Goal: Task Accomplishment & Management: Manage account settings

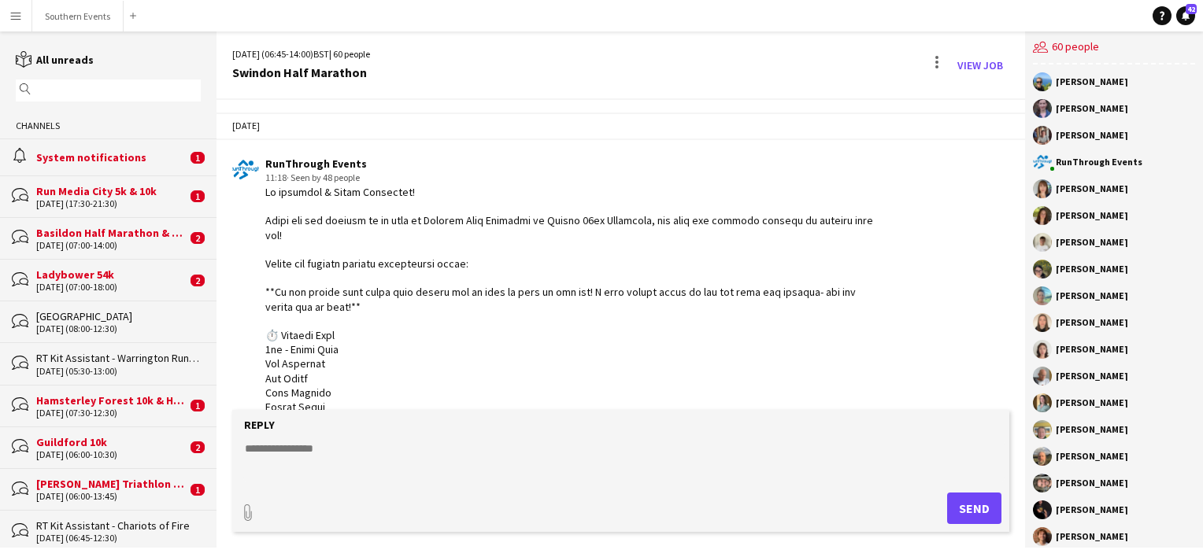
scroll to position [2421, 0]
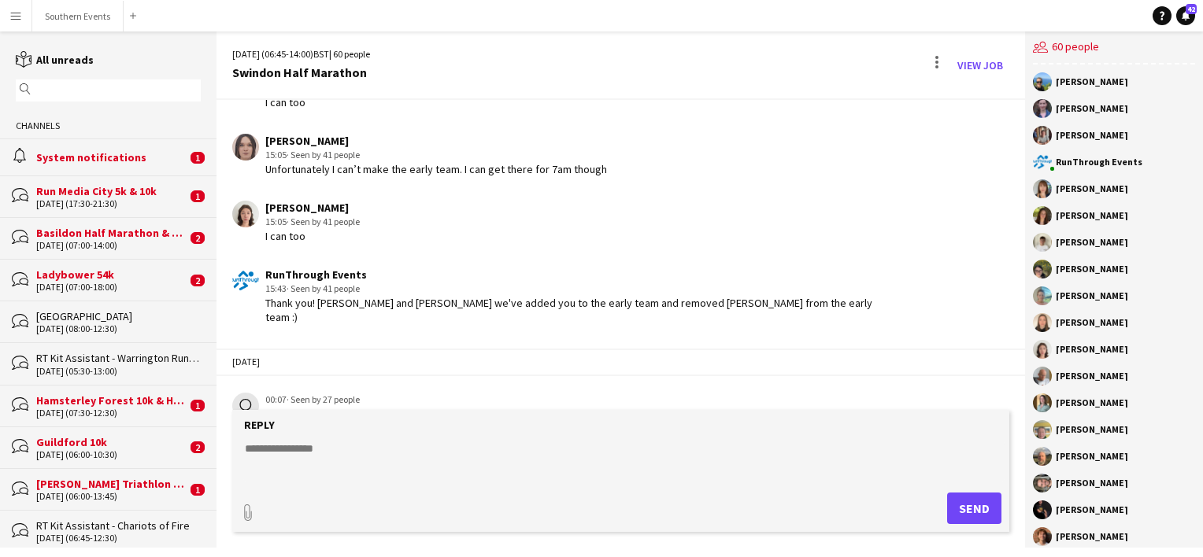
click at [253, 444] on textarea at bounding box center [623, 461] width 761 height 41
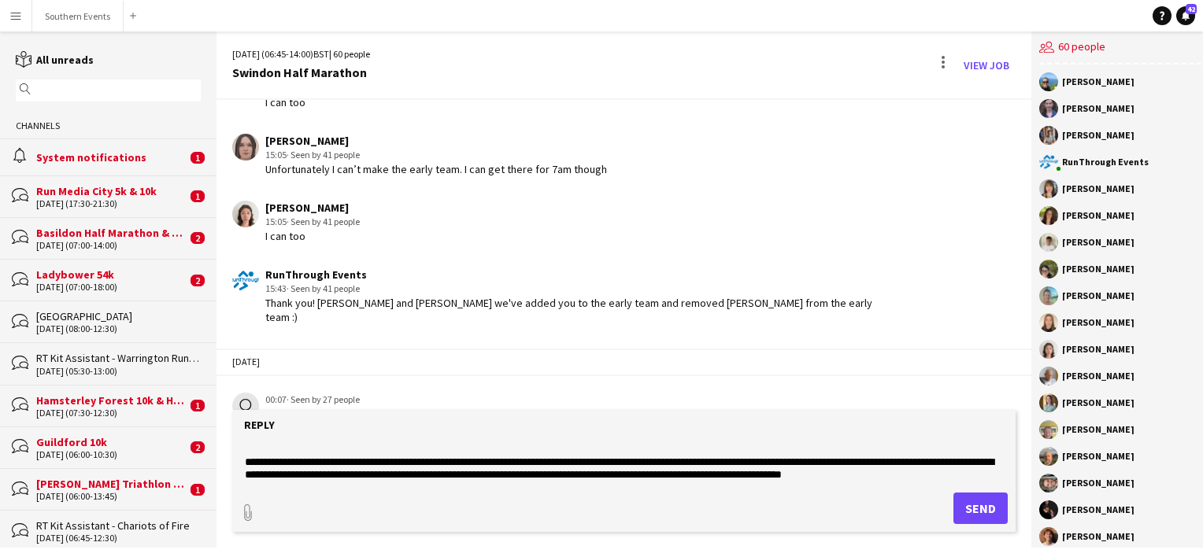
scroll to position [50, 0]
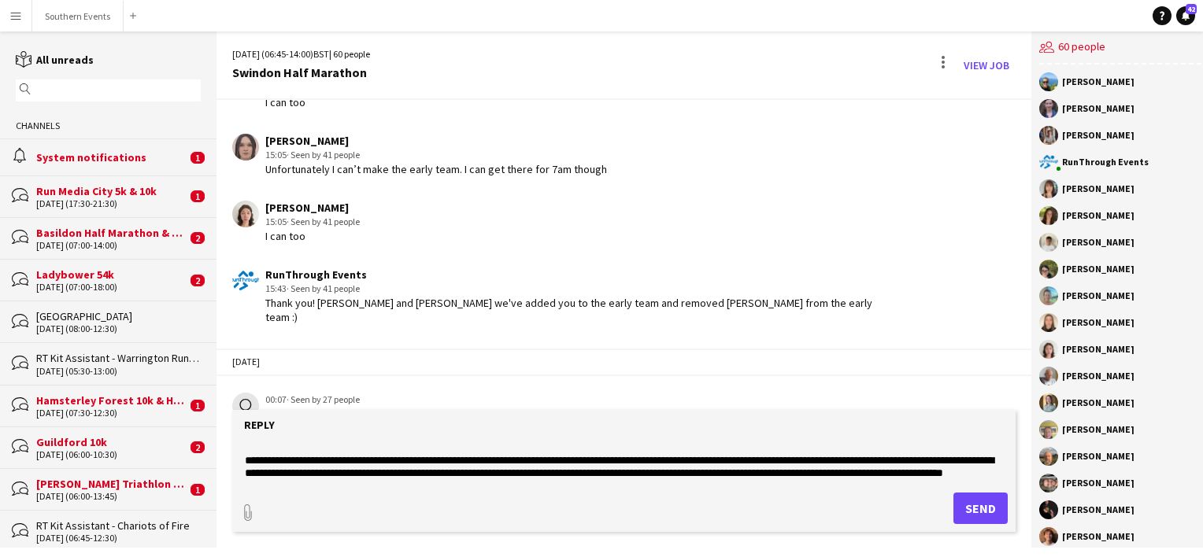
click at [560, 458] on textarea "**********" at bounding box center [623, 461] width 761 height 41
click at [438, 475] on textarea "**********" at bounding box center [623, 461] width 761 height 41
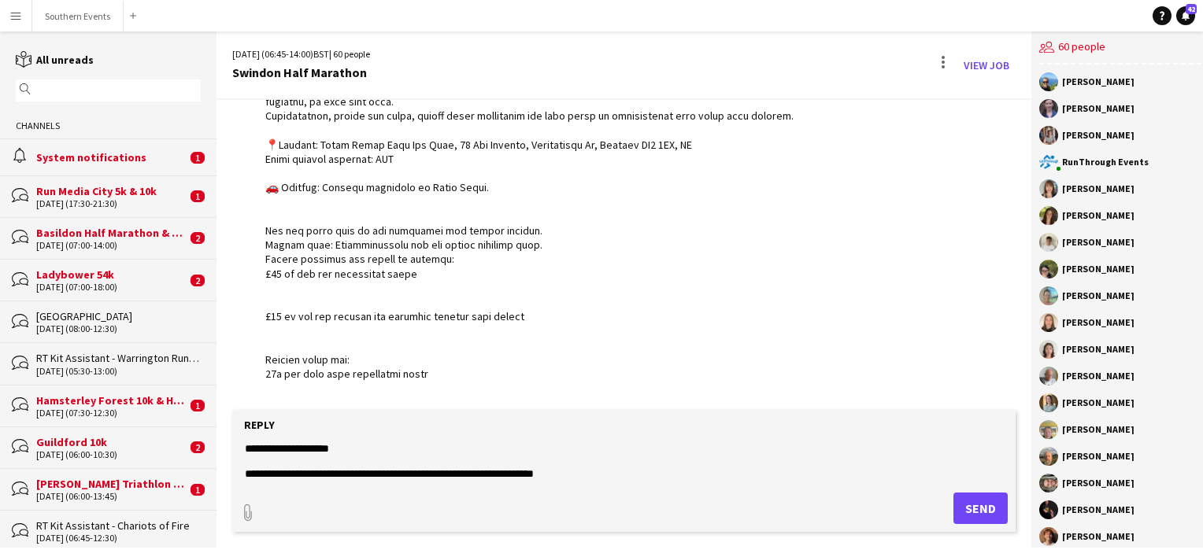
scroll to position [718, 0]
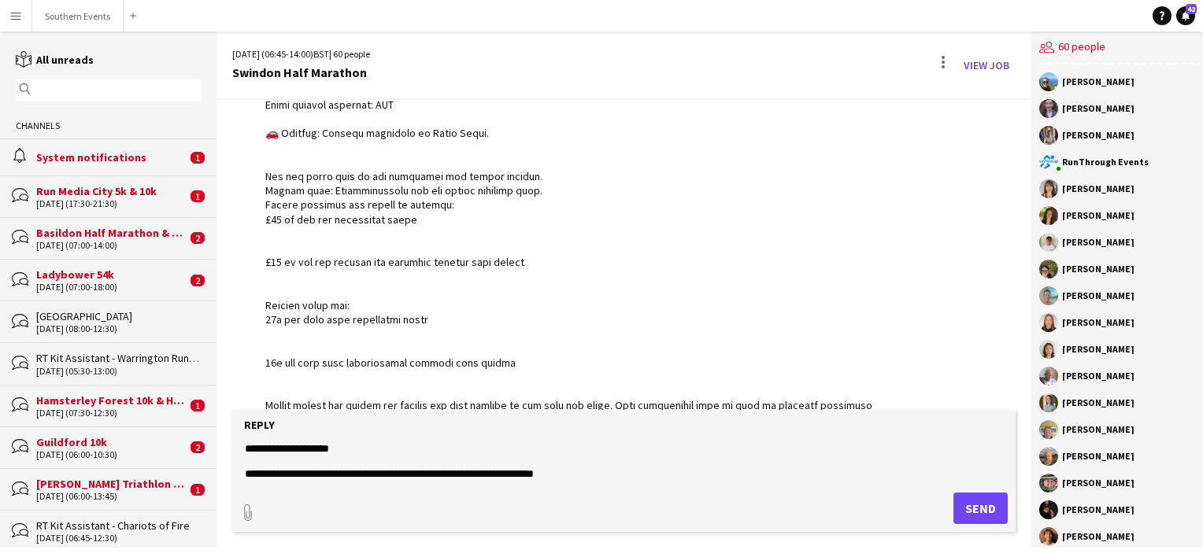
click at [585, 486] on form "**********" at bounding box center [623, 471] width 783 height 122
click at [582, 479] on textarea "**********" at bounding box center [623, 461] width 761 height 41
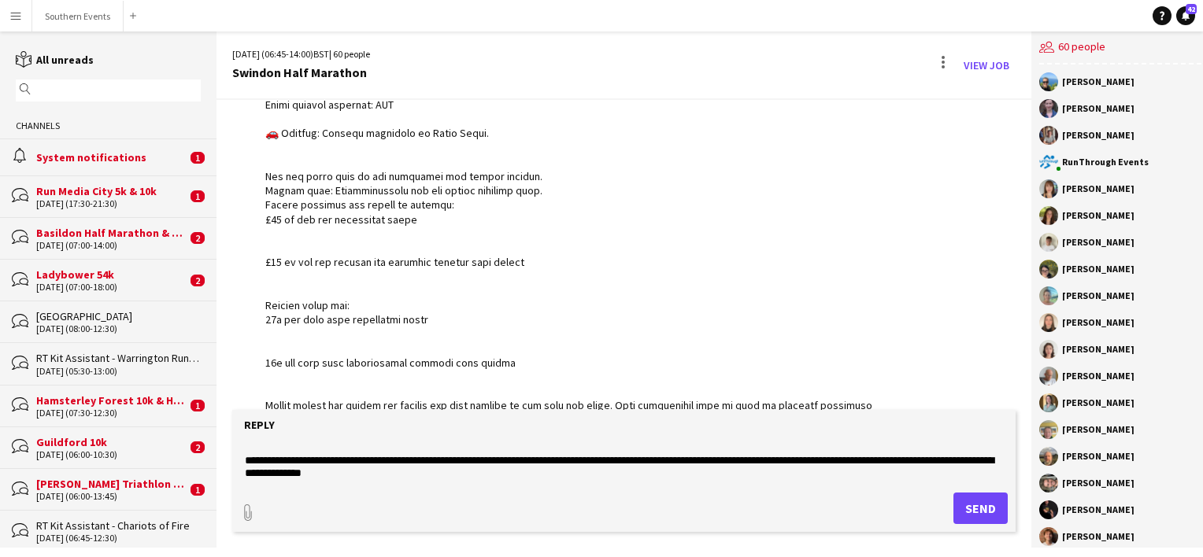
click at [422, 475] on textarea "**********" at bounding box center [623, 461] width 761 height 41
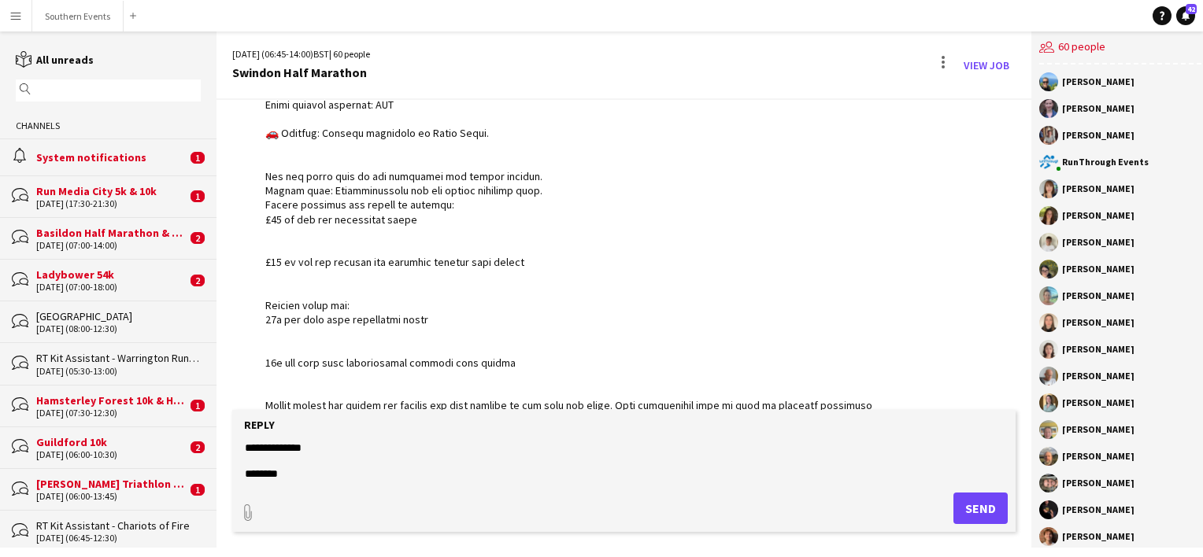
scroll to position [126, 0]
click at [452, 456] on textarea "**********" at bounding box center [623, 461] width 761 height 41
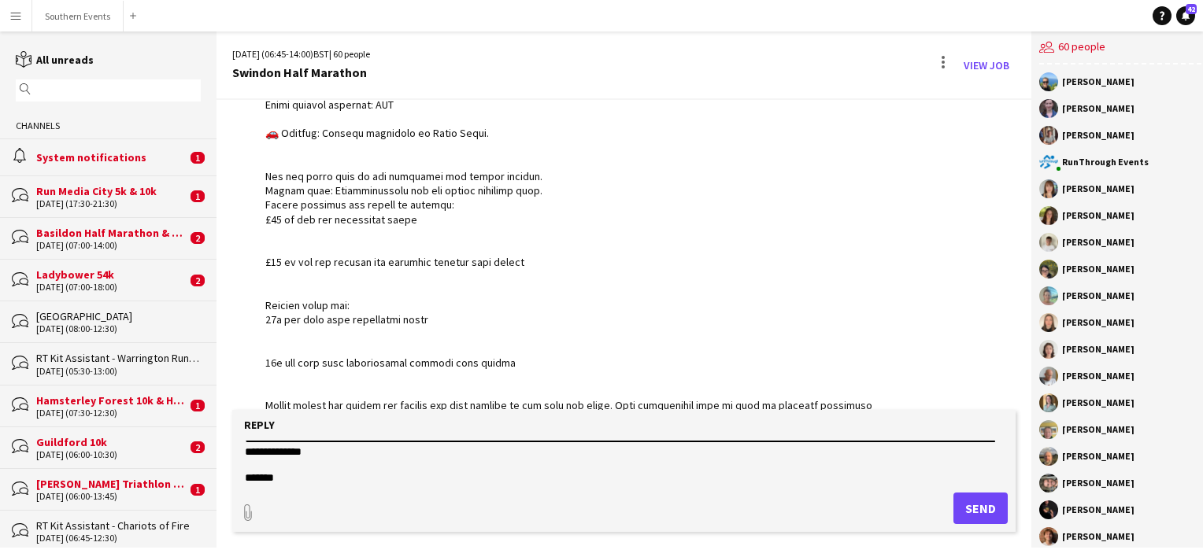
scroll to position [106, 0]
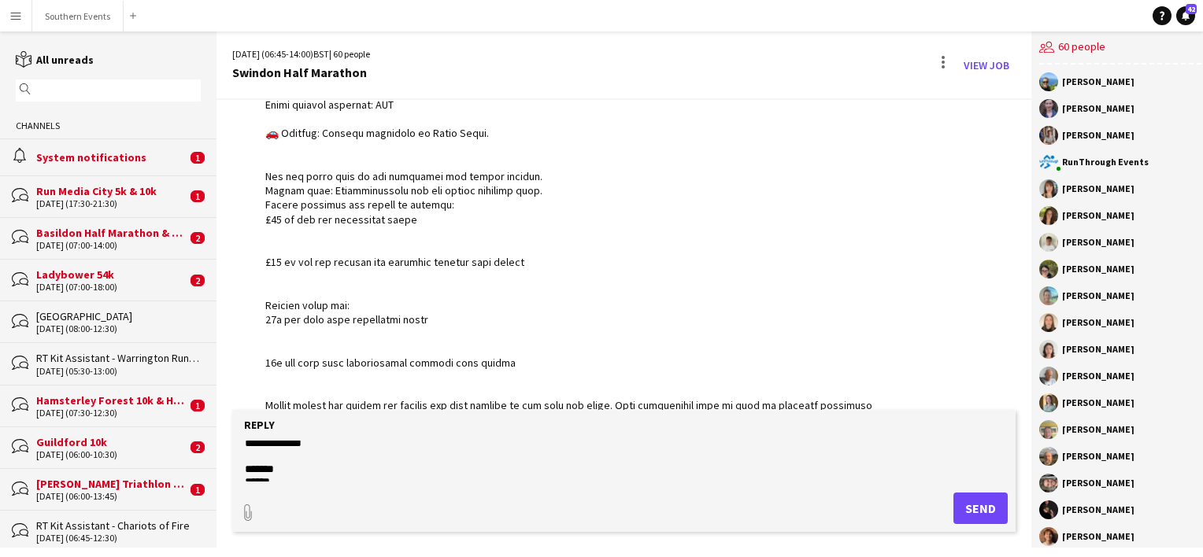
type textarea "**********"
click at [971, 512] on button "Send" at bounding box center [980, 508] width 54 height 31
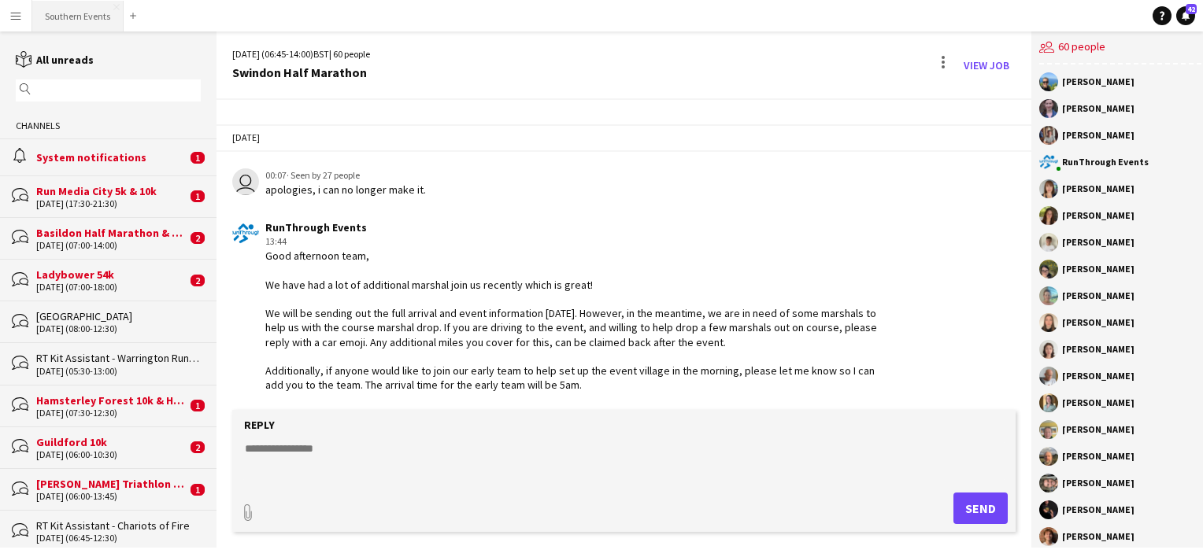
click at [46, 24] on button "Southern Events Close" at bounding box center [77, 16] width 91 height 31
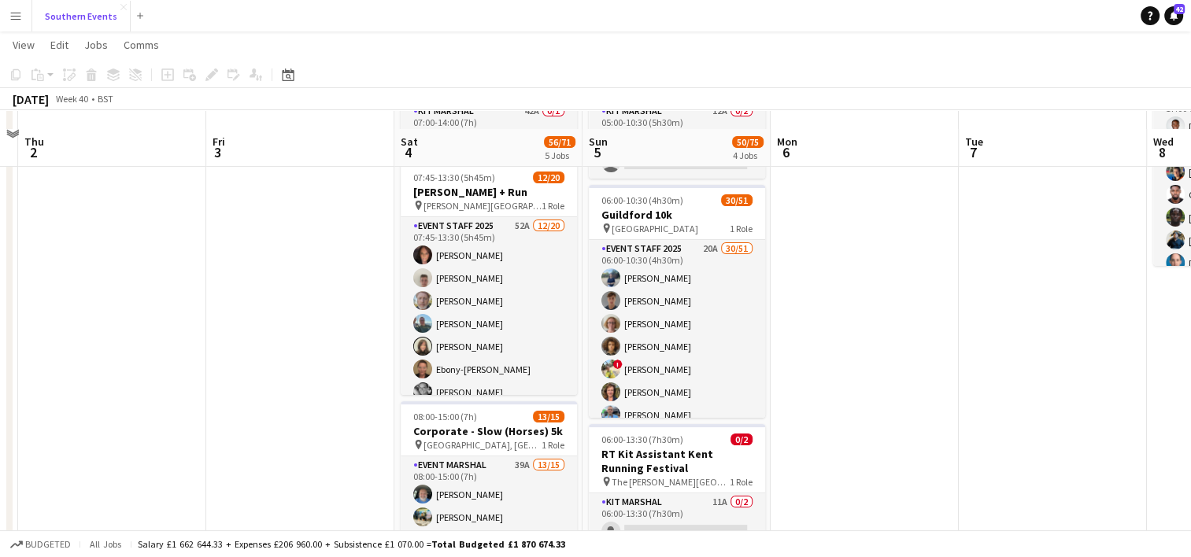
scroll to position [168, 0]
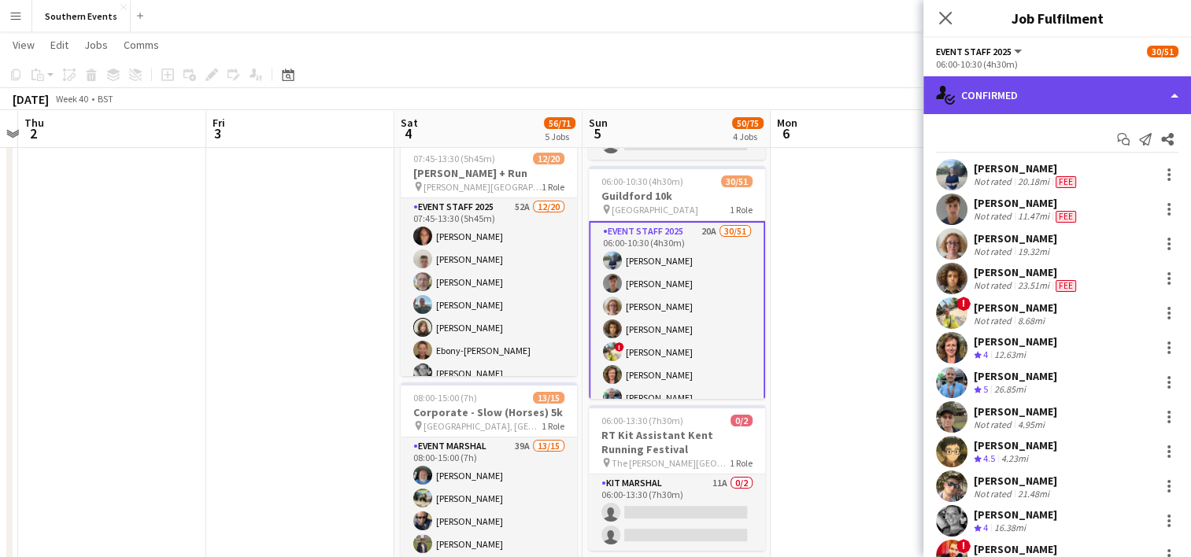
click at [1014, 83] on div "single-neutral-actions-check-2 Confirmed" at bounding box center [1057, 95] width 268 height 38
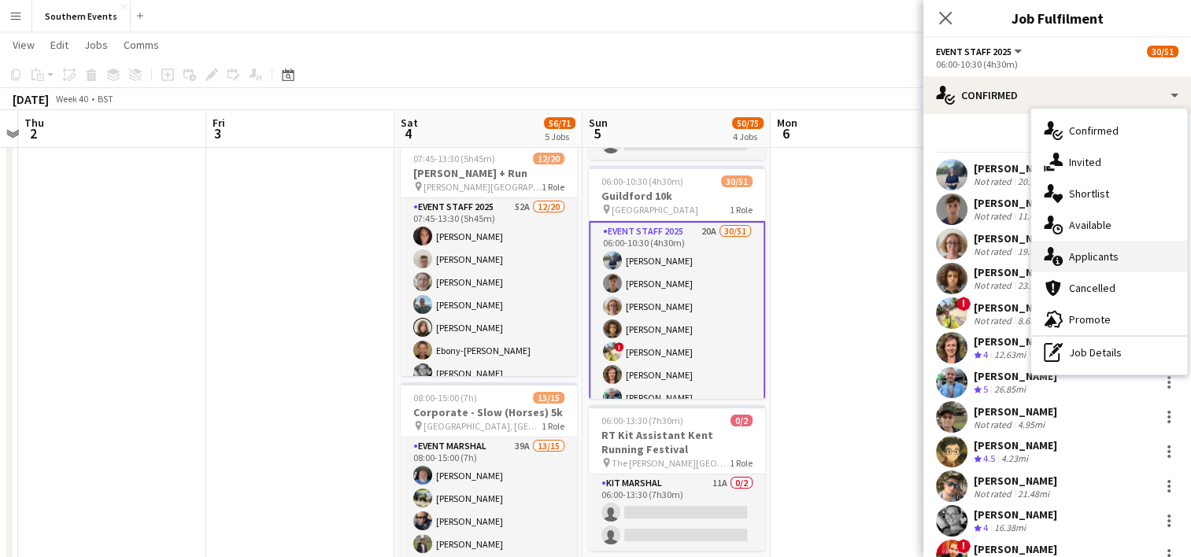
click at [1081, 264] on div "single-neutral-actions-information Applicants" at bounding box center [1109, 256] width 156 height 31
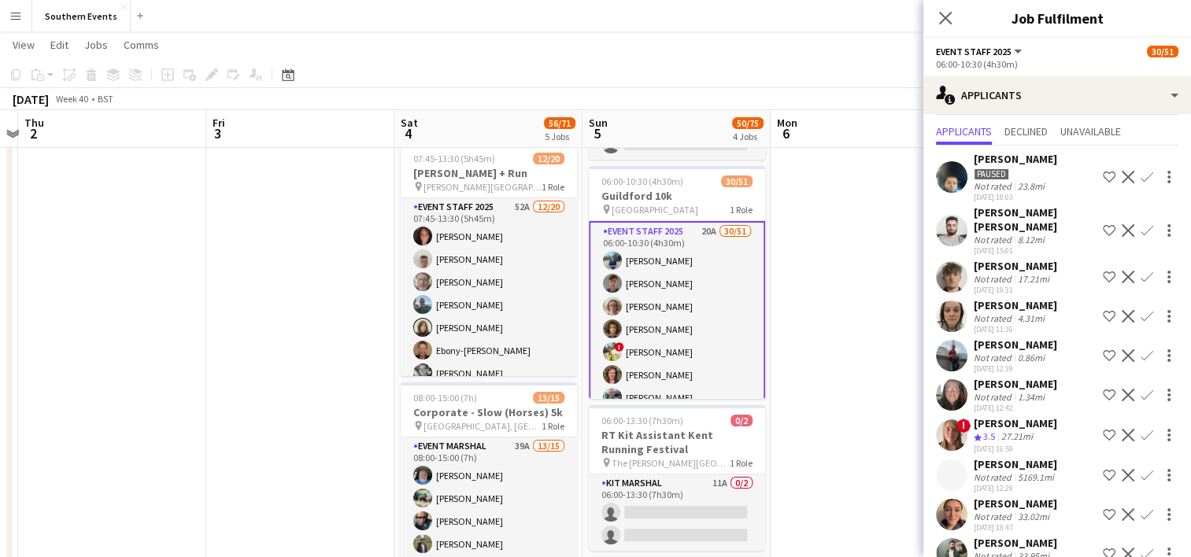
scroll to position [44, 0]
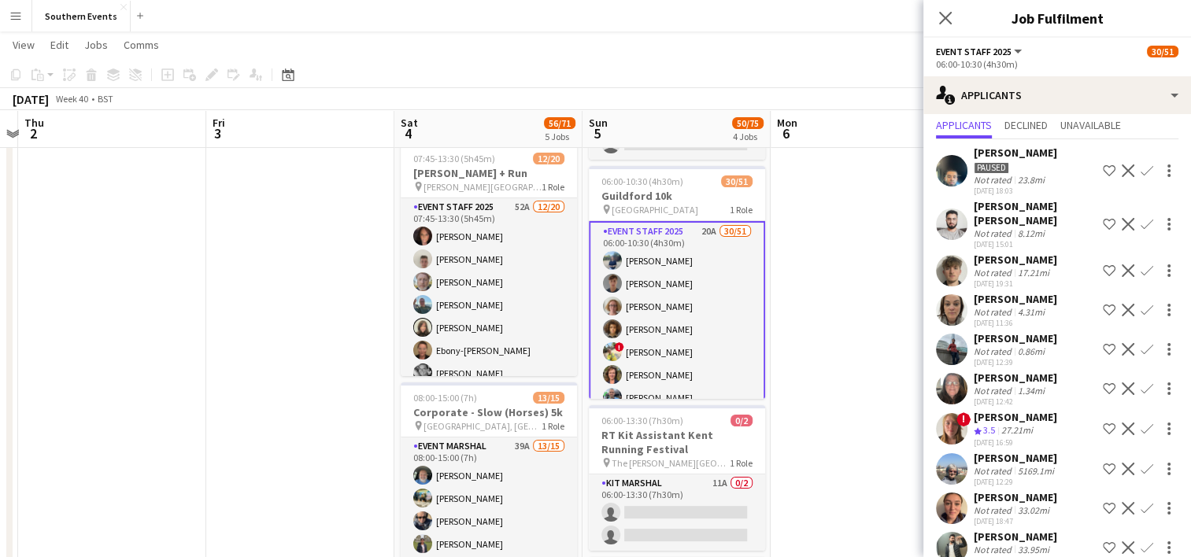
click at [1141, 265] on app-icon "Confirm" at bounding box center [1147, 270] width 13 height 13
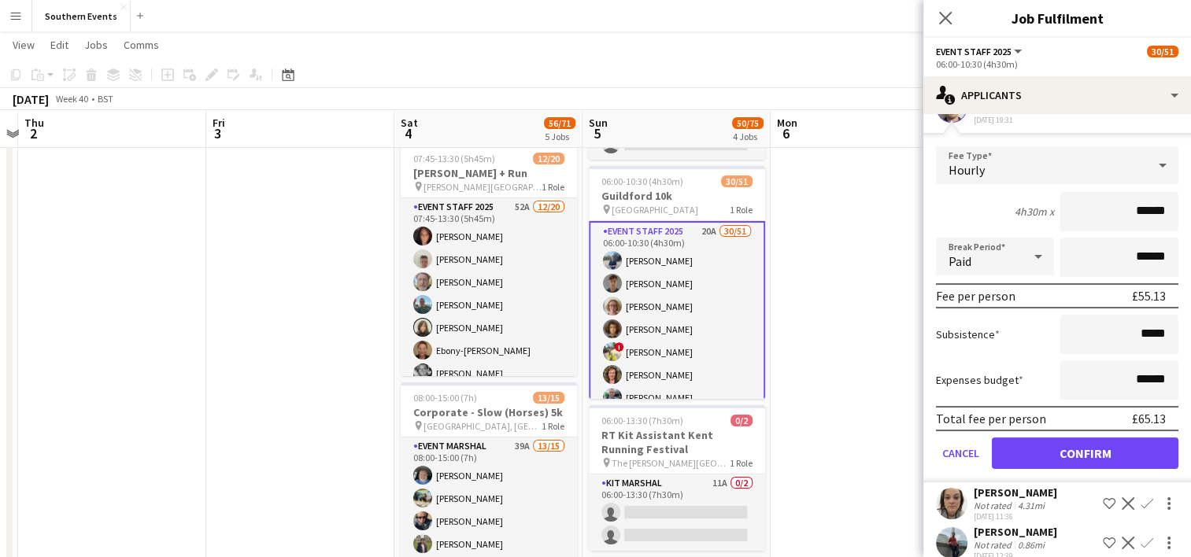
scroll to position [211, 0]
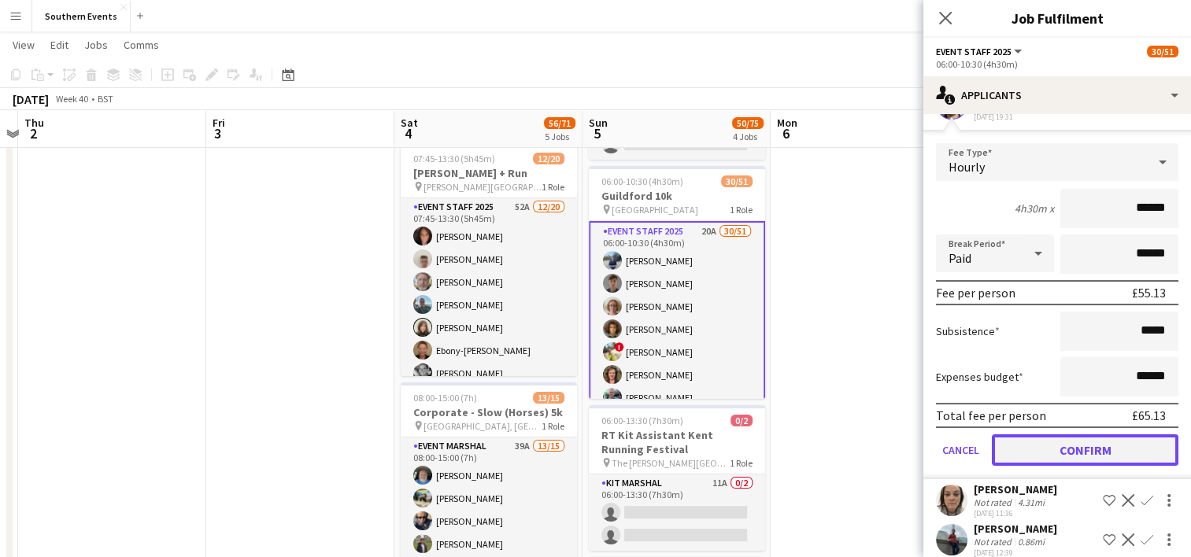
click at [1052, 447] on button "Confirm" at bounding box center [1085, 449] width 187 height 31
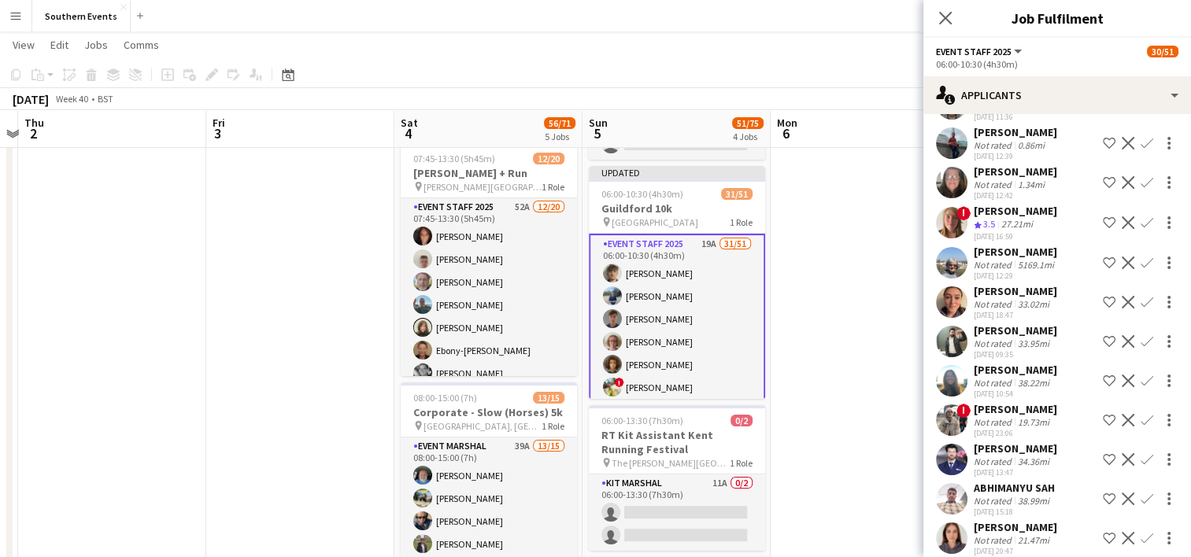
scroll to position [0, 0]
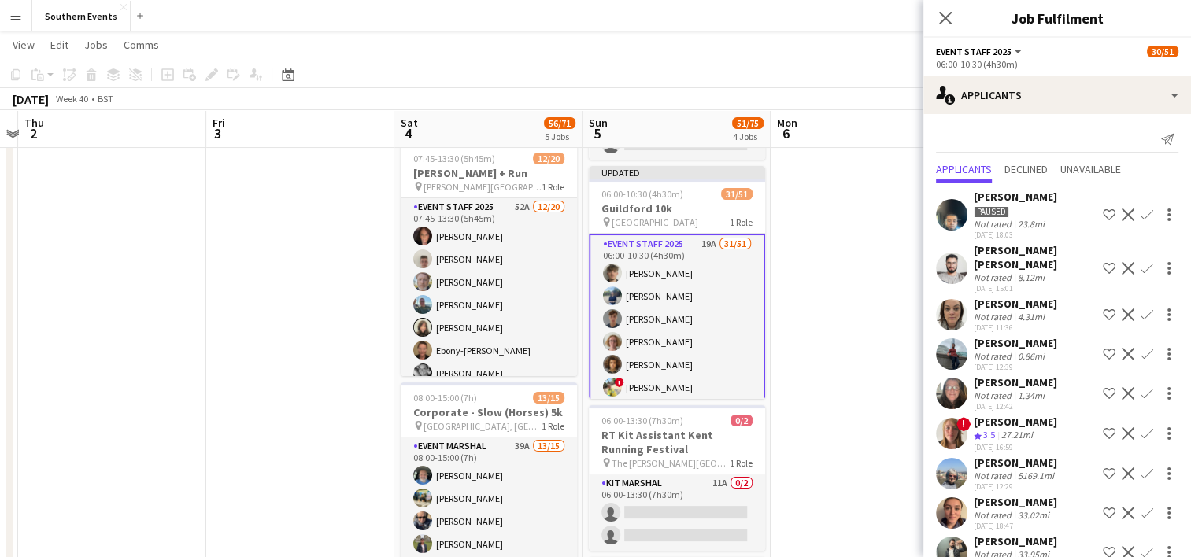
click at [954, 309] on app-user-avatar at bounding box center [951, 314] width 31 height 31
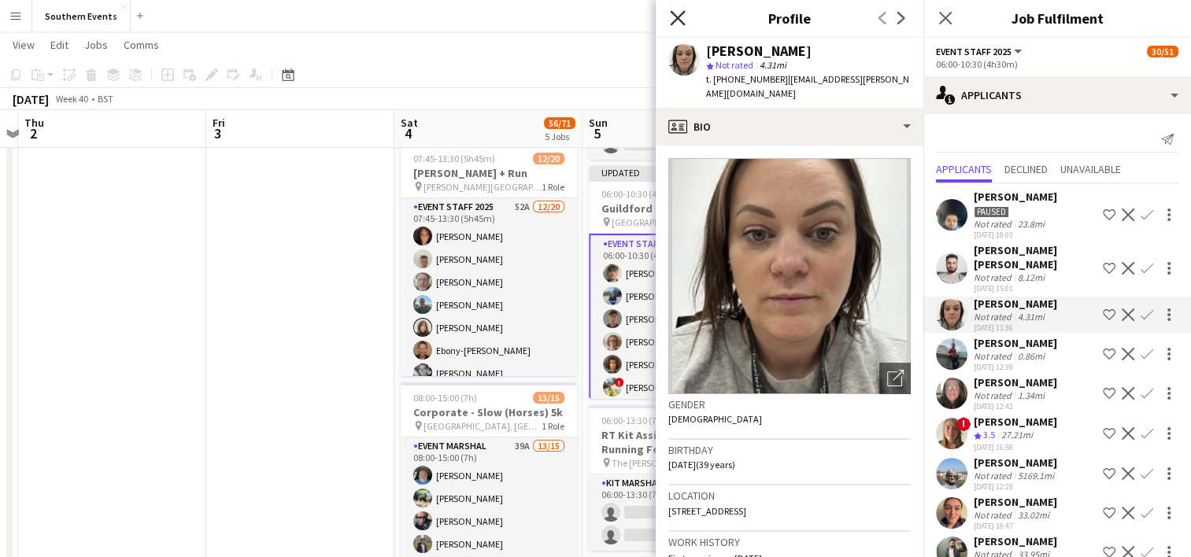
click at [680, 19] on icon "Close pop-in" at bounding box center [677, 17] width 15 height 15
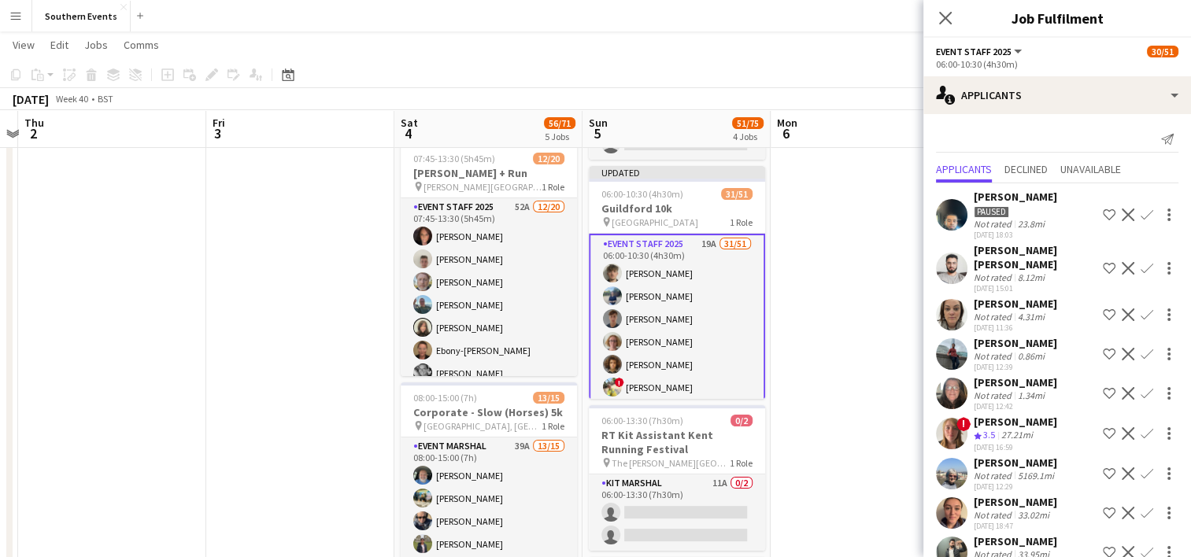
click at [1141, 313] on app-icon "Confirm" at bounding box center [1147, 315] width 13 height 13
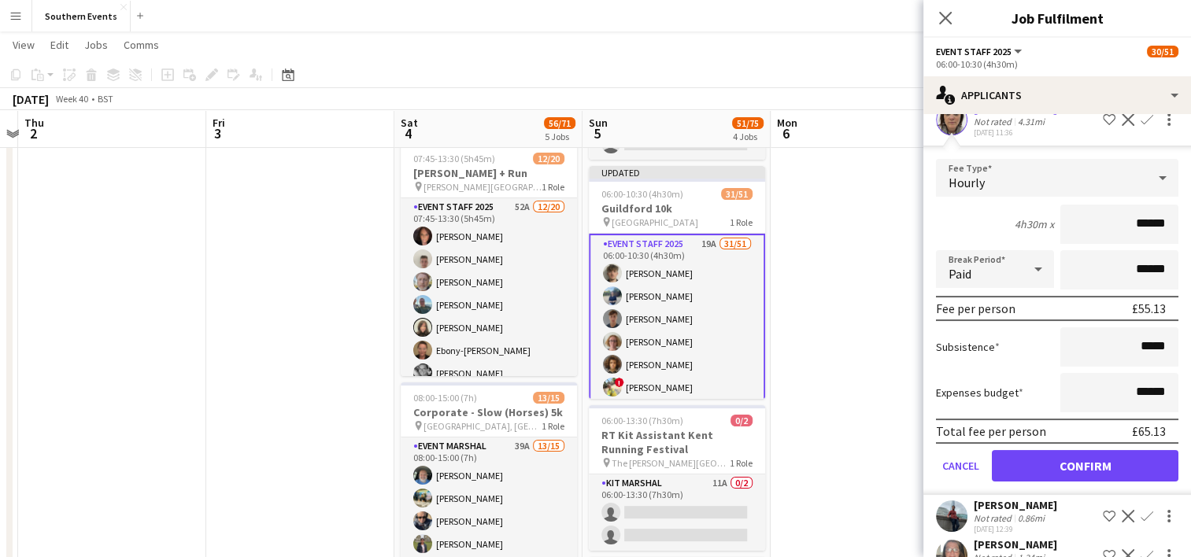
scroll to position [196, 0]
click at [1035, 469] on button "Confirm" at bounding box center [1085, 464] width 187 height 31
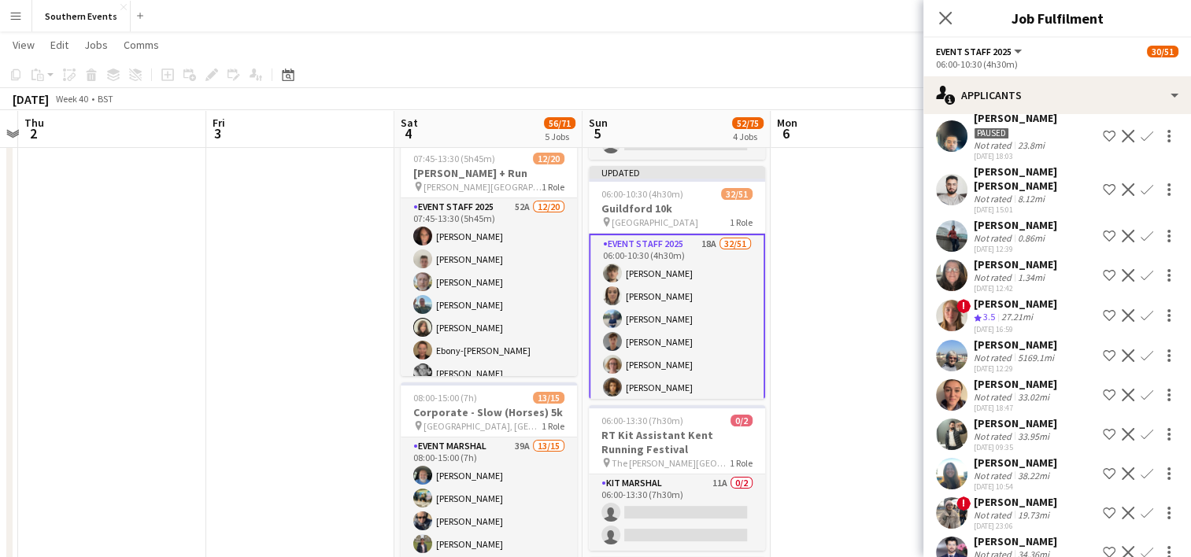
scroll to position [82, 0]
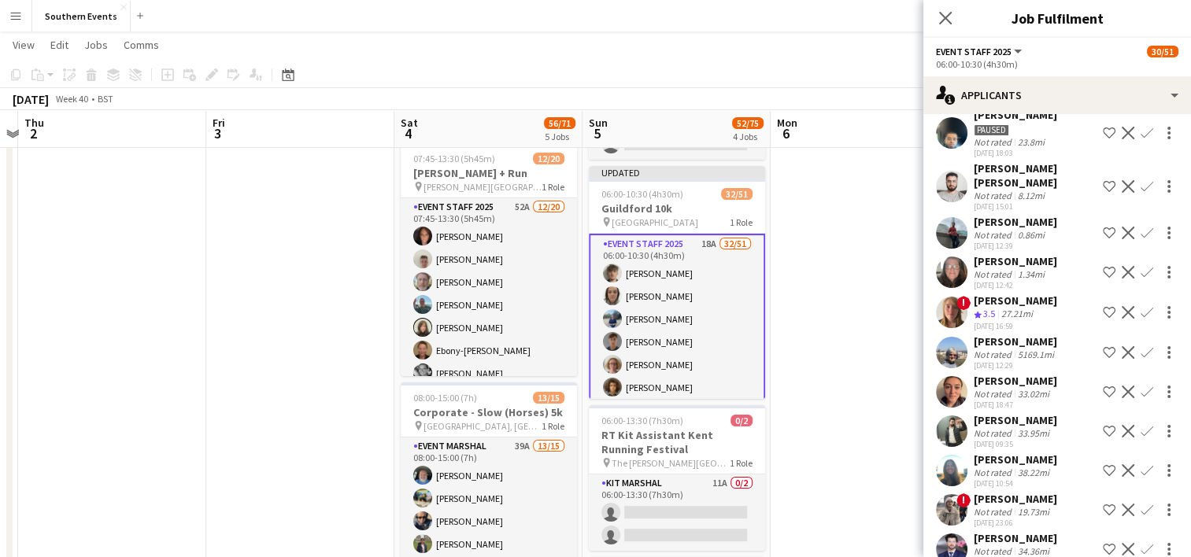
click at [1011, 303] on div "[PERSON_NAME]" at bounding box center [1015, 301] width 83 height 14
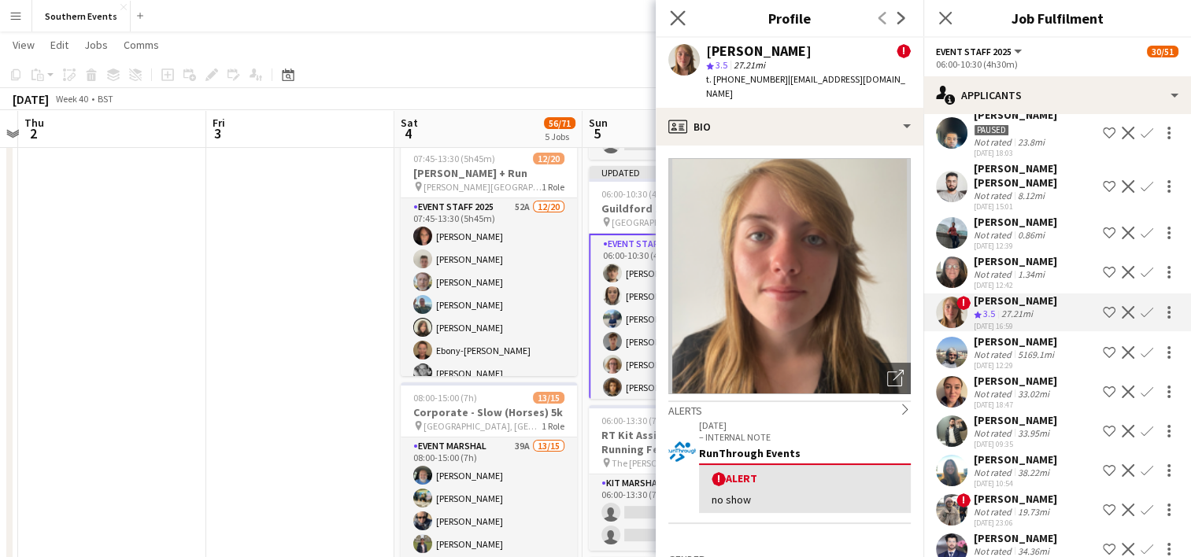
click at [680, 9] on app-icon "Close pop-in" at bounding box center [678, 18] width 23 height 23
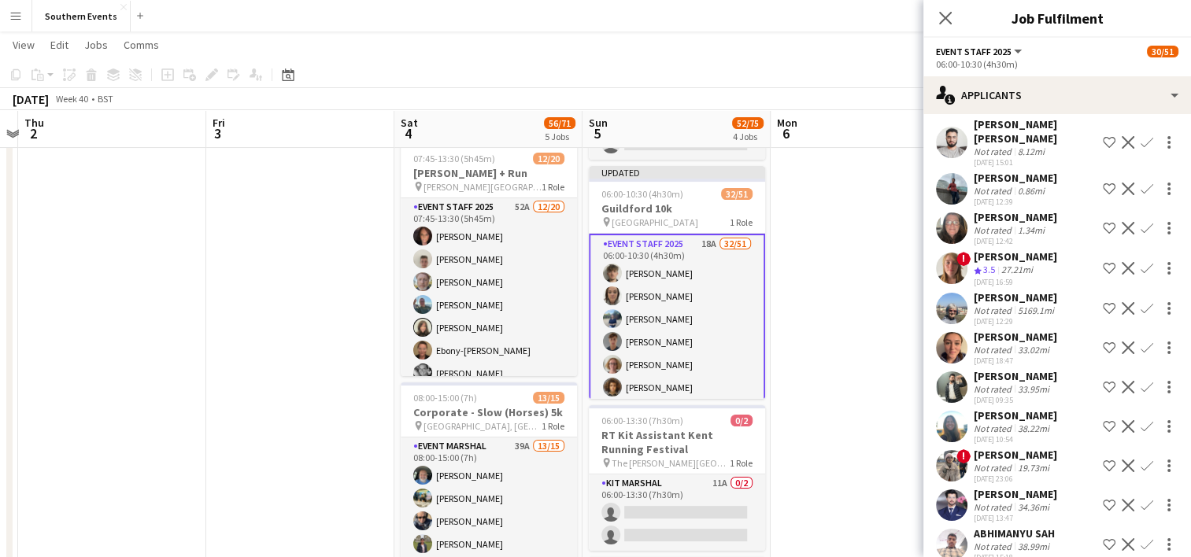
scroll to position [153, 0]
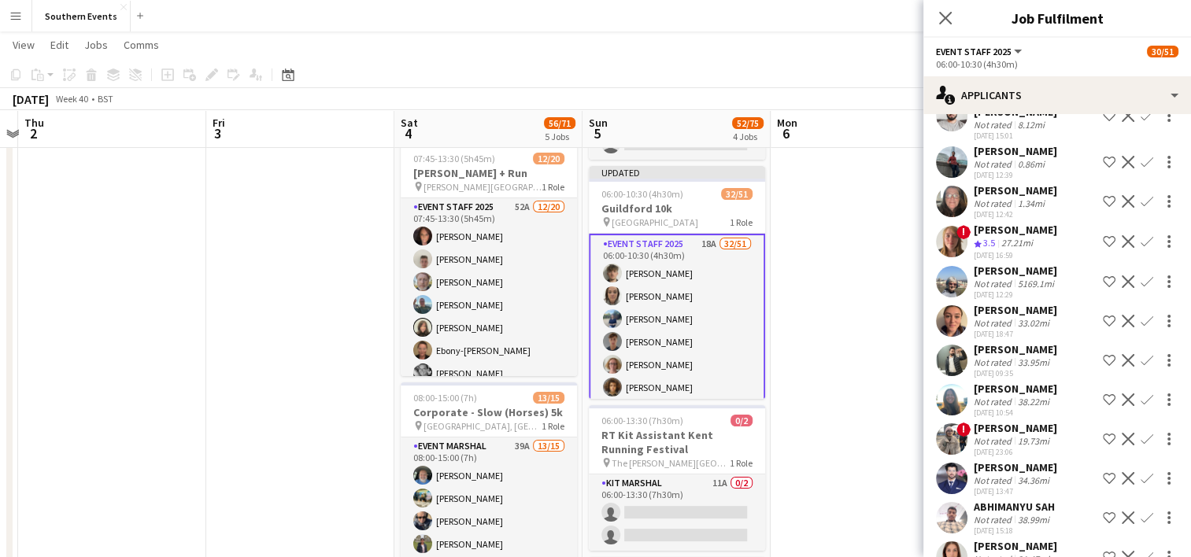
click at [984, 290] on div "[DATE] 12:29" at bounding box center [1015, 295] width 83 height 10
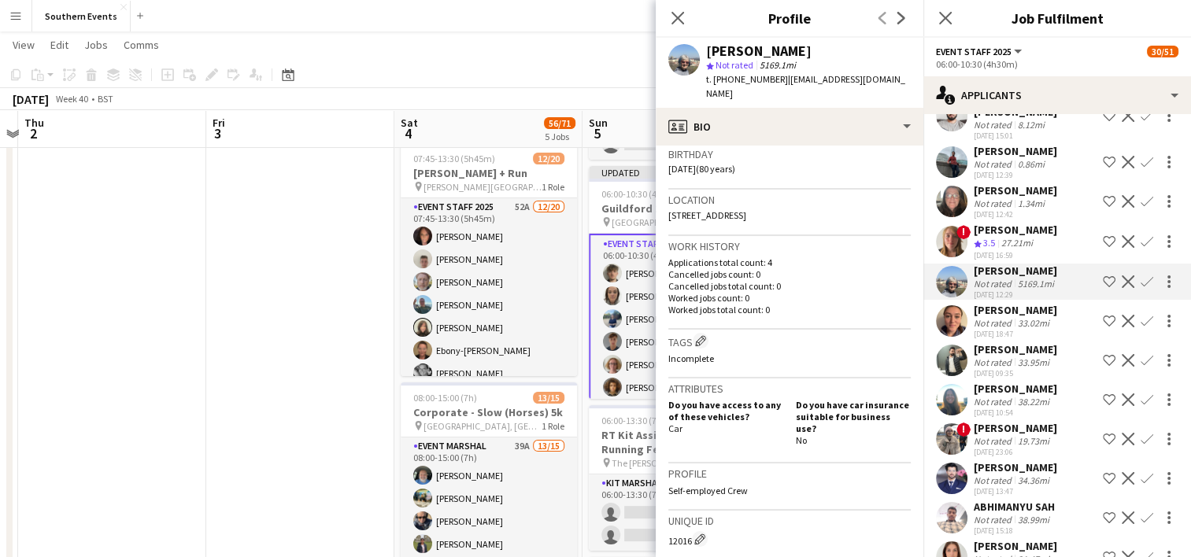
scroll to position [0, 0]
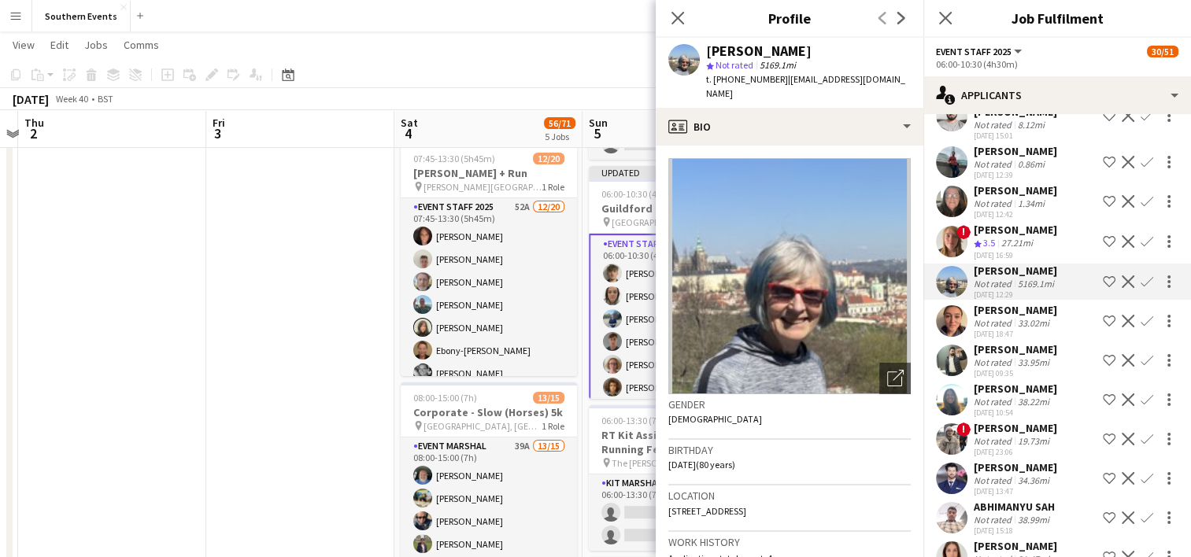
click at [680, 6] on div "Close pop-in" at bounding box center [678, 18] width 44 height 36
click at [679, 10] on icon "Close pop-in" at bounding box center [677, 17] width 15 height 15
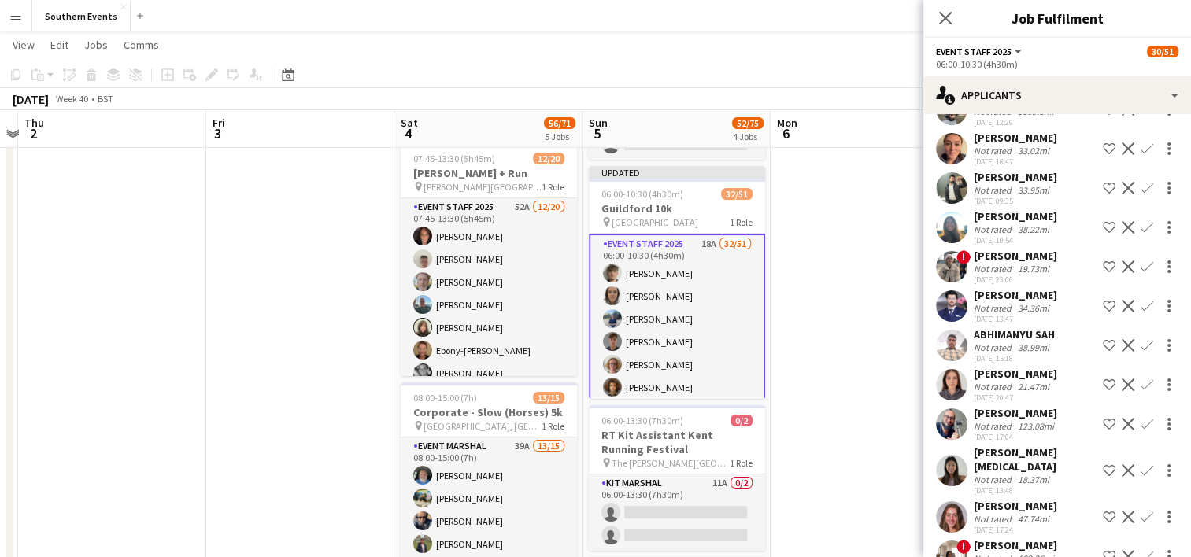
scroll to position [342, 0]
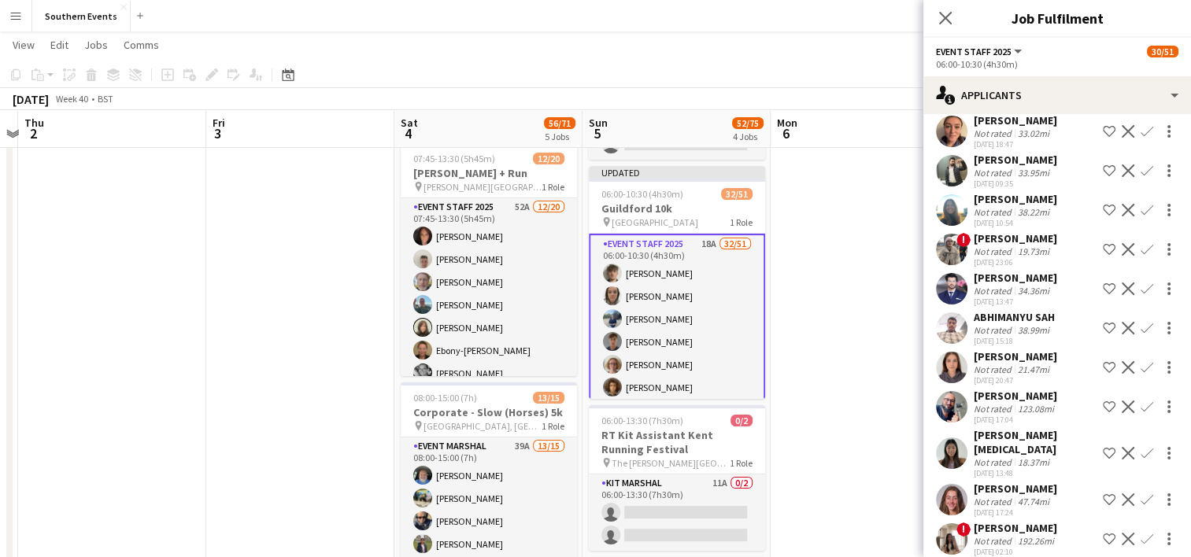
click at [1141, 364] on app-icon "Confirm" at bounding box center [1147, 367] width 13 height 13
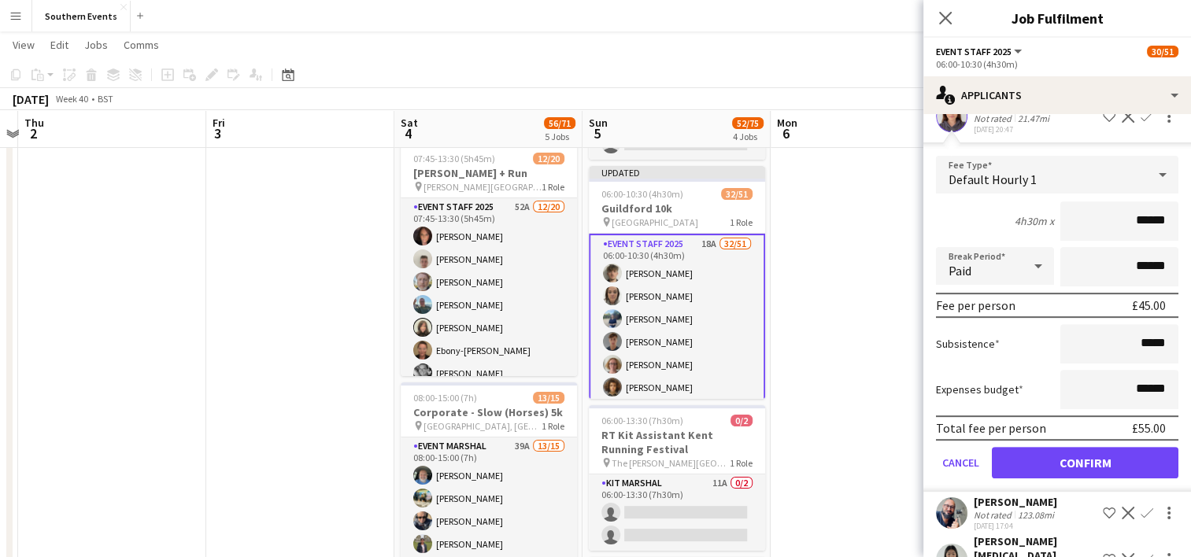
scroll to position [612, 0]
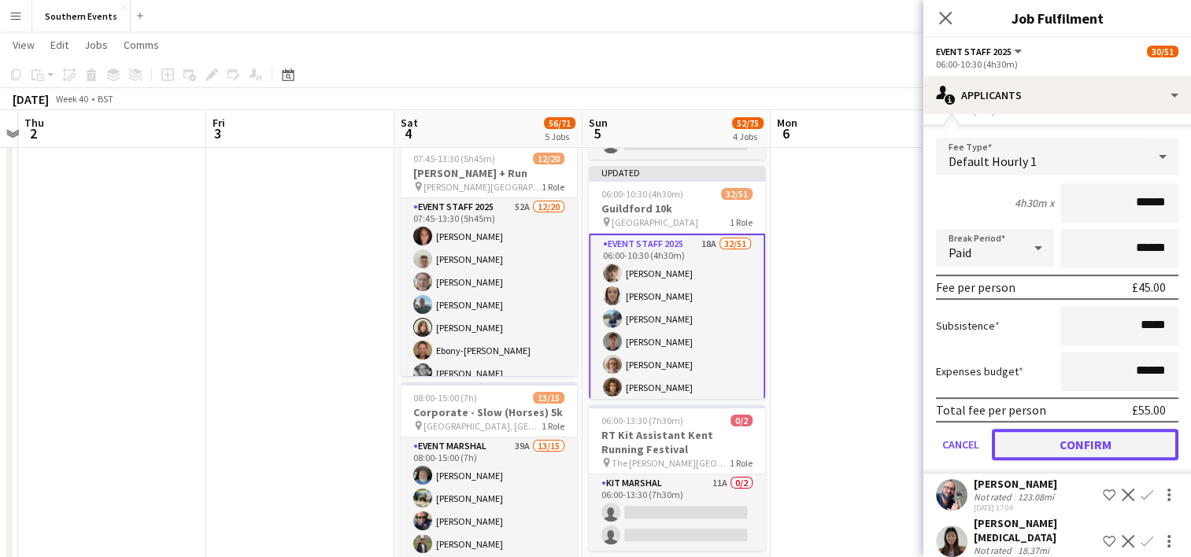
click at [1067, 447] on button "Confirm" at bounding box center [1085, 444] width 187 height 31
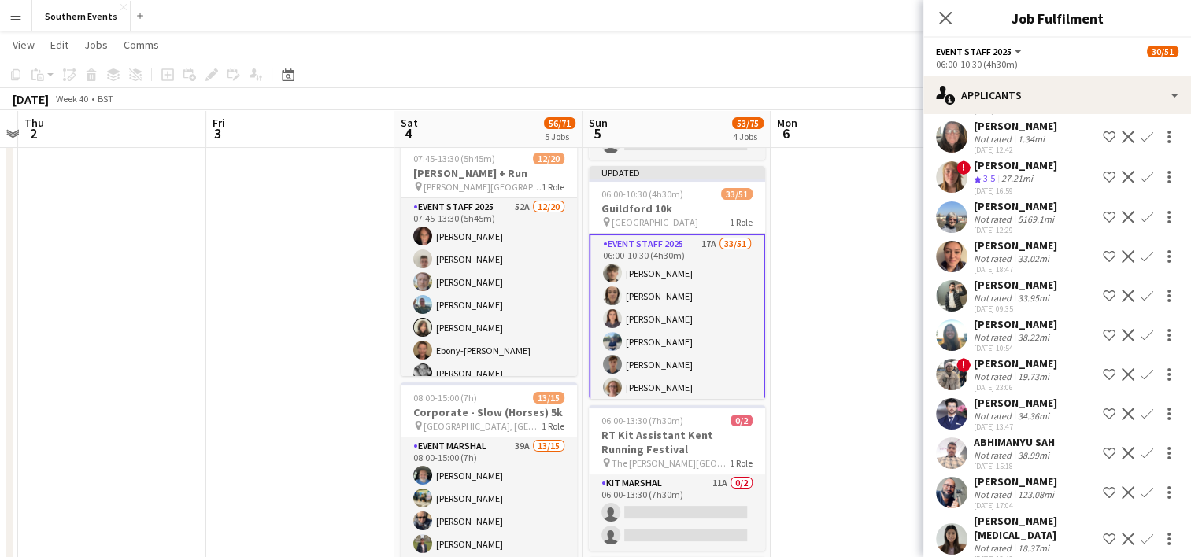
scroll to position [303, 0]
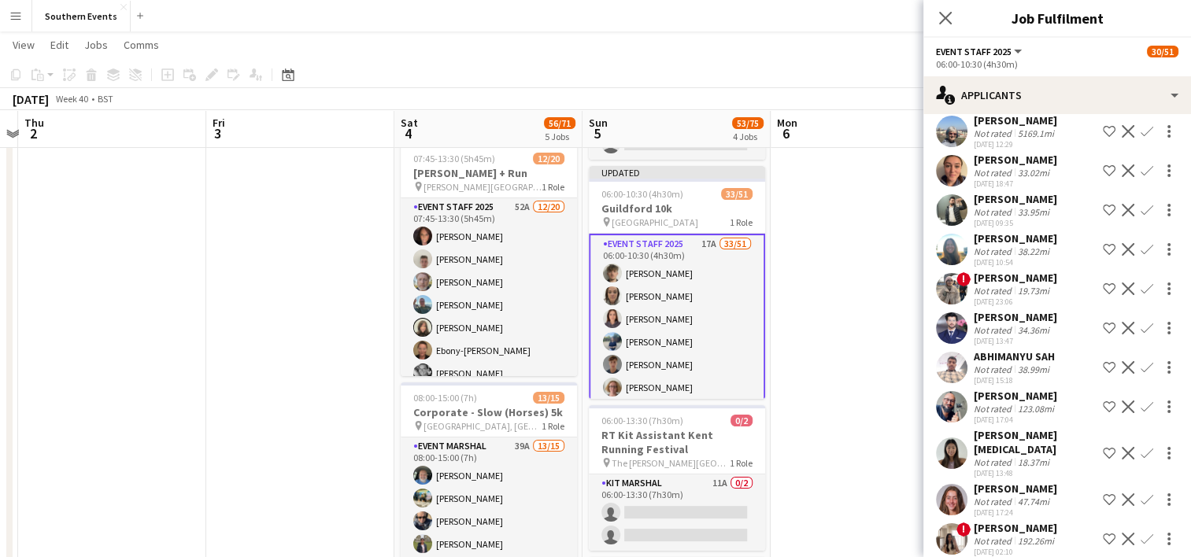
click at [954, 484] on app-user-avatar at bounding box center [951, 499] width 31 height 31
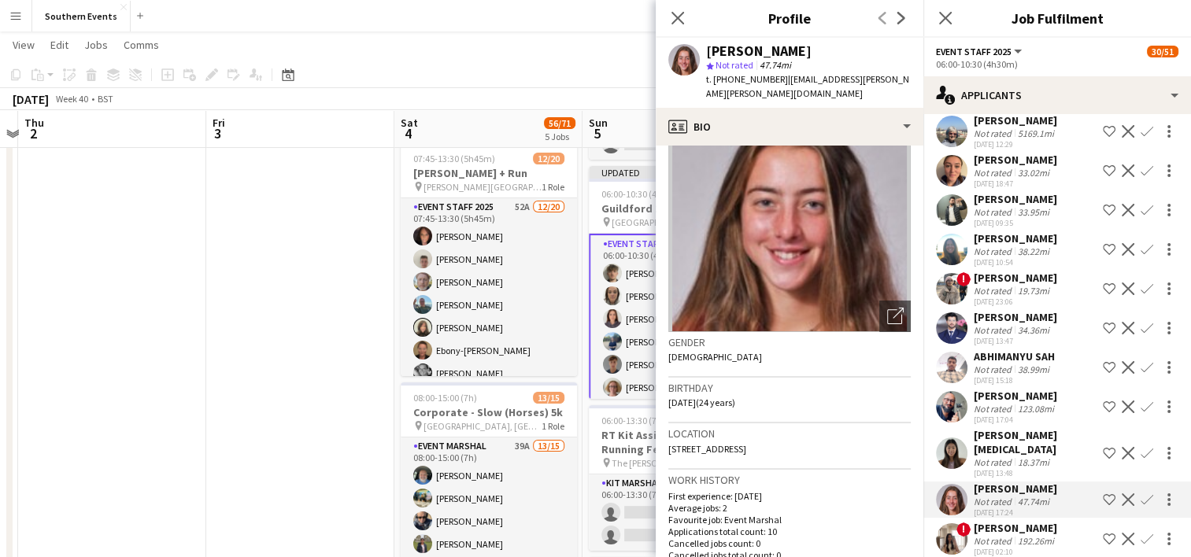
scroll to position [74, 0]
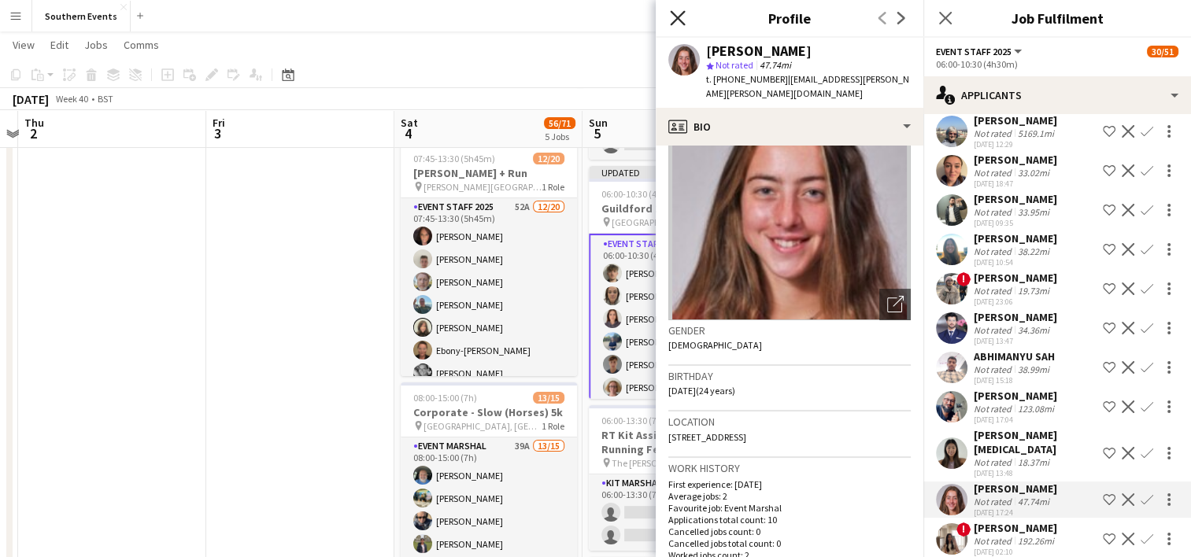
click at [680, 17] on icon "Close pop-in" at bounding box center [677, 17] width 15 height 15
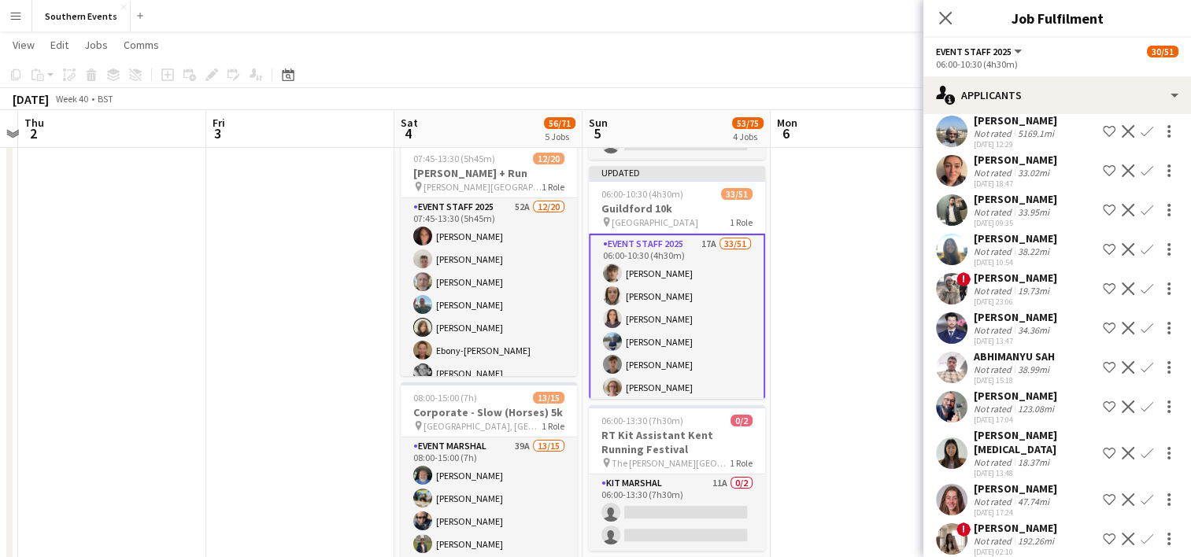
click at [1141, 494] on app-icon "Confirm" at bounding box center [1147, 500] width 13 height 13
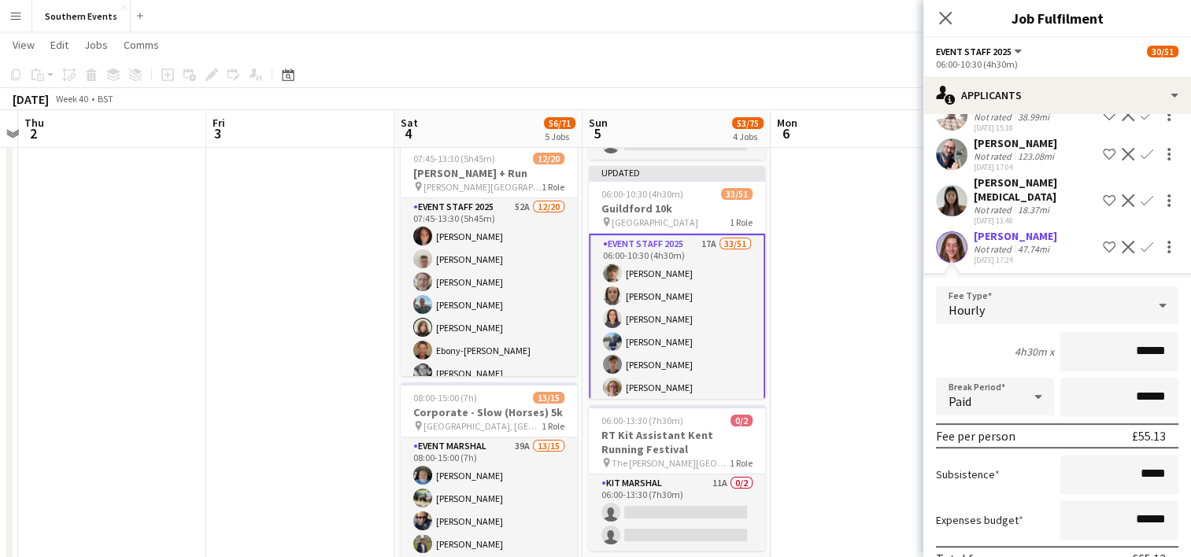
scroll to position [658, 0]
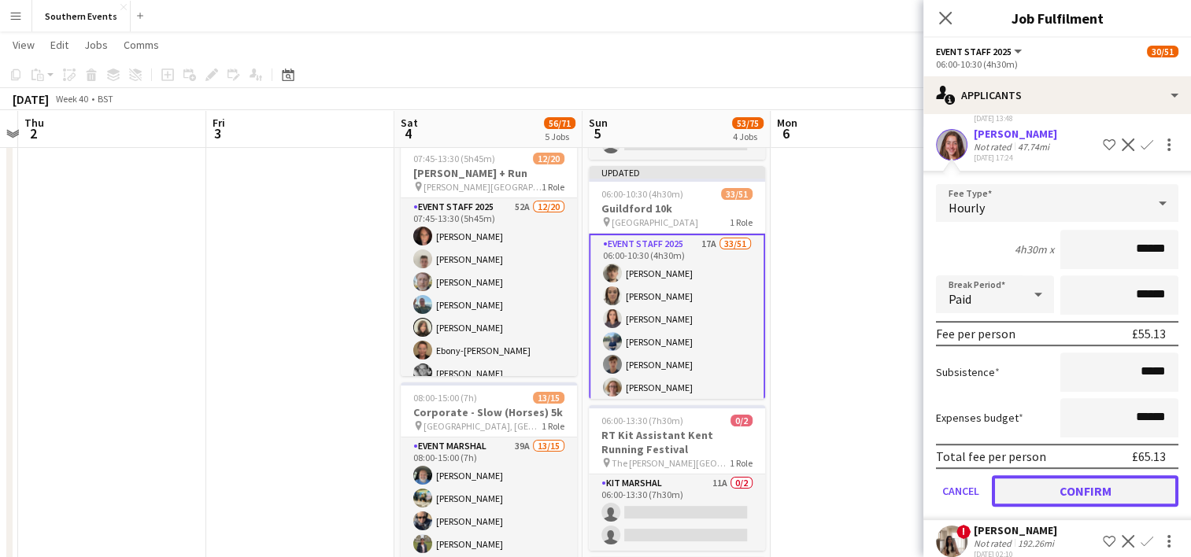
click at [1062, 475] on button "Confirm" at bounding box center [1085, 490] width 187 height 31
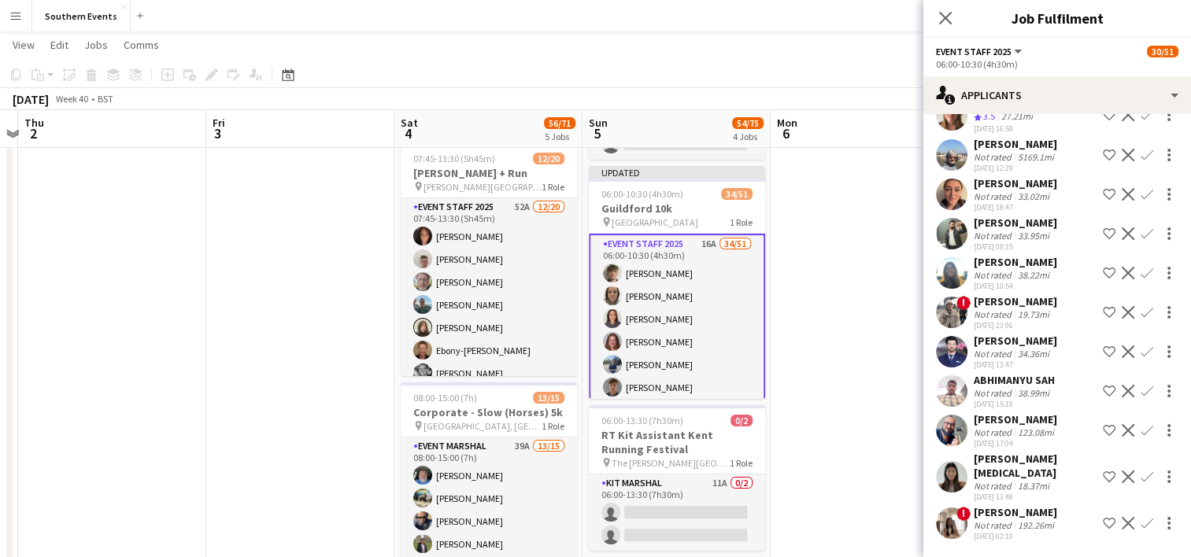
scroll to position [264, 0]
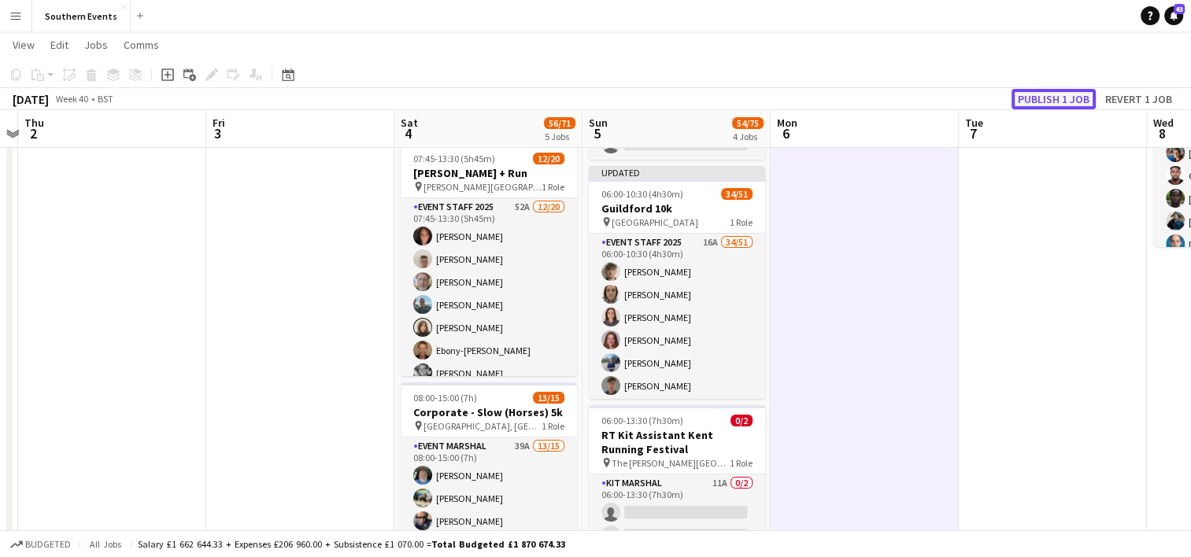
click at [1057, 98] on button "Publish 1 job" at bounding box center [1053, 99] width 84 height 20
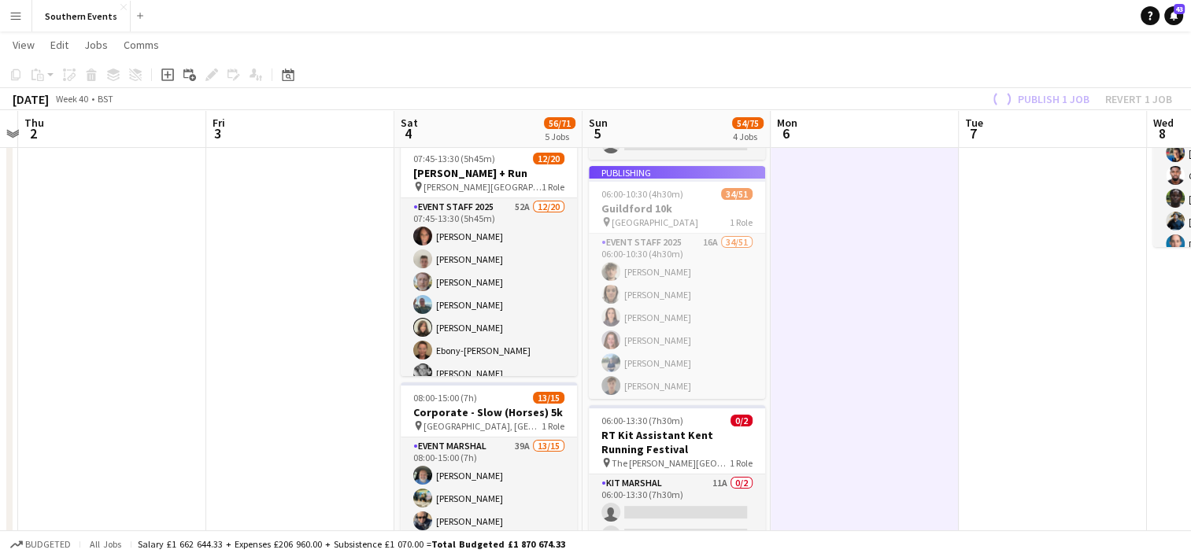
click at [718, 275] on app-job-card "Publishing 06:00-10:30 (4h30m) 34/51 [GEOGRAPHIC_DATA] 10k pin [GEOGRAPHIC_DATA…" at bounding box center [677, 282] width 176 height 233
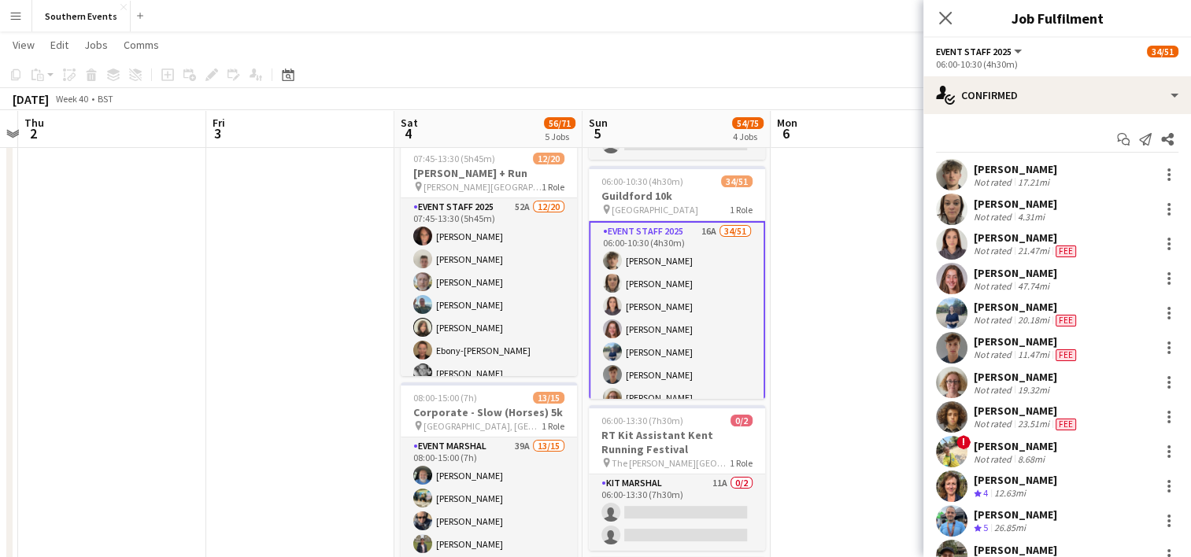
drag, startPoint x: 974, startPoint y: 168, endPoint x: 1075, endPoint y: 278, distance: 149.3
copy div "[PERSON_NAME] Not rated 17.21mi [PERSON_NAME] Not rated 4.31mi [PERSON_NAME] No…"
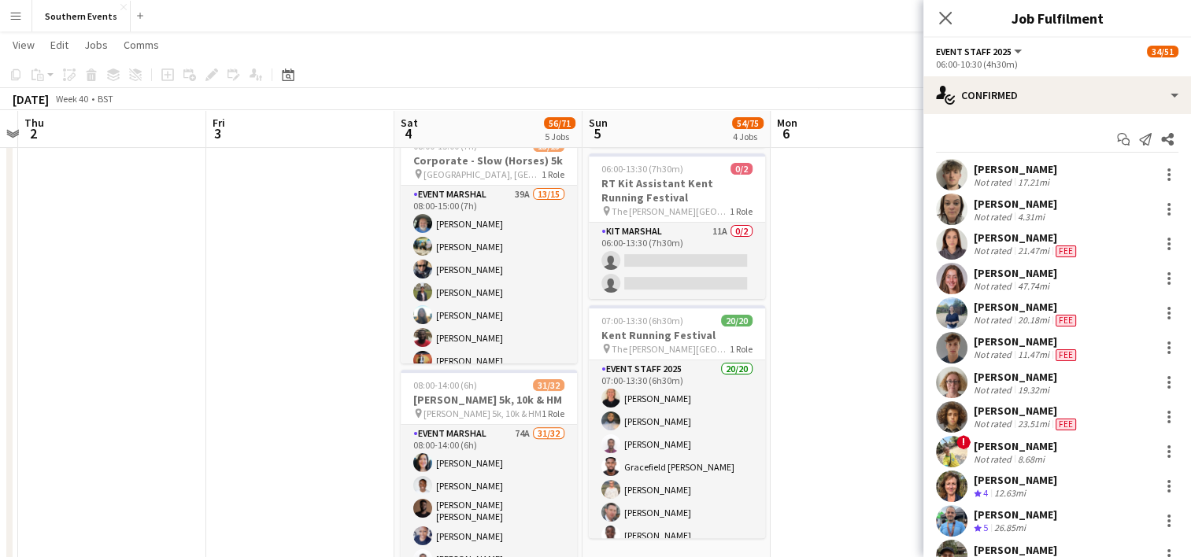
scroll to position [424, 0]
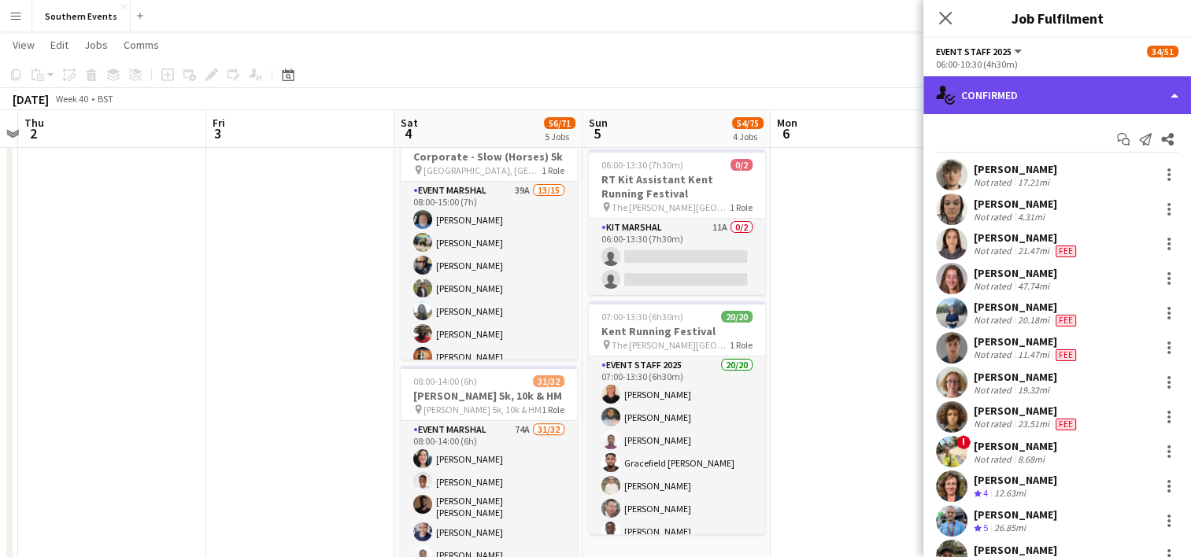
click at [985, 93] on div "single-neutral-actions-check-2 Confirmed" at bounding box center [1057, 95] width 268 height 38
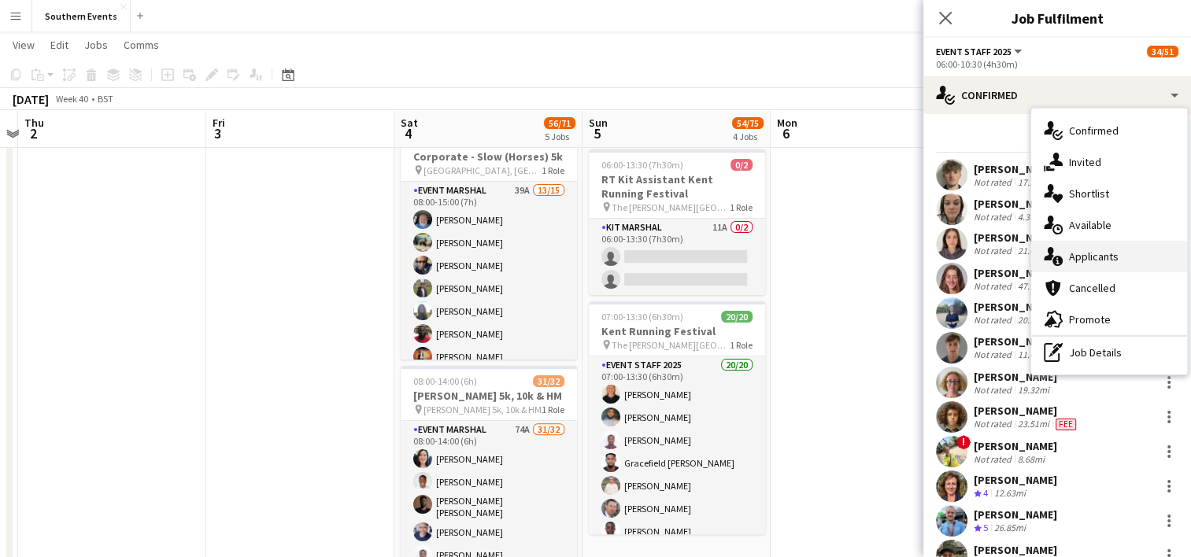
click at [1085, 259] on span "Applicants" at bounding box center [1094, 257] width 50 height 14
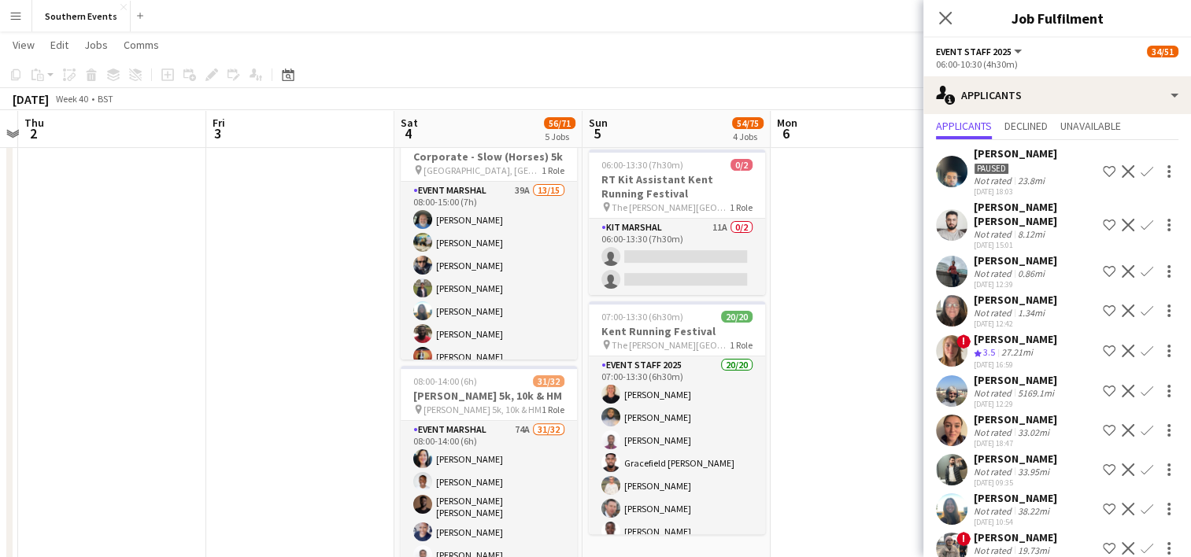
scroll to position [44, 0]
click at [1141, 312] on app-icon "Confirm" at bounding box center [1147, 310] width 13 height 13
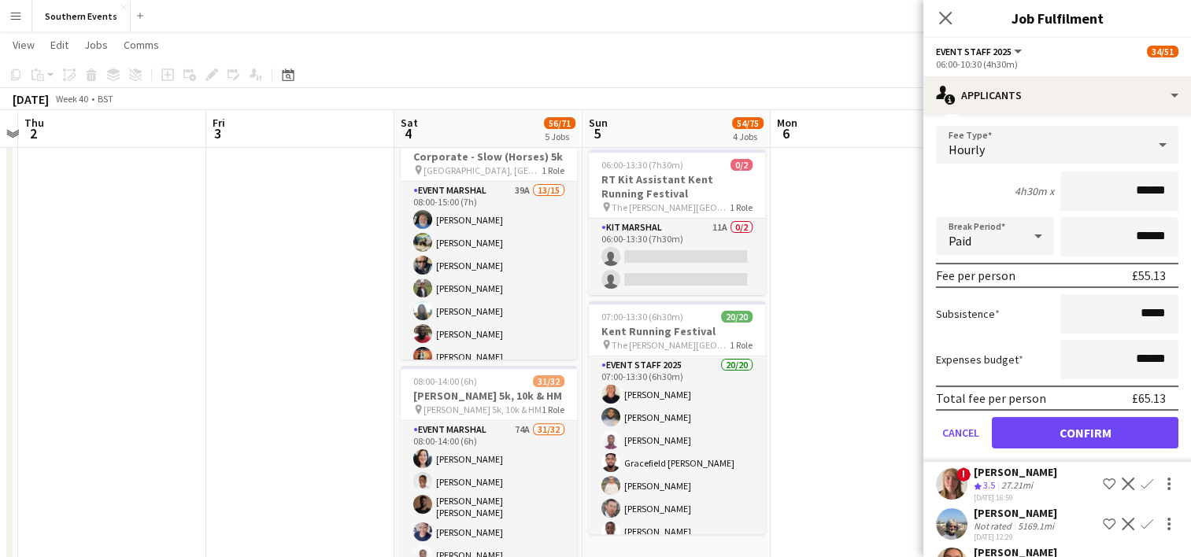
scroll to position [280, 0]
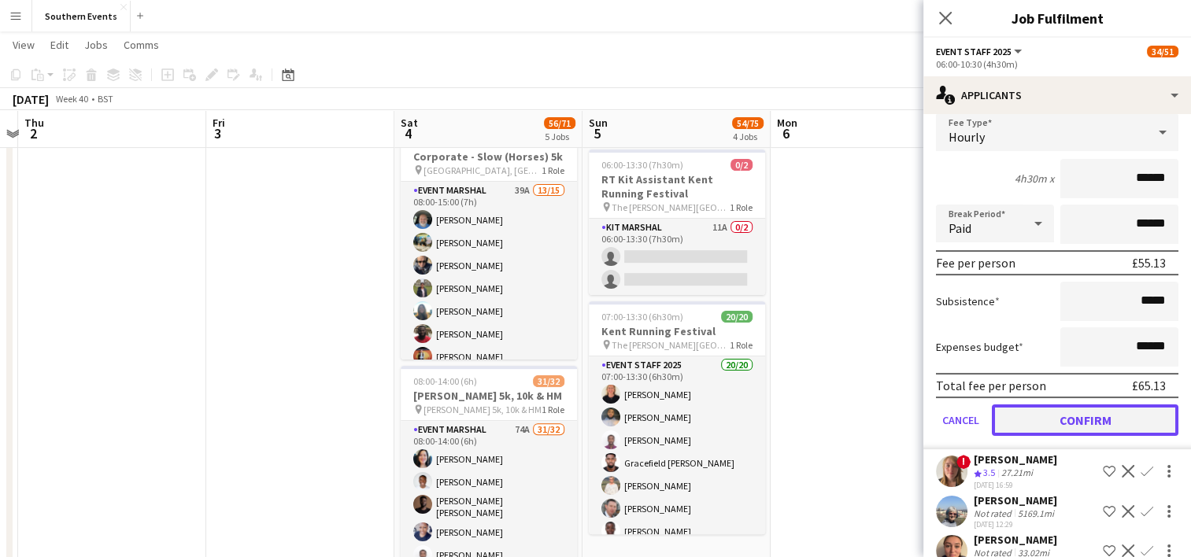
click at [1037, 415] on button "Confirm" at bounding box center [1085, 420] width 187 height 31
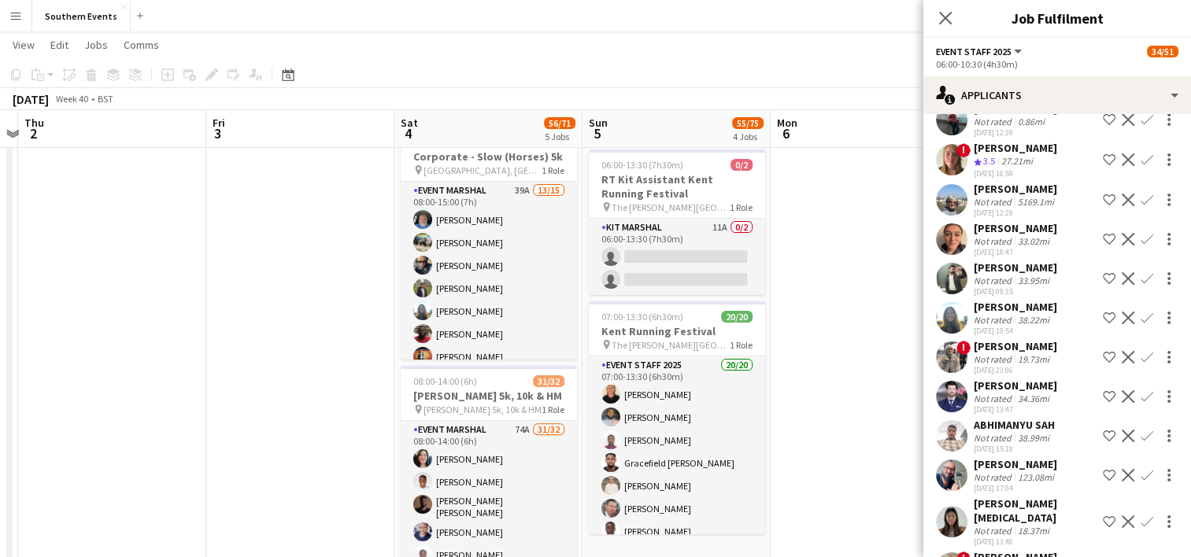
scroll to position [224, 0]
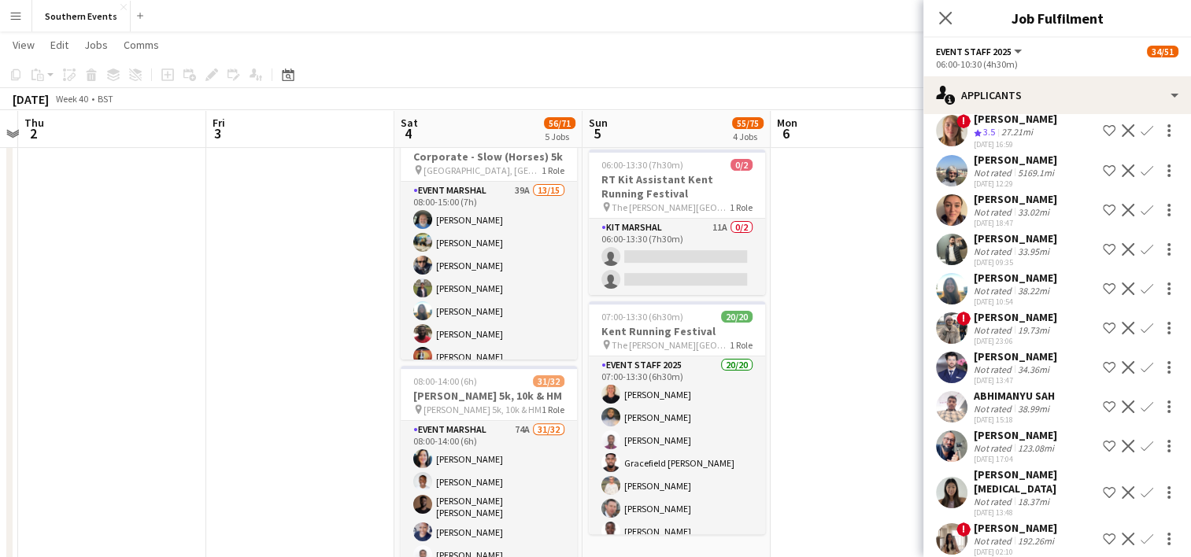
click at [970, 479] on div "[PERSON_NAME][MEDICAL_DATA] Not rated 18.37mi [DATE] 13:48 Shortlist crew Decli…" at bounding box center [1057, 493] width 268 height 50
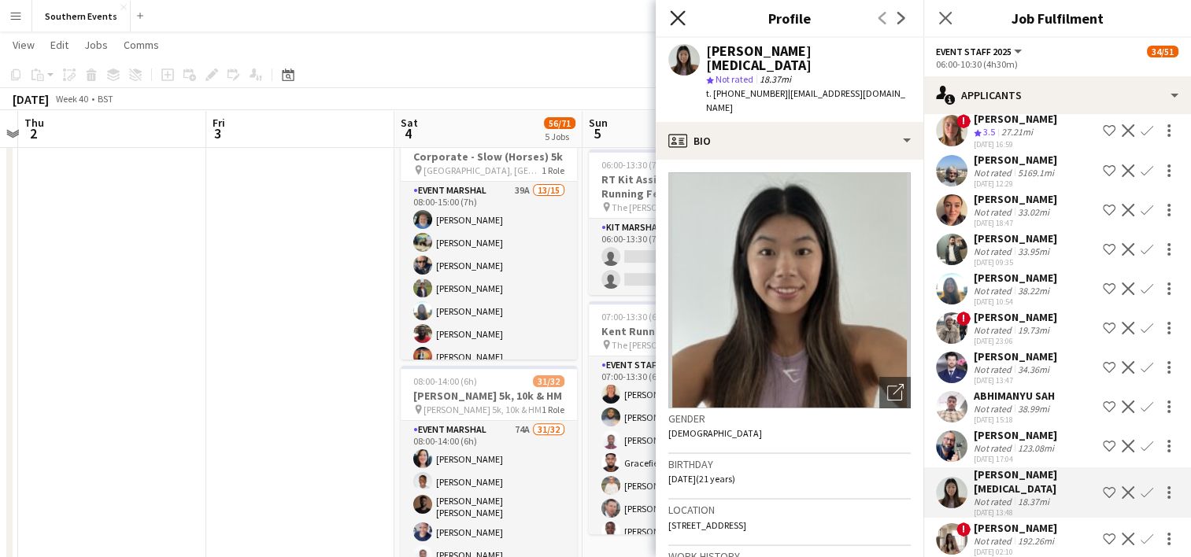
click at [674, 24] on icon "Close pop-in" at bounding box center [677, 17] width 15 height 15
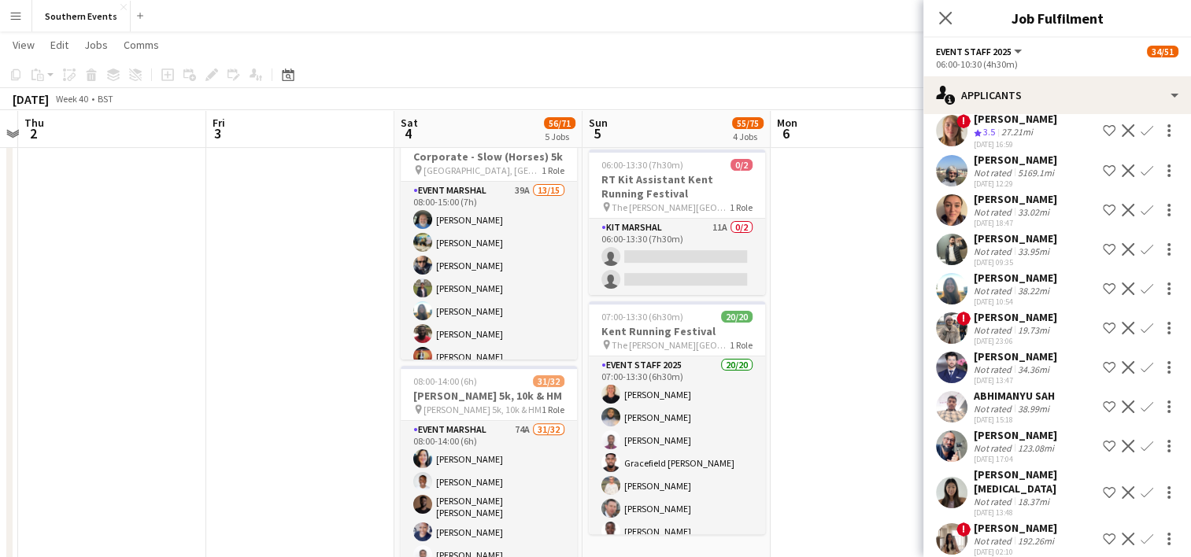
click at [1141, 486] on app-icon "Confirm" at bounding box center [1147, 492] width 13 height 13
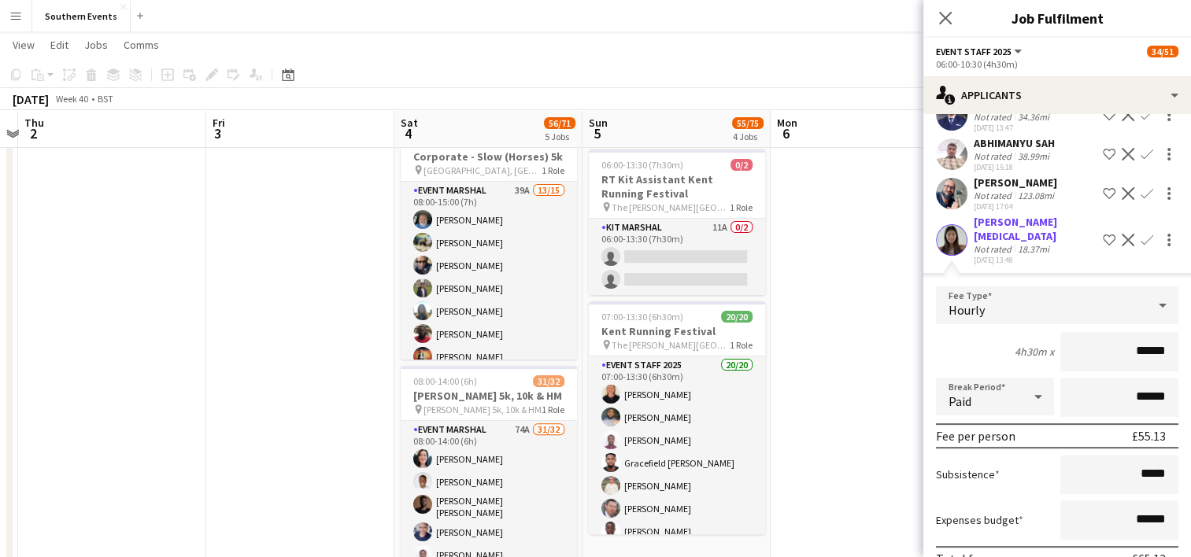
scroll to position [579, 0]
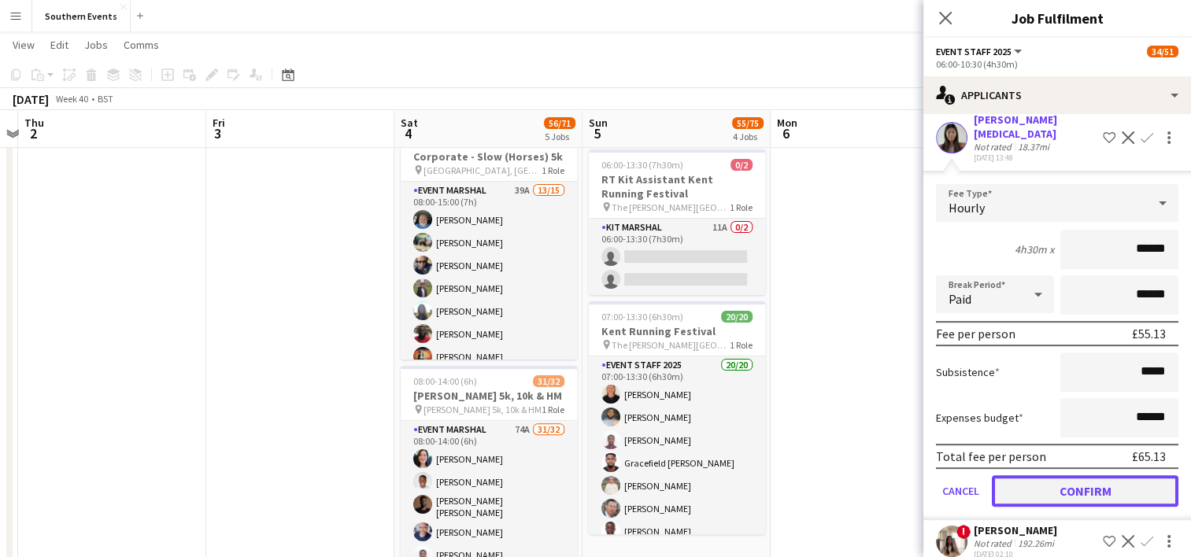
click at [1048, 475] on button "Confirm" at bounding box center [1085, 490] width 187 height 31
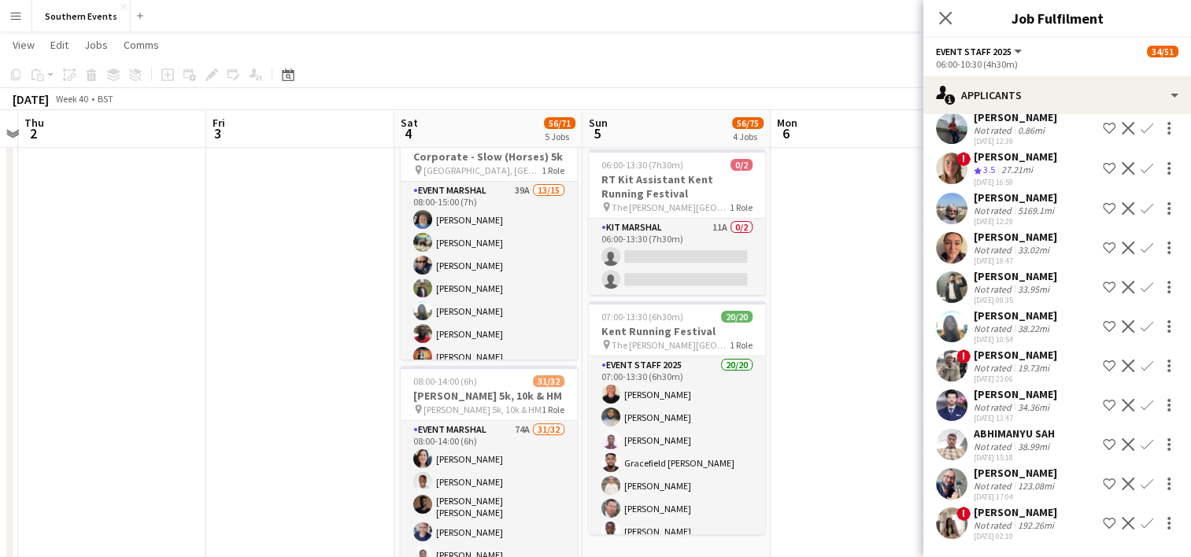
scroll to position [185, 0]
click at [802, 334] on app-date-cell at bounding box center [865, 499] width 188 height 1494
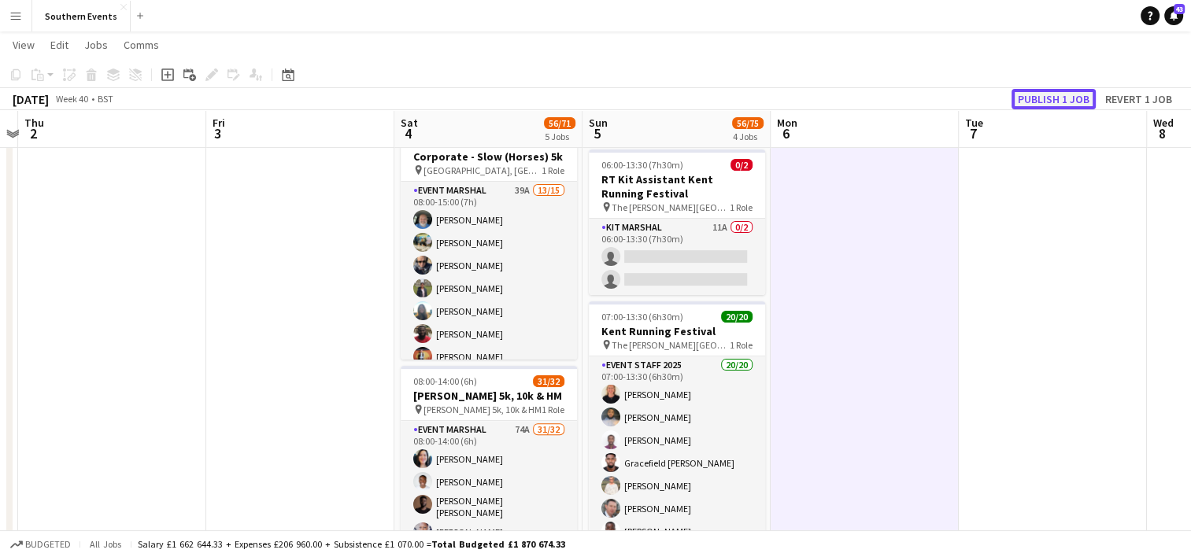
click at [1061, 96] on button "Publish 1 job" at bounding box center [1053, 99] width 84 height 20
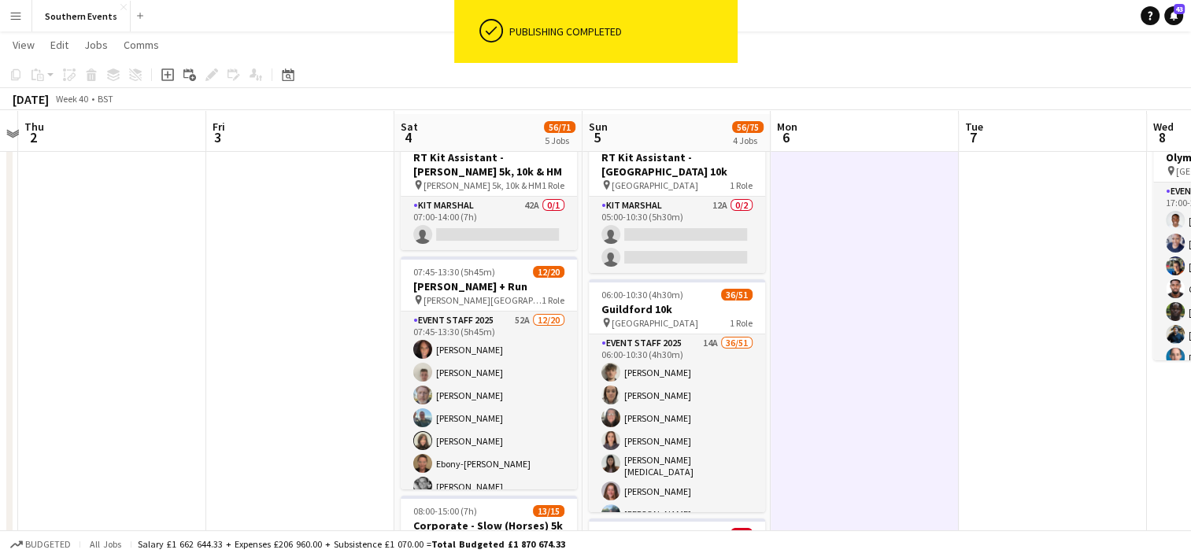
scroll to position [53, 0]
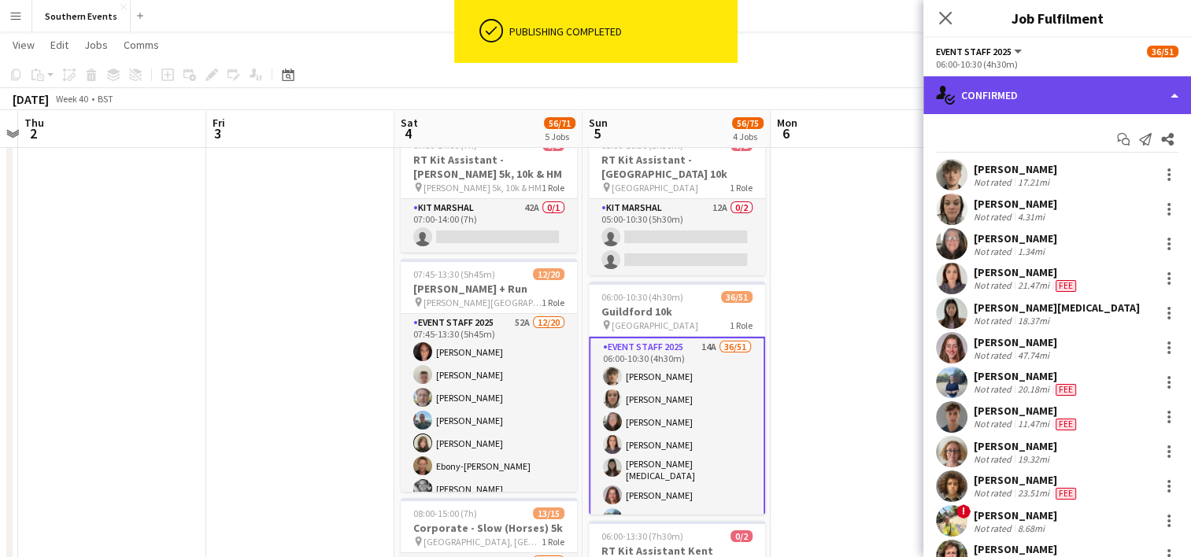
click at [1005, 100] on div "single-neutral-actions-check-2 Confirmed" at bounding box center [1057, 95] width 268 height 38
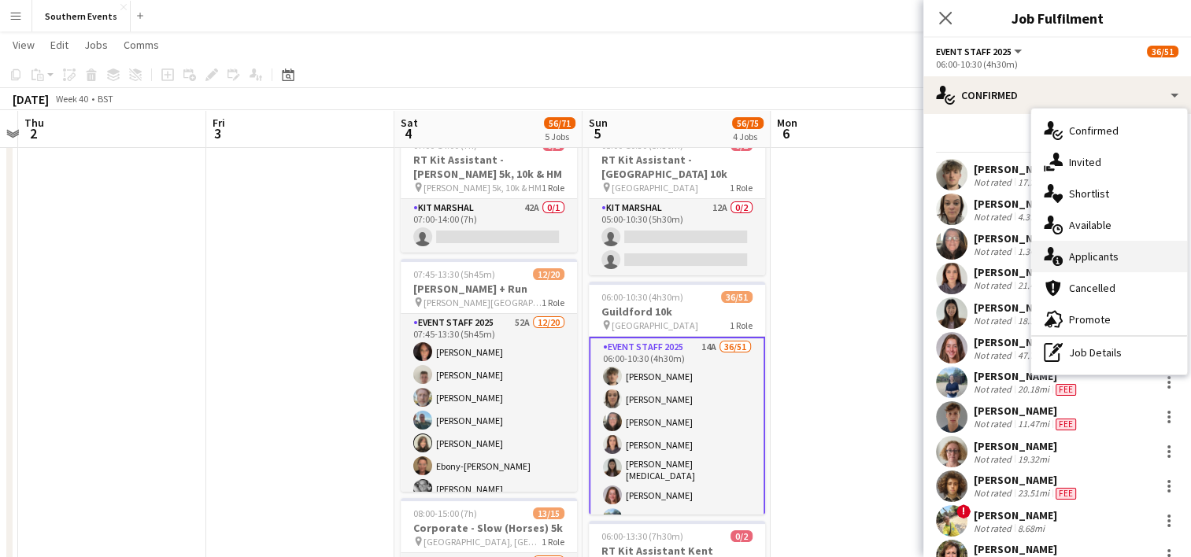
click at [1083, 248] on div "single-neutral-actions-information Applicants" at bounding box center [1109, 256] width 156 height 31
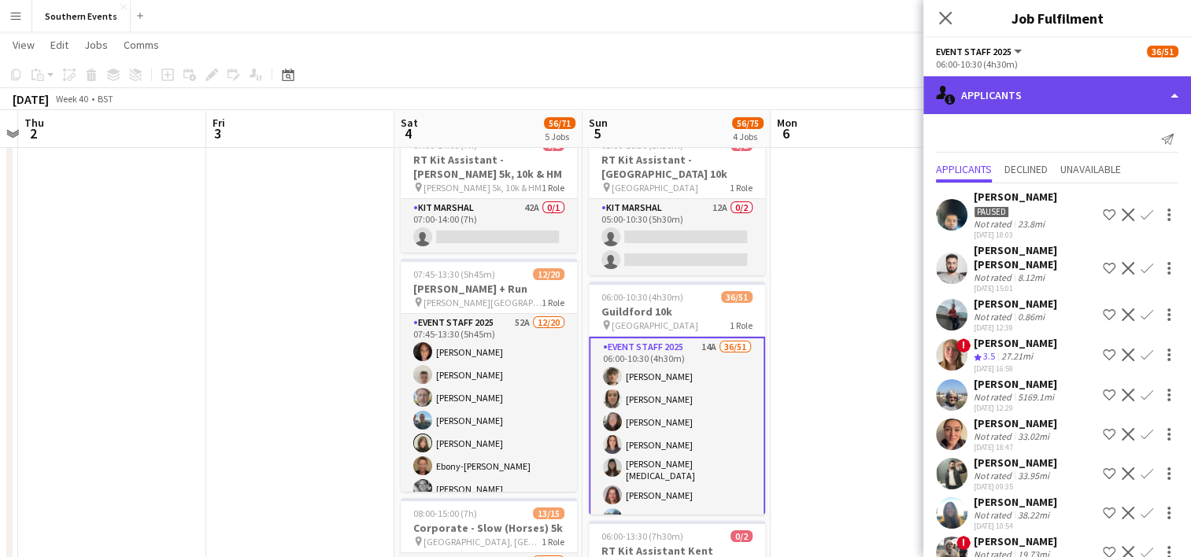
click at [1039, 94] on div "single-neutral-actions-information Applicants" at bounding box center [1057, 95] width 268 height 38
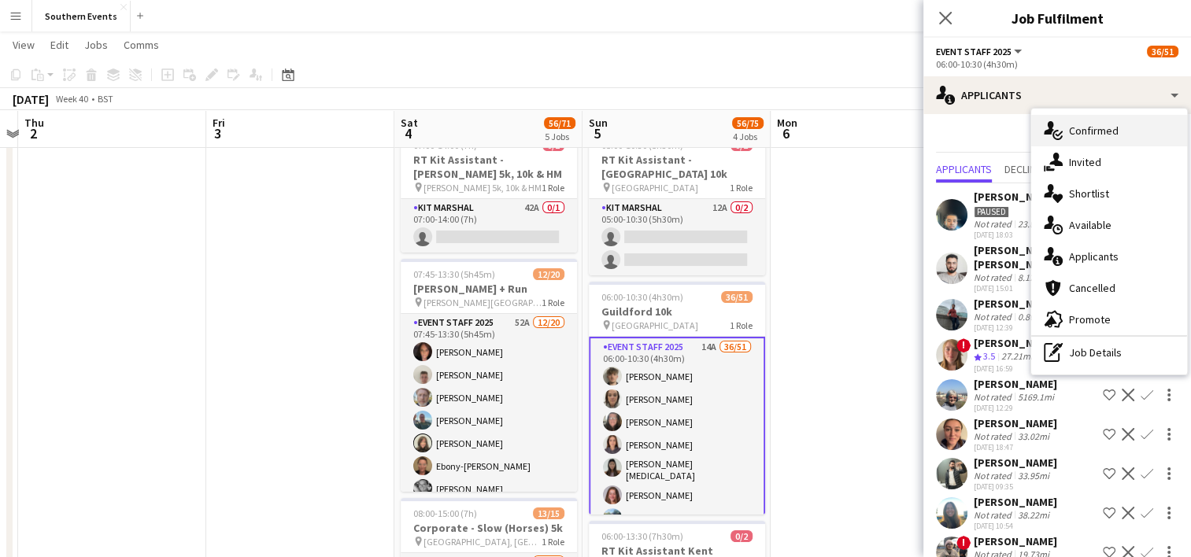
click at [1085, 131] on span "Confirmed" at bounding box center [1094, 131] width 50 height 14
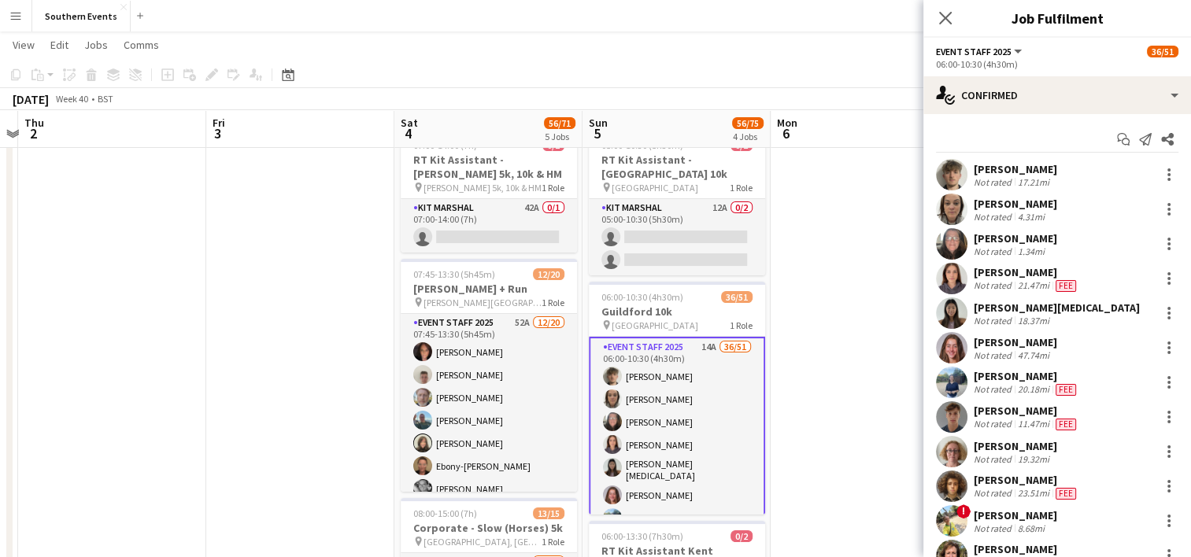
drag, startPoint x: 973, startPoint y: 235, endPoint x: 1059, endPoint y: 236, distance: 86.6
click at [1059, 236] on div "[PERSON_NAME] Not rated 1.34mi" at bounding box center [1057, 243] width 268 height 31
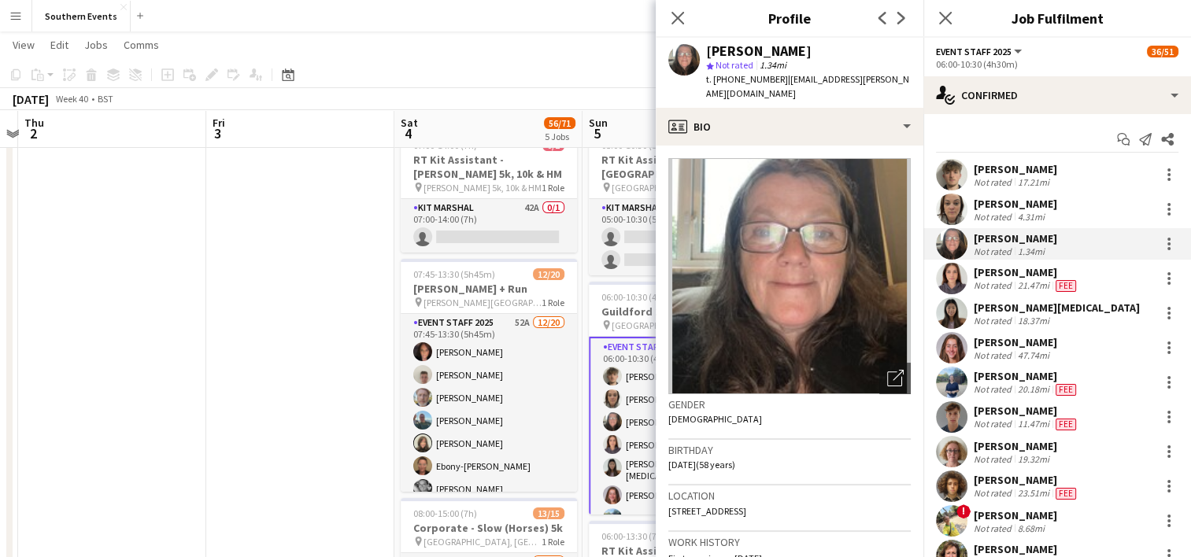
copy div "[PERSON_NAME]"
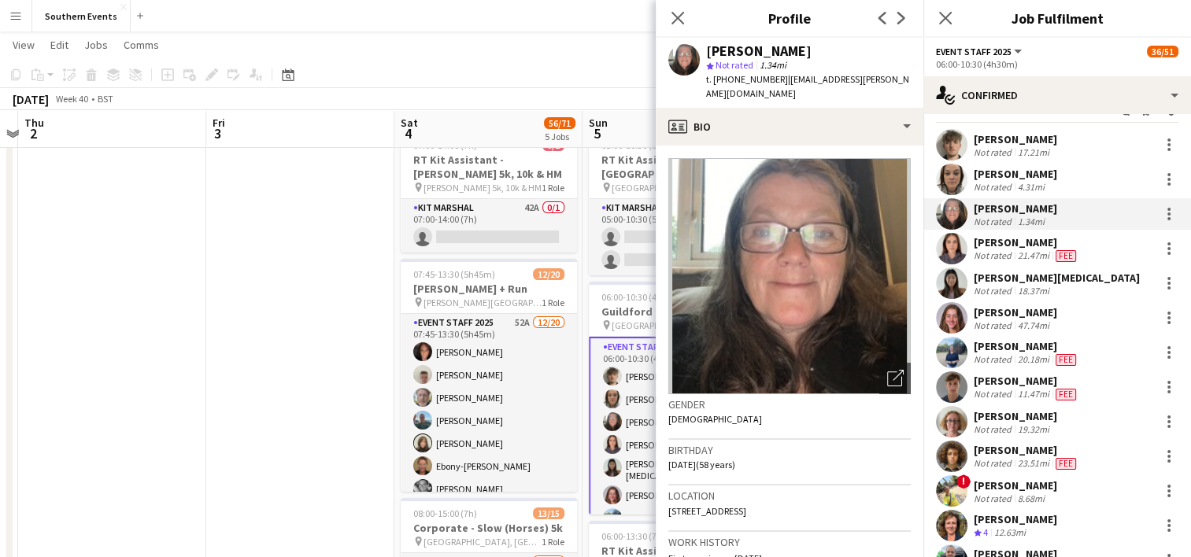
scroll to position [28, 0]
drag, startPoint x: 974, startPoint y: 245, endPoint x: 985, endPoint y: 245, distance: 11.8
click at [985, 245] on div "[PERSON_NAME]" at bounding box center [1026, 244] width 105 height 14
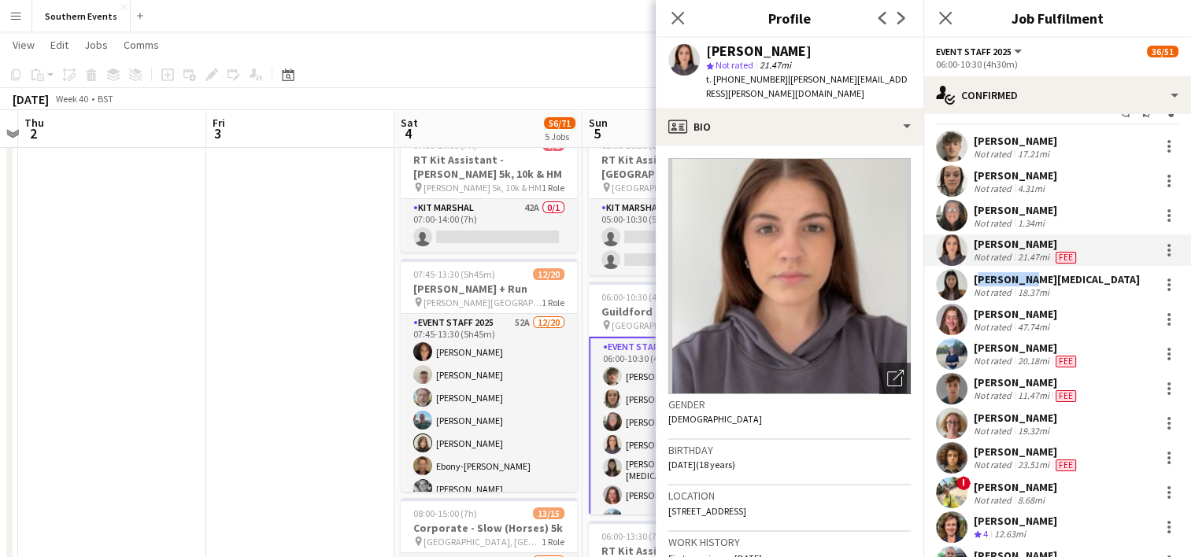
drag, startPoint x: 985, startPoint y: 245, endPoint x: 1026, endPoint y: 280, distance: 53.5
click at [1026, 280] on div "[PERSON_NAME][MEDICAL_DATA] Not rated 18.37mi" at bounding box center [1057, 284] width 268 height 31
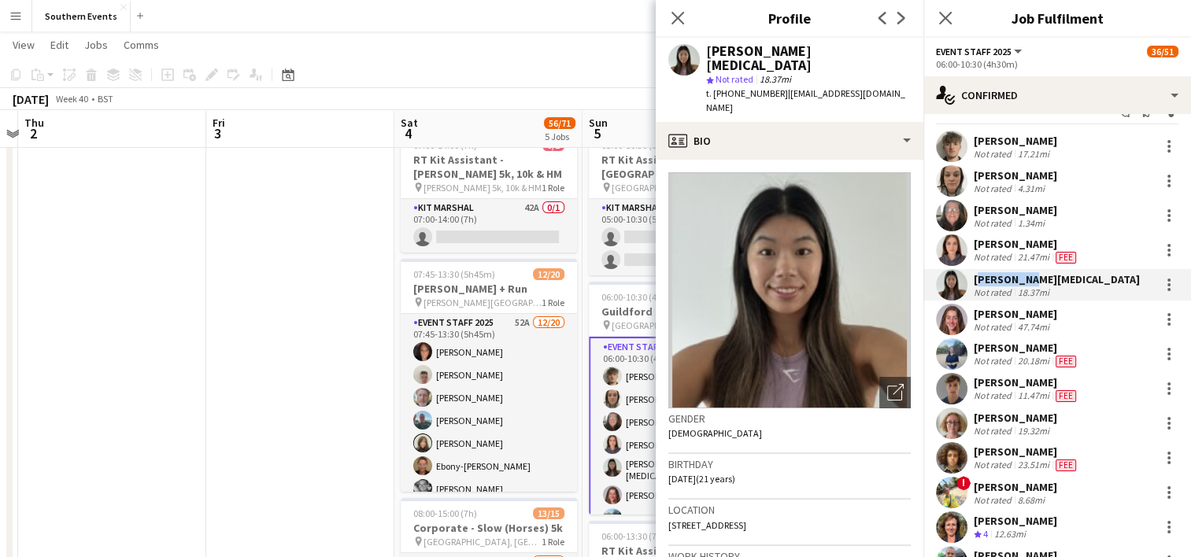
copy div "[PERSON_NAME][MEDICAL_DATA]"
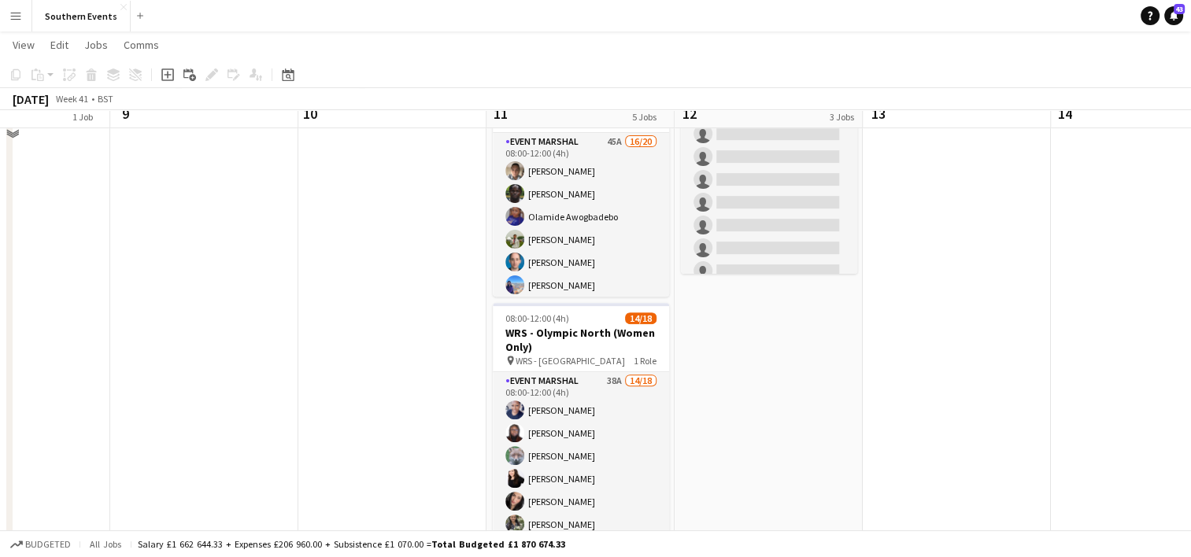
scroll to position [529, 0]
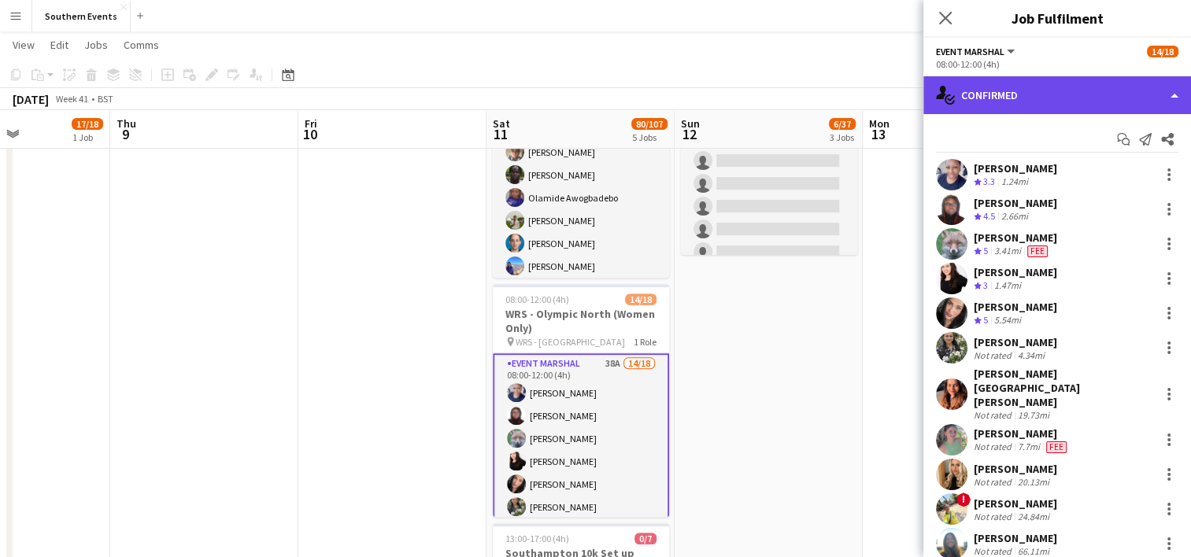
click at [1008, 92] on div "single-neutral-actions-check-2 Confirmed" at bounding box center [1057, 95] width 268 height 38
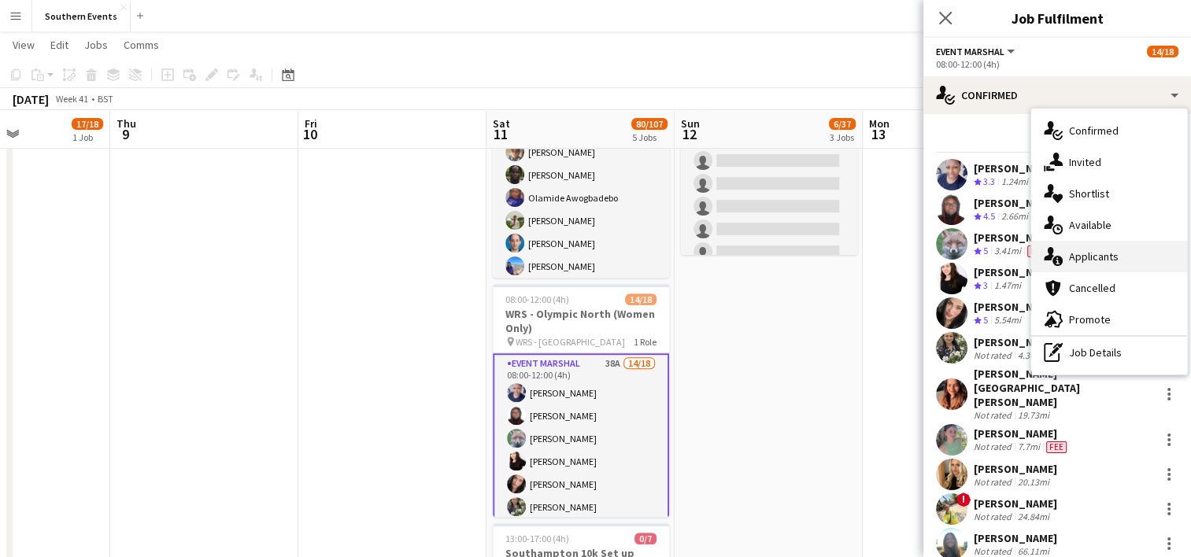
click at [1078, 270] on div "single-neutral-actions-information Applicants" at bounding box center [1109, 256] width 156 height 31
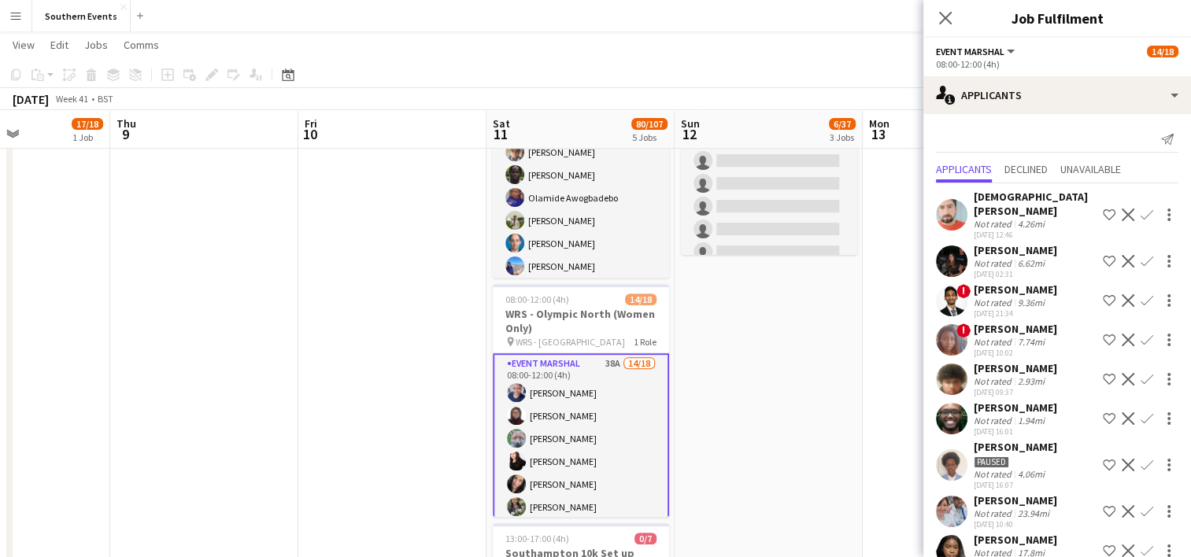
scroll to position [714, 0]
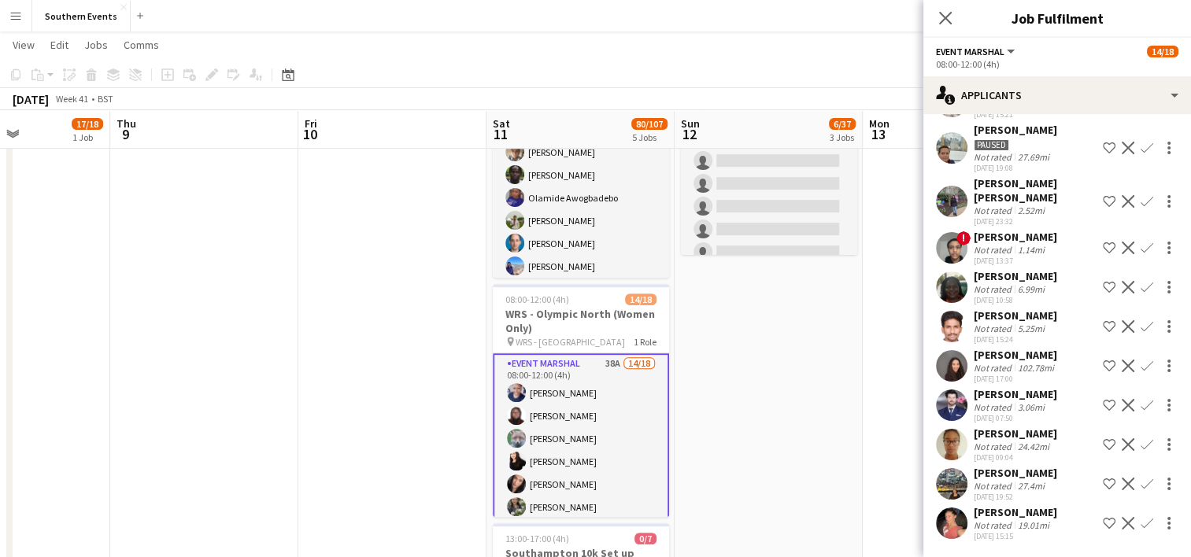
click at [945, 523] on app-user-avatar at bounding box center [951, 523] width 31 height 31
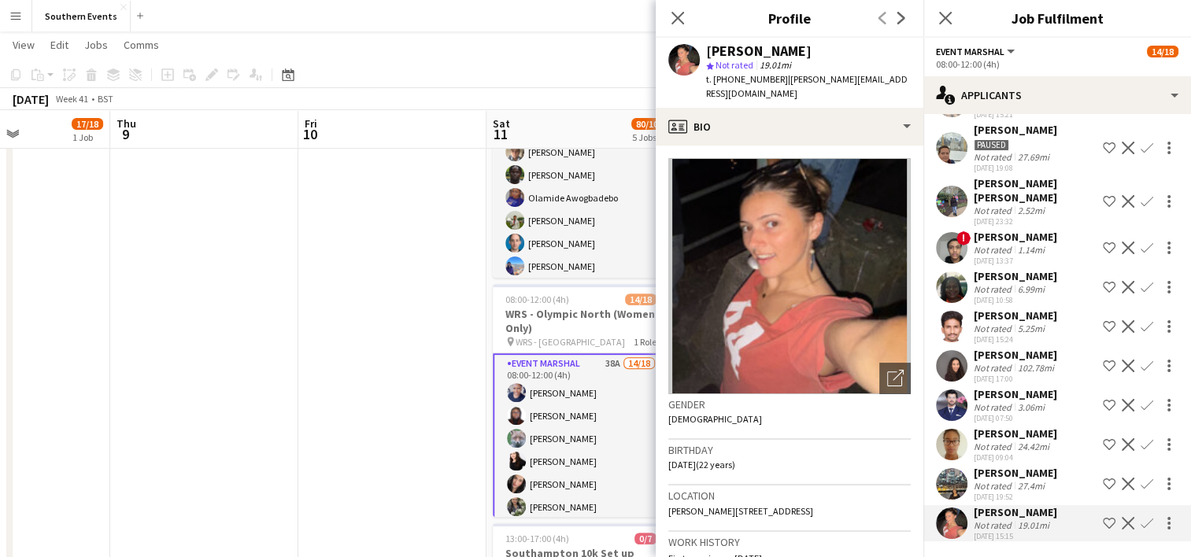
click at [1141, 525] on app-icon "Confirm" at bounding box center [1147, 523] width 13 height 13
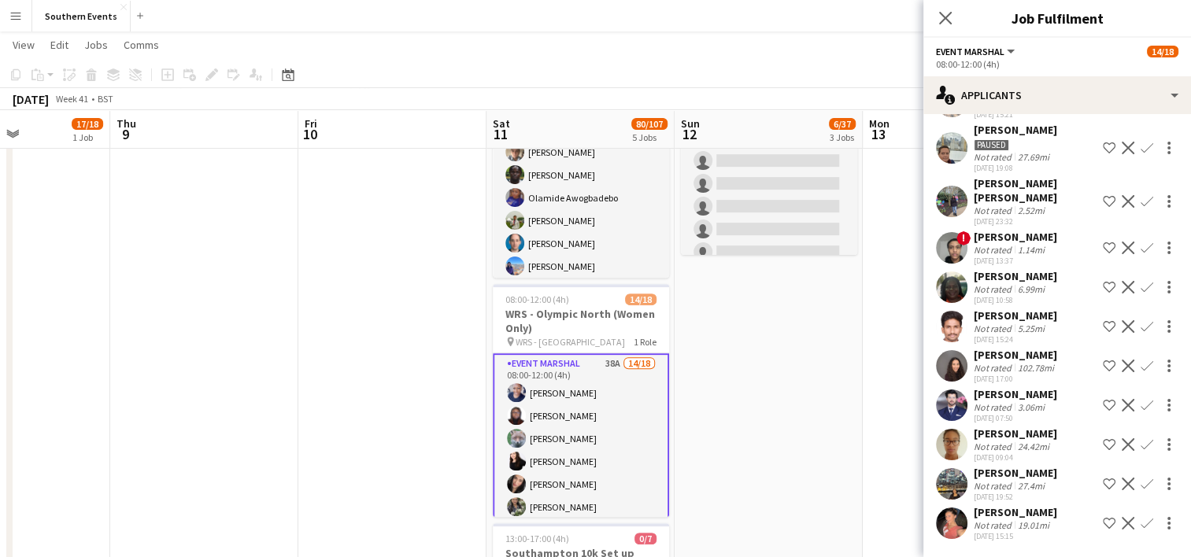
click at [1141, 525] on app-icon "Confirm" at bounding box center [1147, 523] width 13 height 13
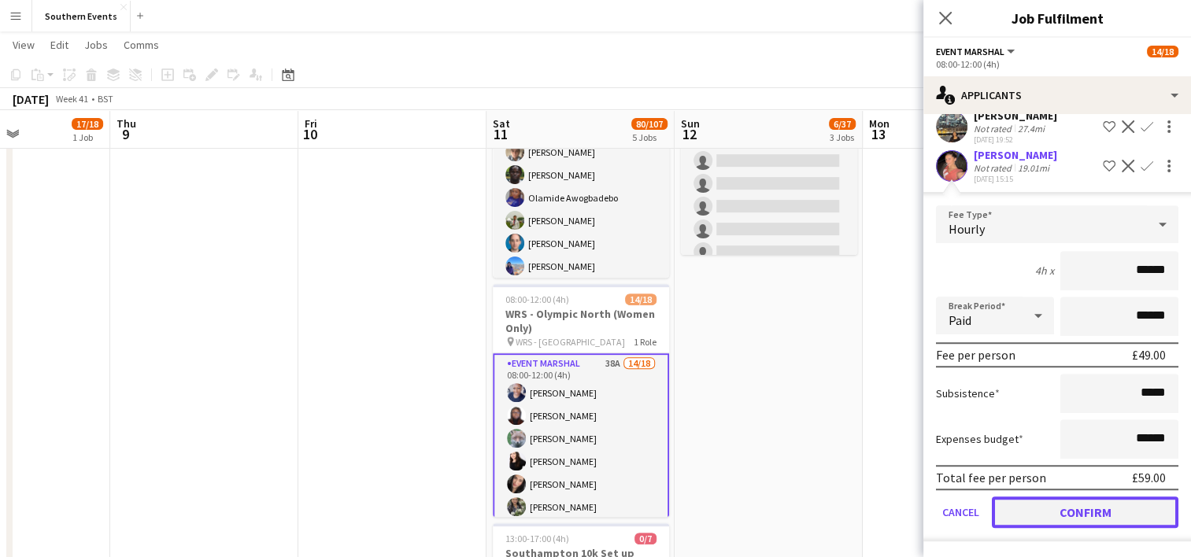
click at [1036, 499] on button "Confirm" at bounding box center [1085, 512] width 187 height 31
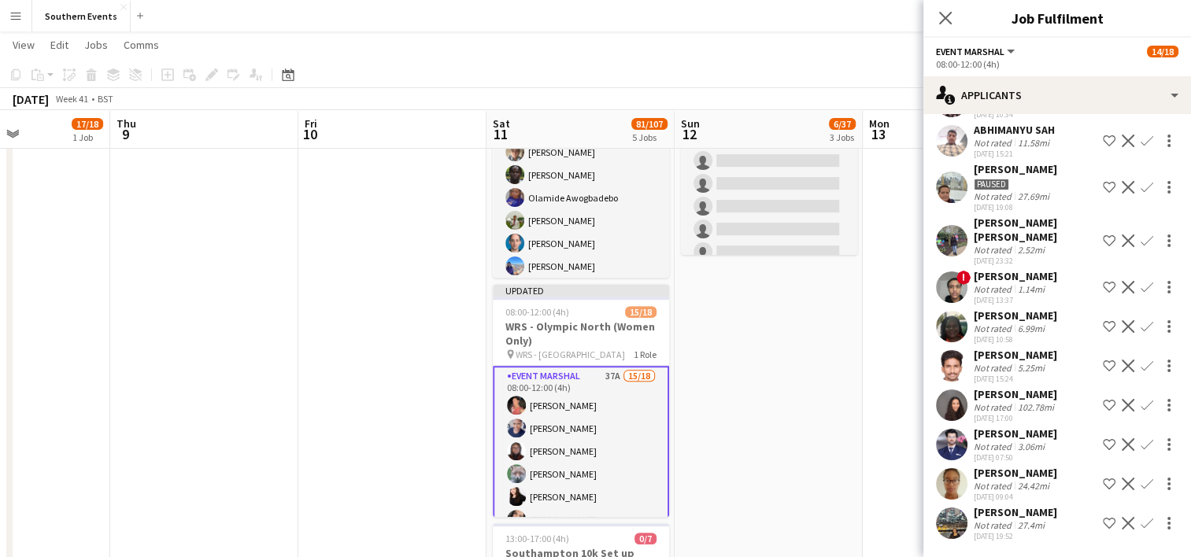
scroll to position [674, 0]
click at [945, 520] on app-user-avatar at bounding box center [951, 523] width 31 height 31
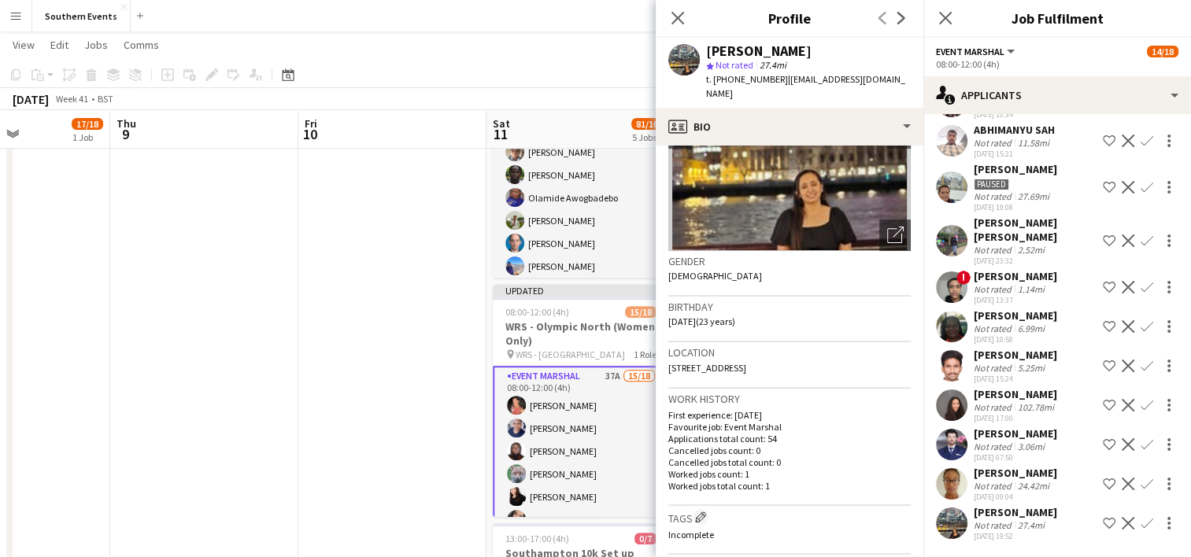
scroll to position [0, 0]
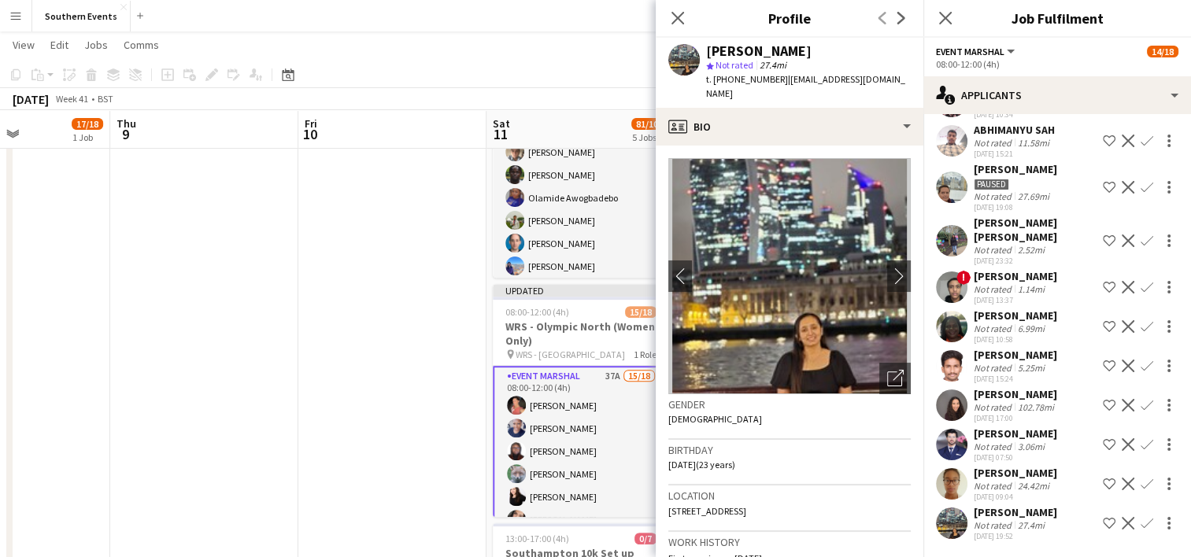
click at [1141, 523] on app-icon "Confirm" at bounding box center [1147, 523] width 13 height 13
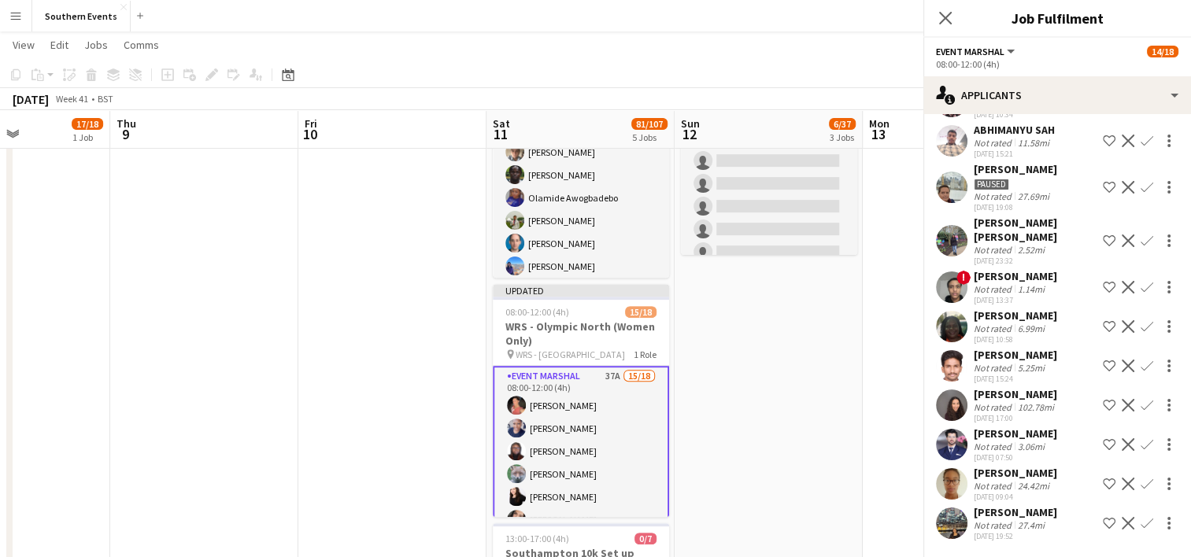
scroll to position [674, 0]
click at [1141, 519] on app-icon "Confirm" at bounding box center [1147, 523] width 13 height 13
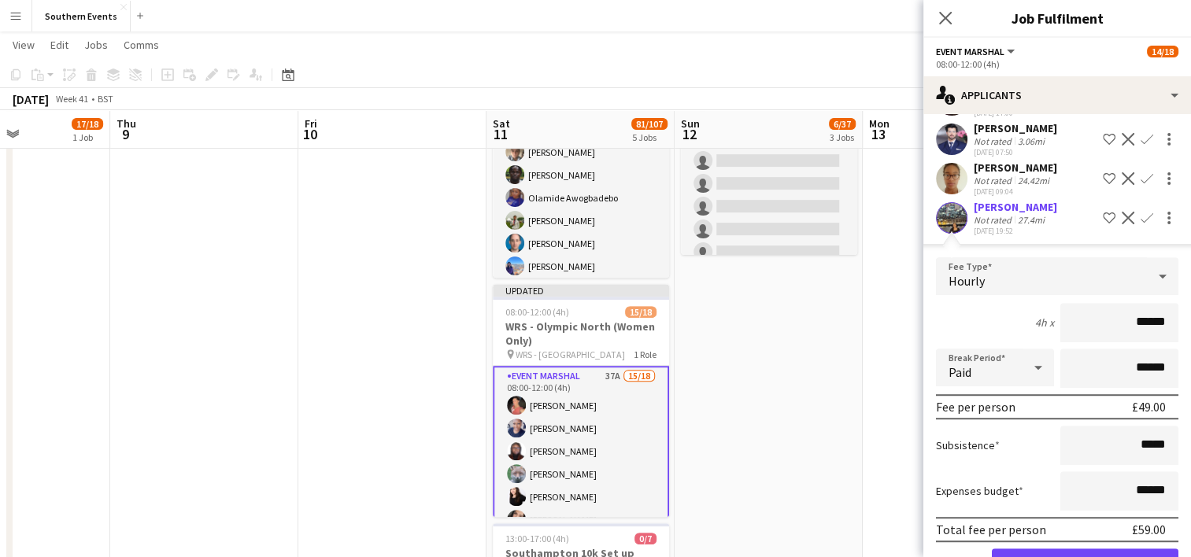
scroll to position [1030, 0]
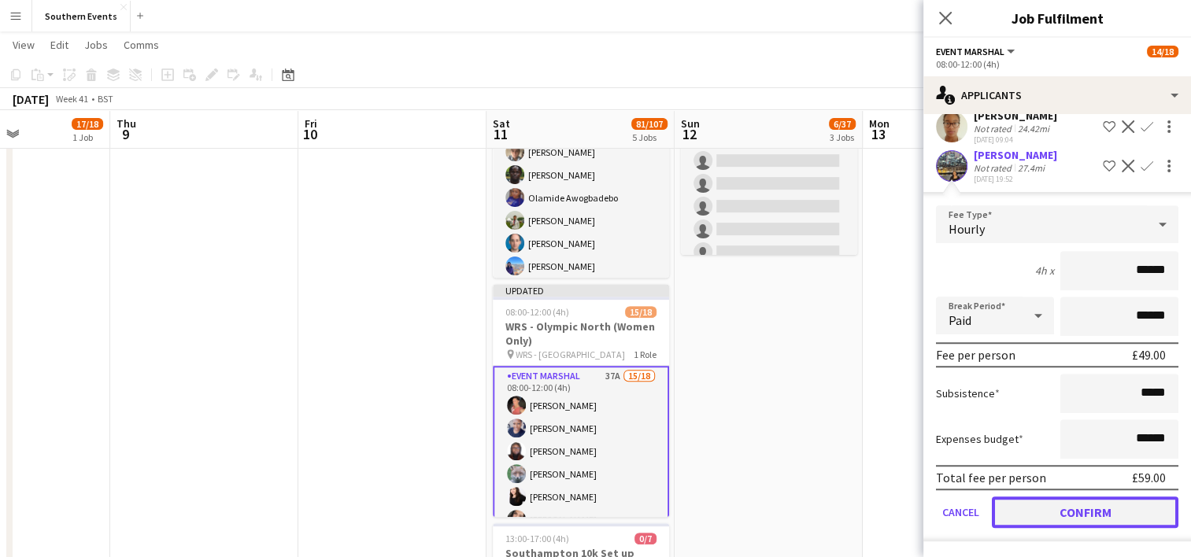
click at [1040, 513] on button "Confirm" at bounding box center [1085, 512] width 187 height 31
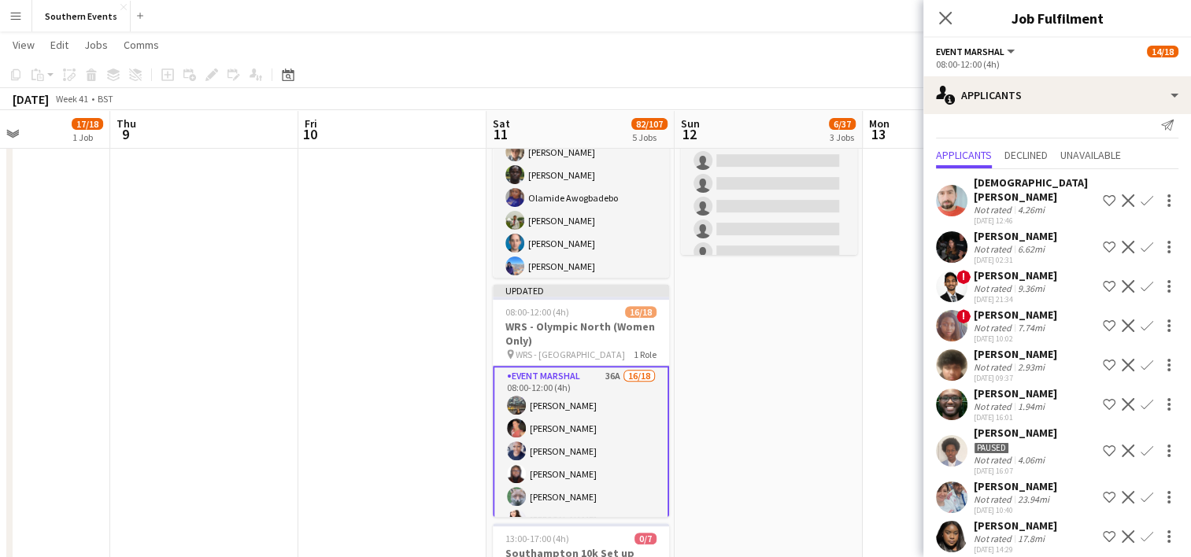
scroll to position [13, 0]
click at [753, 397] on app-date-cell "07:00-14:00 (7h) 0/1 RT Kit Assistant - [PERSON_NAME] pin Sheen Gate Car Park 1…" at bounding box center [769, 394] width 188 height 1494
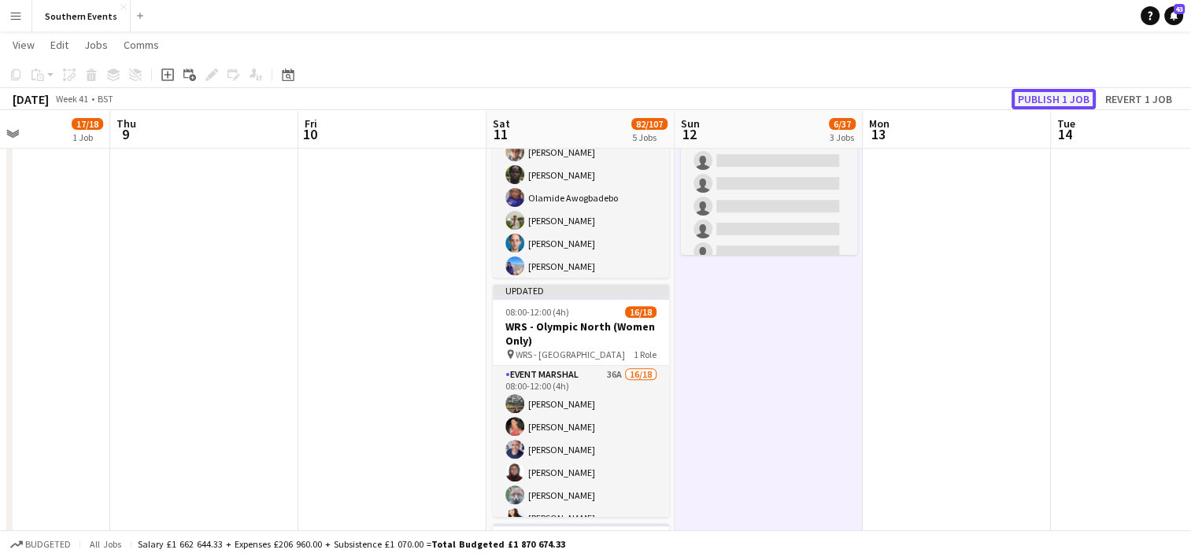
click at [1033, 105] on button "Publish 1 job" at bounding box center [1053, 99] width 84 height 20
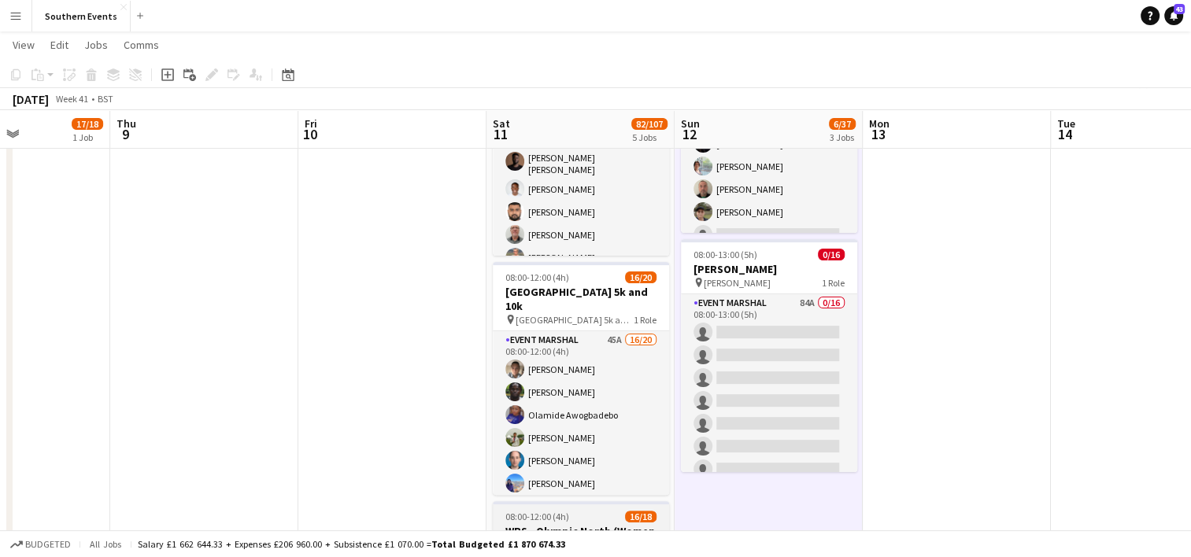
scroll to position [311, 0]
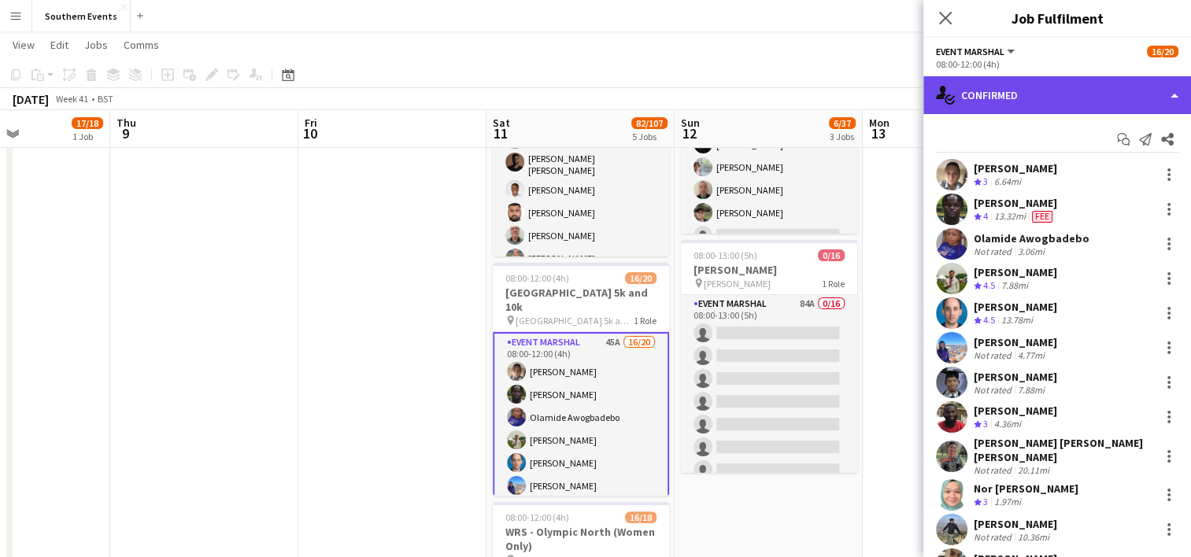
click at [1045, 101] on div "single-neutral-actions-check-2 Confirmed" at bounding box center [1057, 95] width 268 height 38
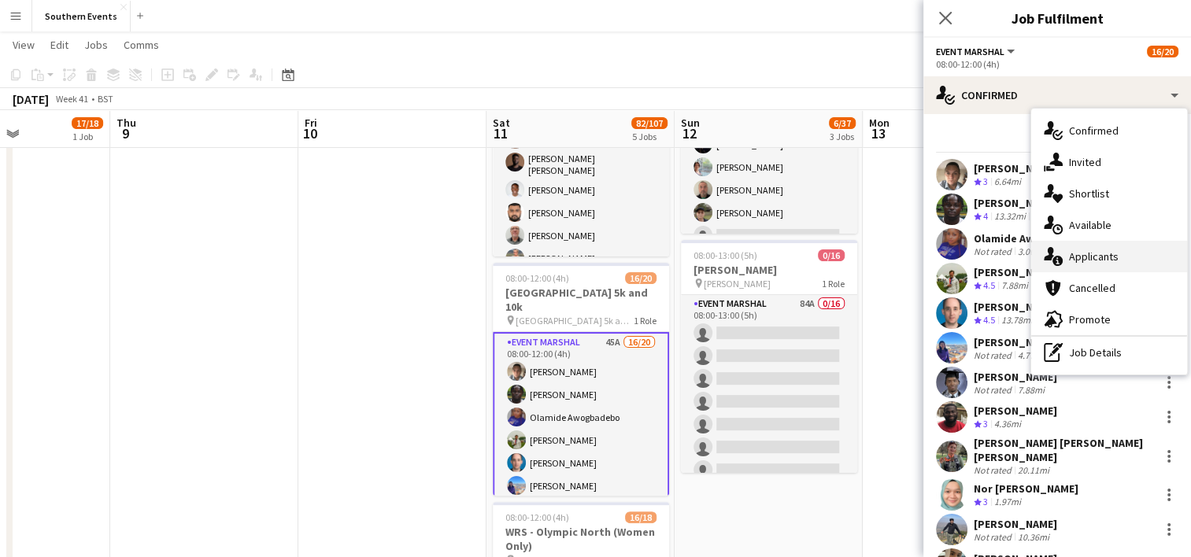
click at [1096, 256] on span "Applicants" at bounding box center [1094, 257] width 50 height 14
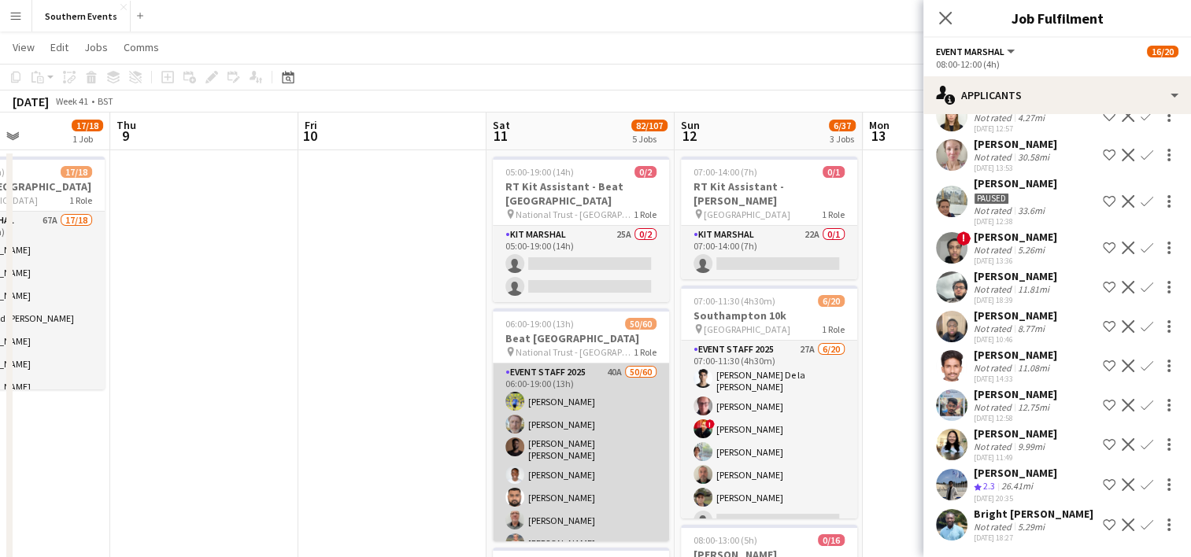
scroll to position [0, 0]
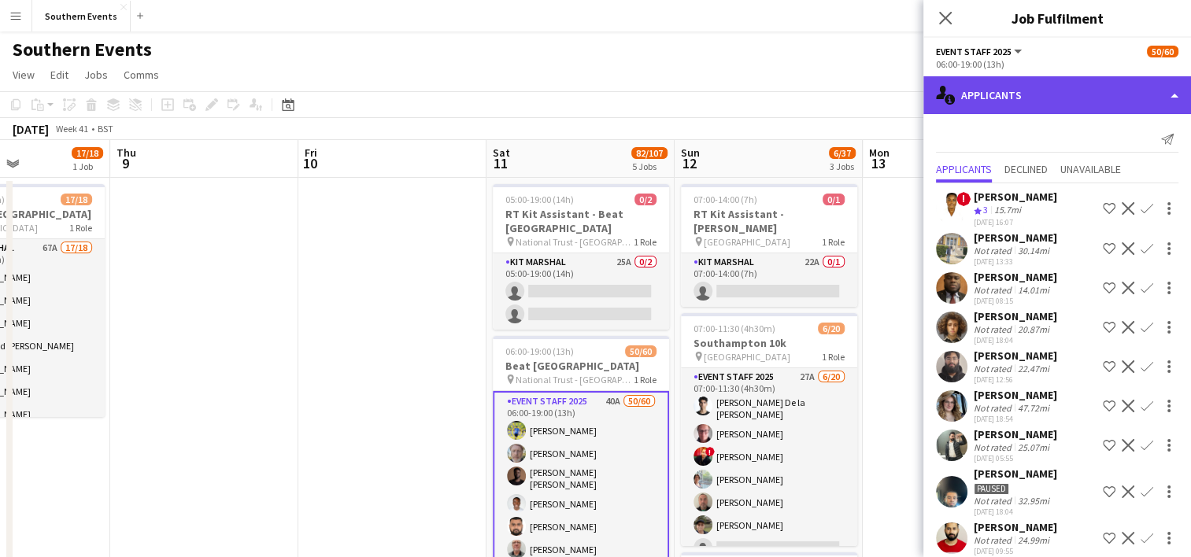
click at [988, 91] on div "single-neutral-actions-information Applicants" at bounding box center [1057, 95] width 268 height 38
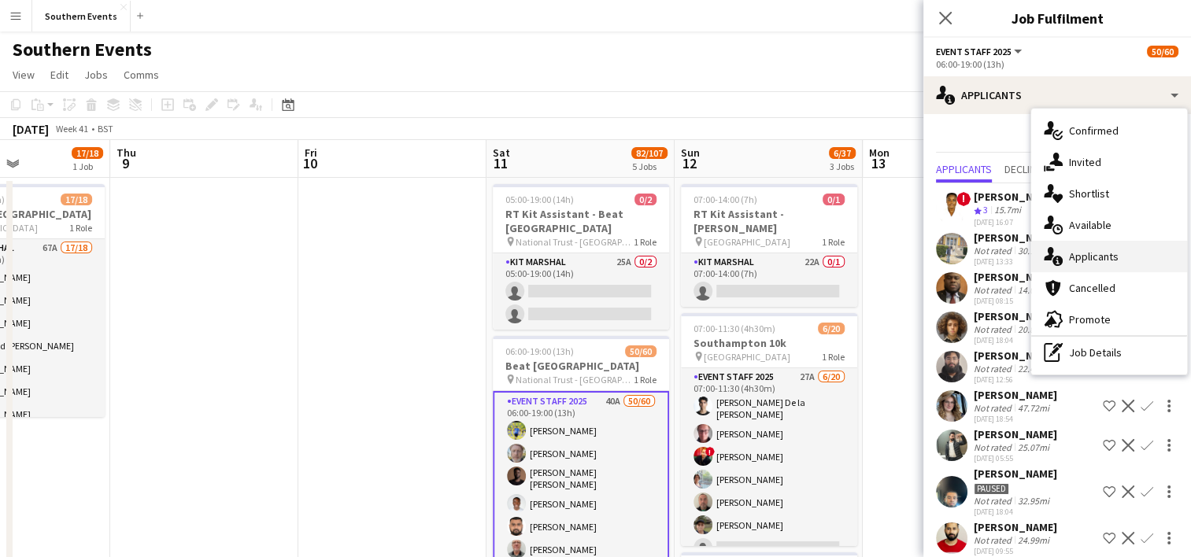
click at [1084, 264] on div "single-neutral-actions-information Applicants" at bounding box center [1109, 256] width 156 height 31
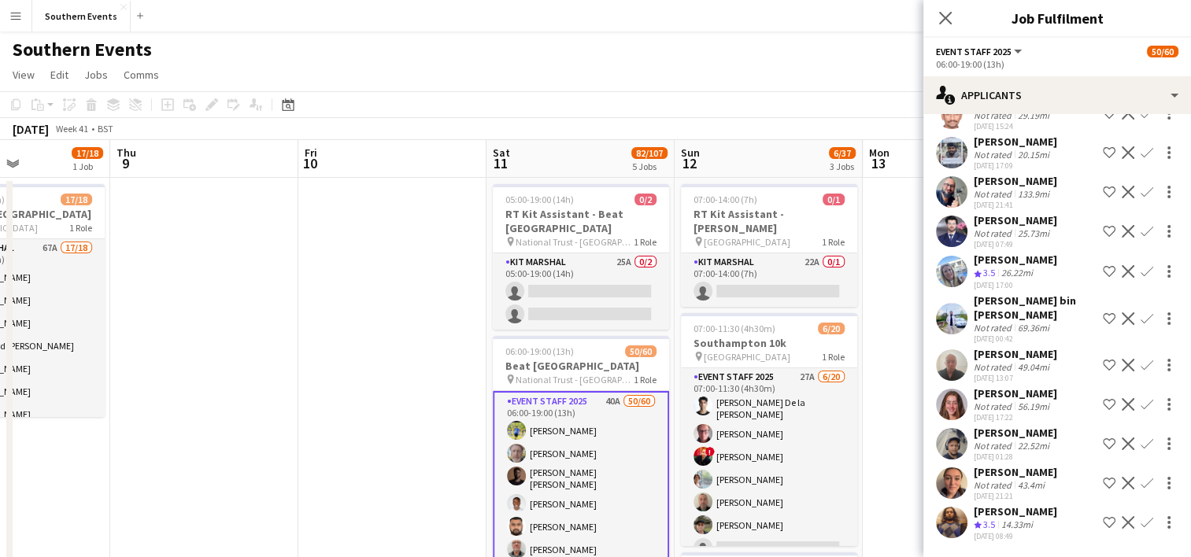
scroll to position [1149, 0]
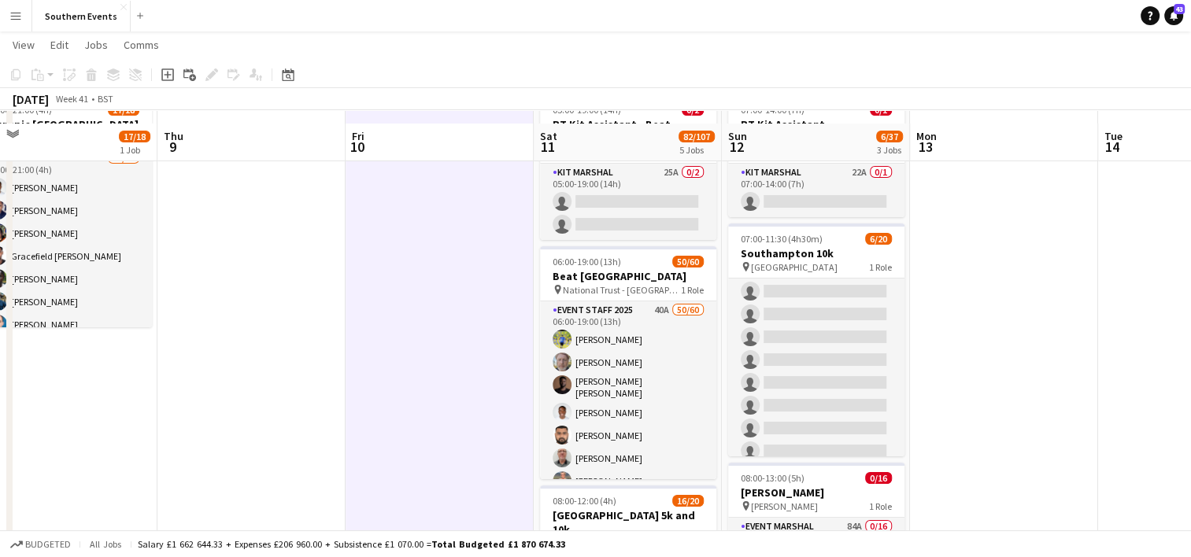
scroll to position [87, 0]
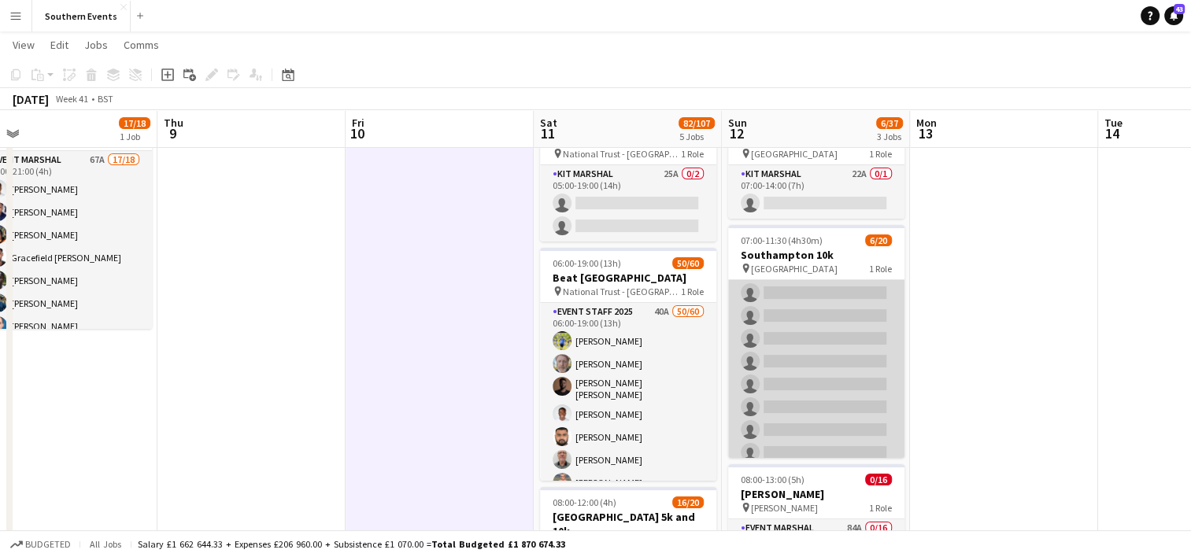
click at [816, 359] on app-card-role "Event Staff 2025 27A [DATE] 07:00-11:30 (4h30m) [PERSON_NAME] la [PERSON_NAME] …" at bounding box center [816, 359] width 176 height 492
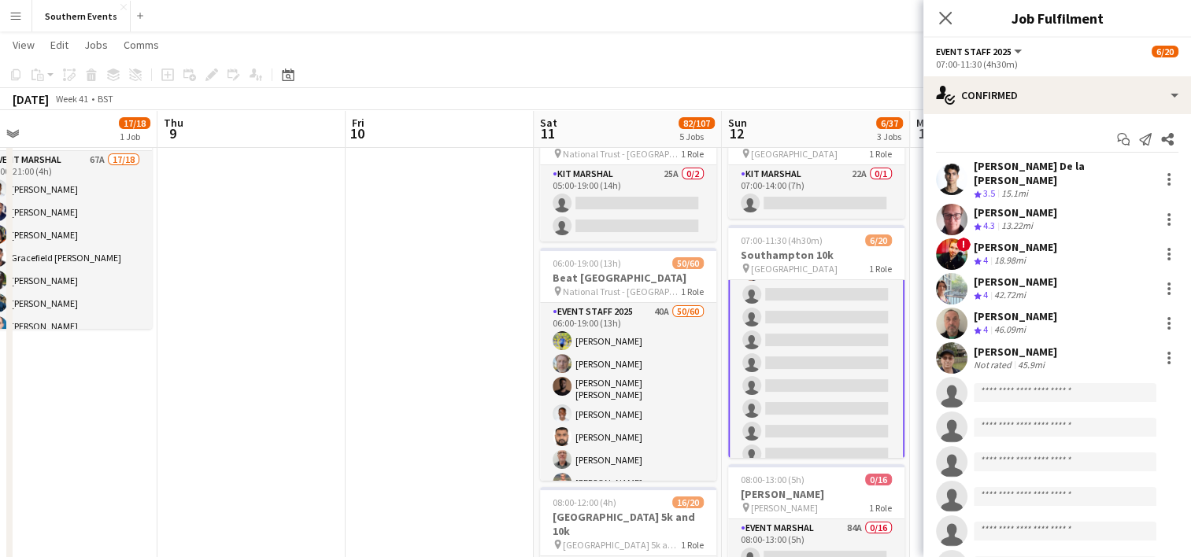
scroll to position [168, 0]
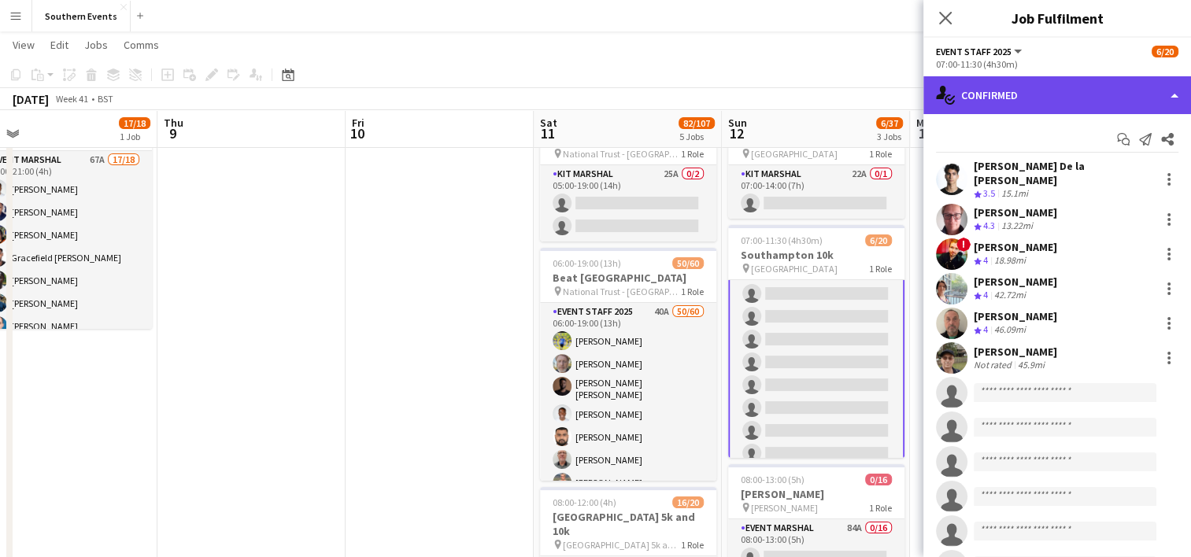
click at [1022, 102] on div "single-neutral-actions-check-2 Confirmed" at bounding box center [1057, 95] width 268 height 38
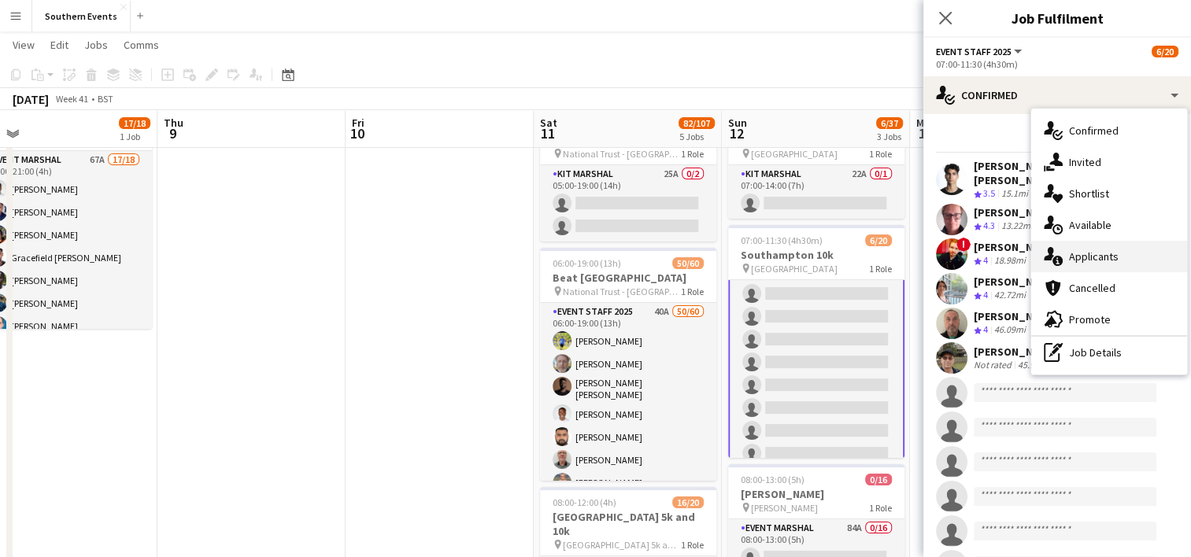
click at [1079, 253] on span "Applicants" at bounding box center [1094, 257] width 50 height 14
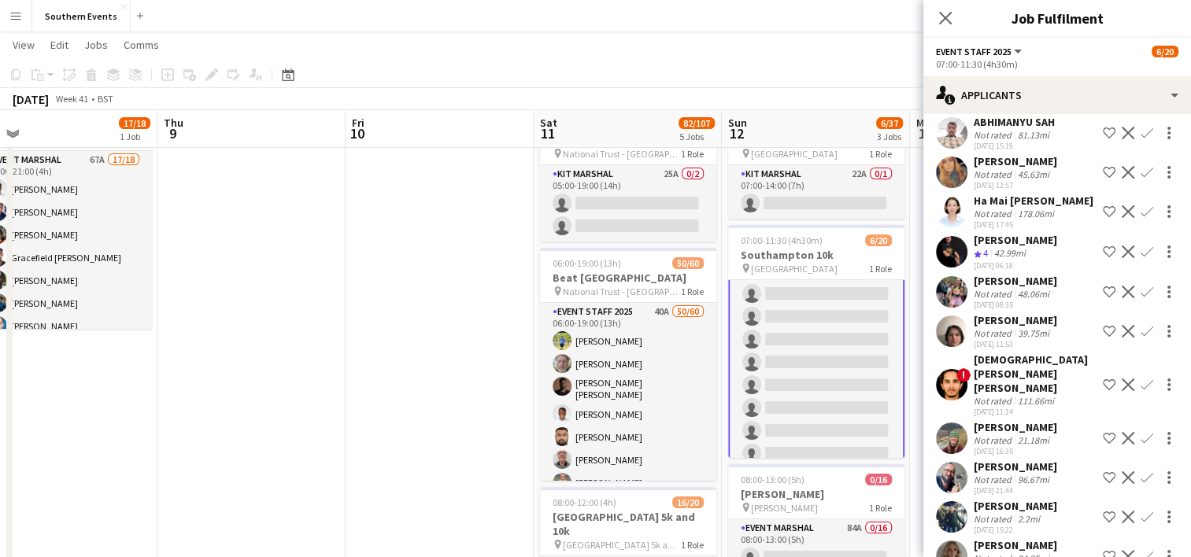
scroll to position [721, 0]
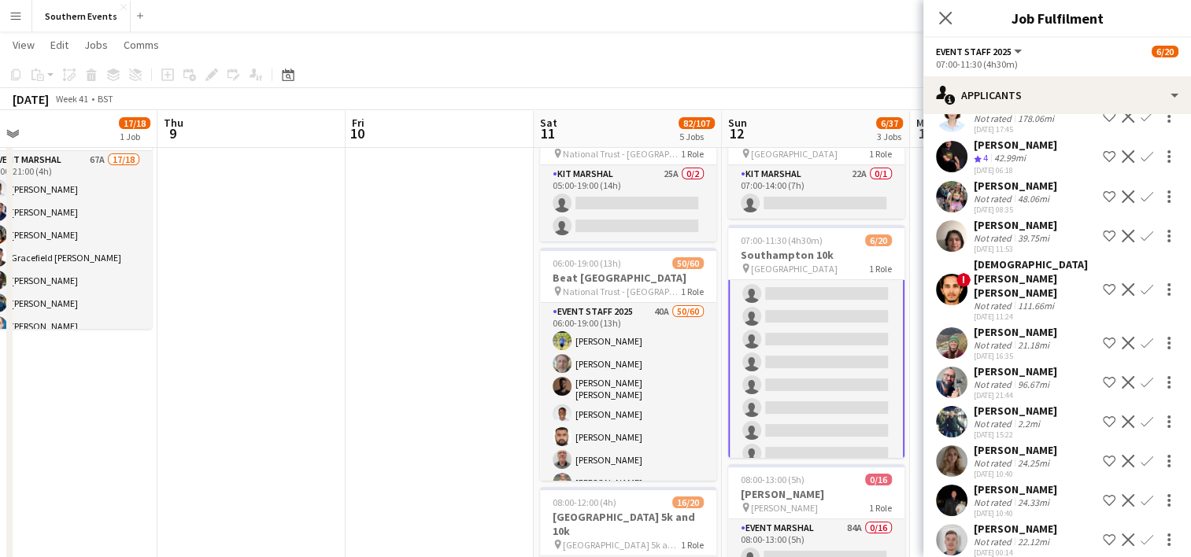
click at [1141, 153] on app-icon "Confirm" at bounding box center [1147, 156] width 13 height 13
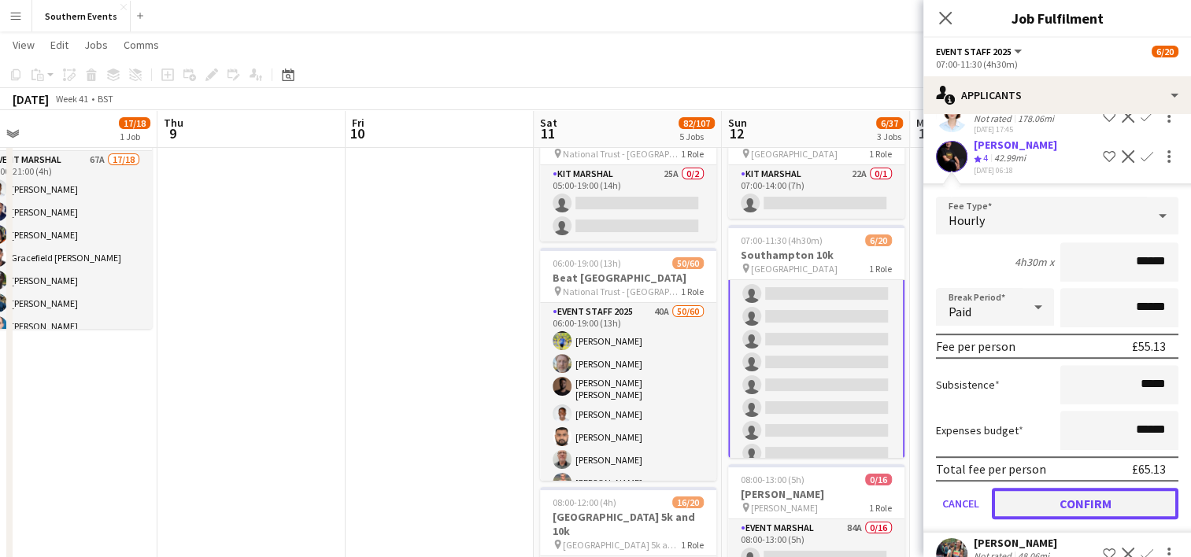
click at [1048, 497] on button "Confirm" at bounding box center [1085, 503] width 187 height 31
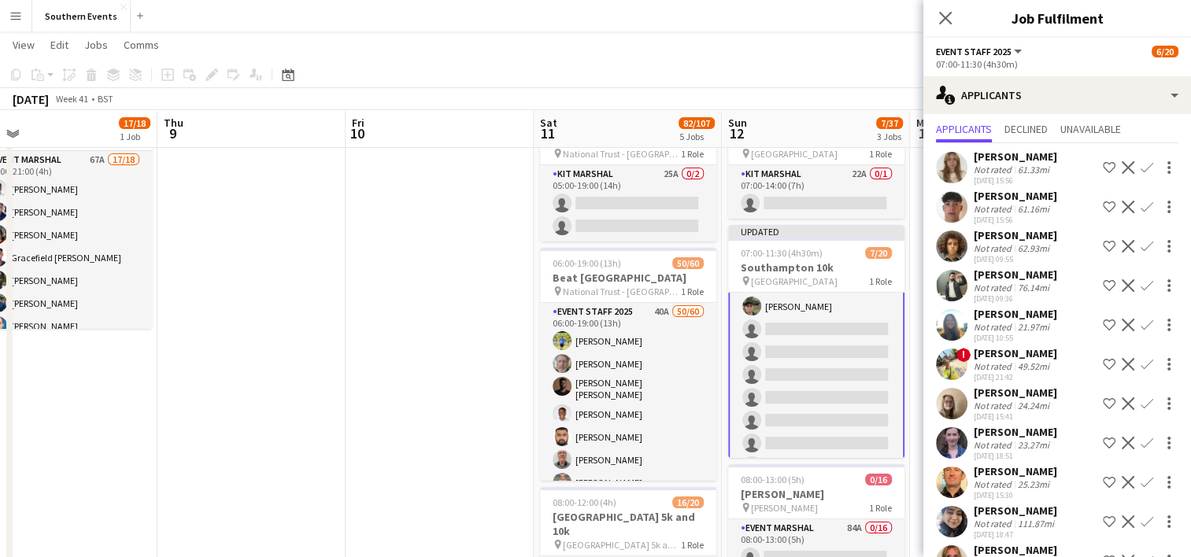
scroll to position [0, 0]
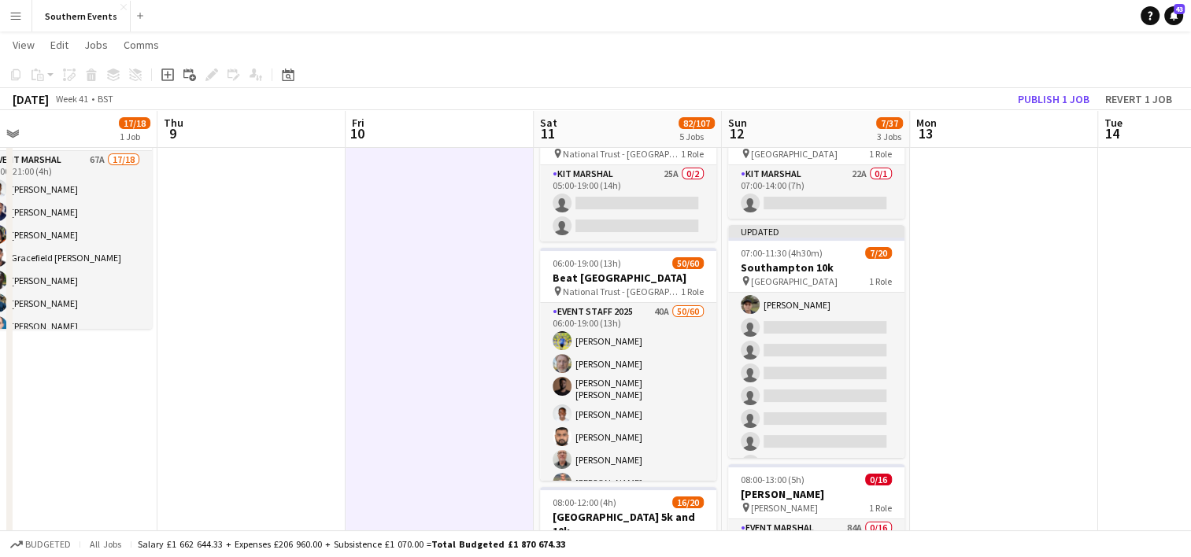
scroll to position [167, 0]
click at [1034, 92] on button "Publish 1 job" at bounding box center [1053, 99] width 84 height 20
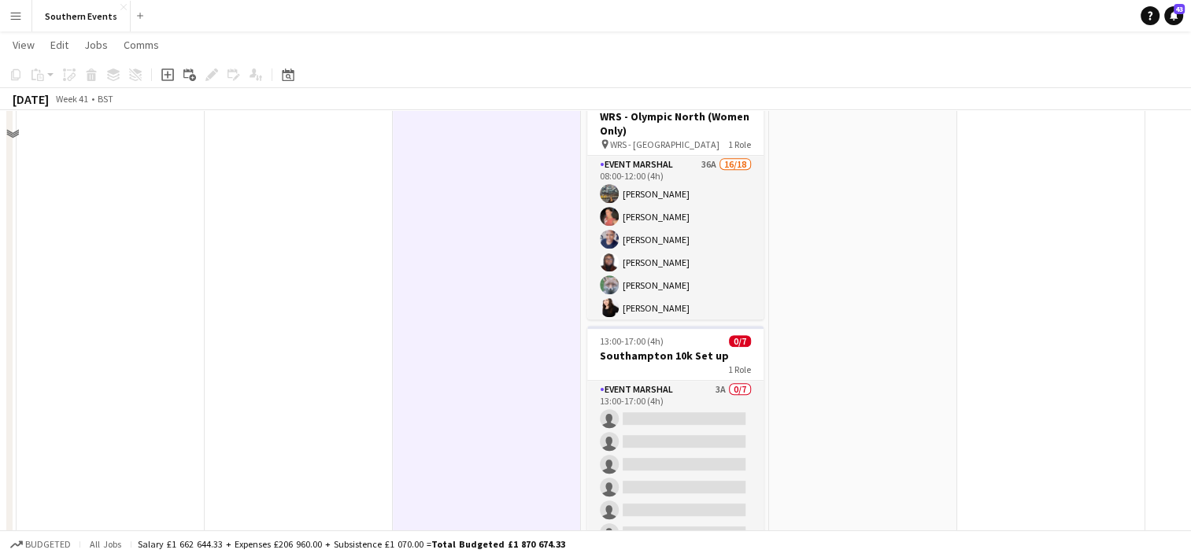
scroll to position [809, 0]
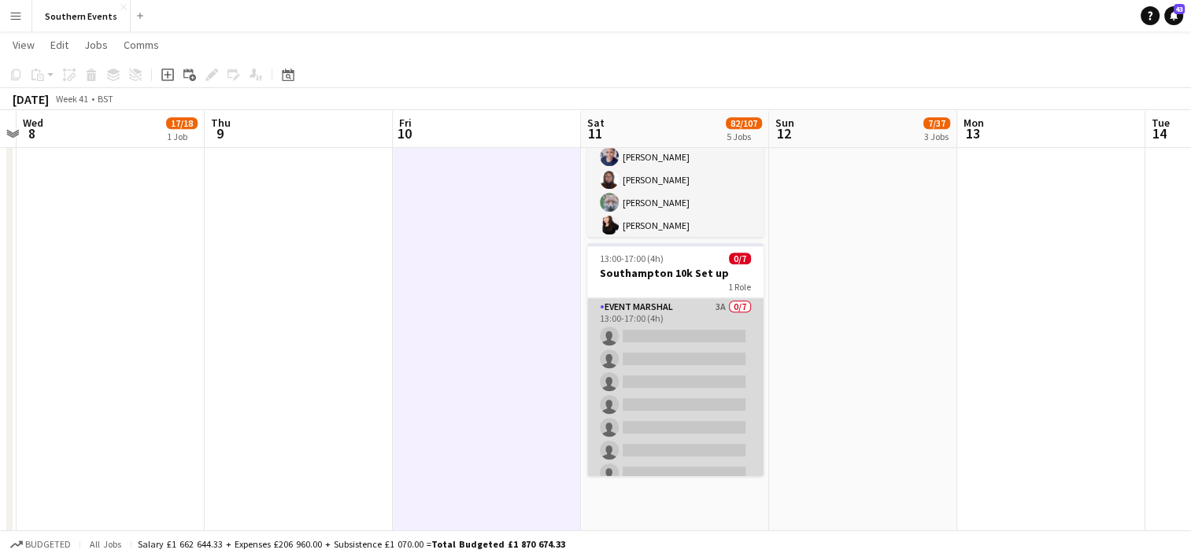
click at [682, 349] on app-card-role "Event Marshal 3A 0/7 13:00-17:00 (4h) single-neutral-actions single-neutral-act…" at bounding box center [675, 393] width 176 height 190
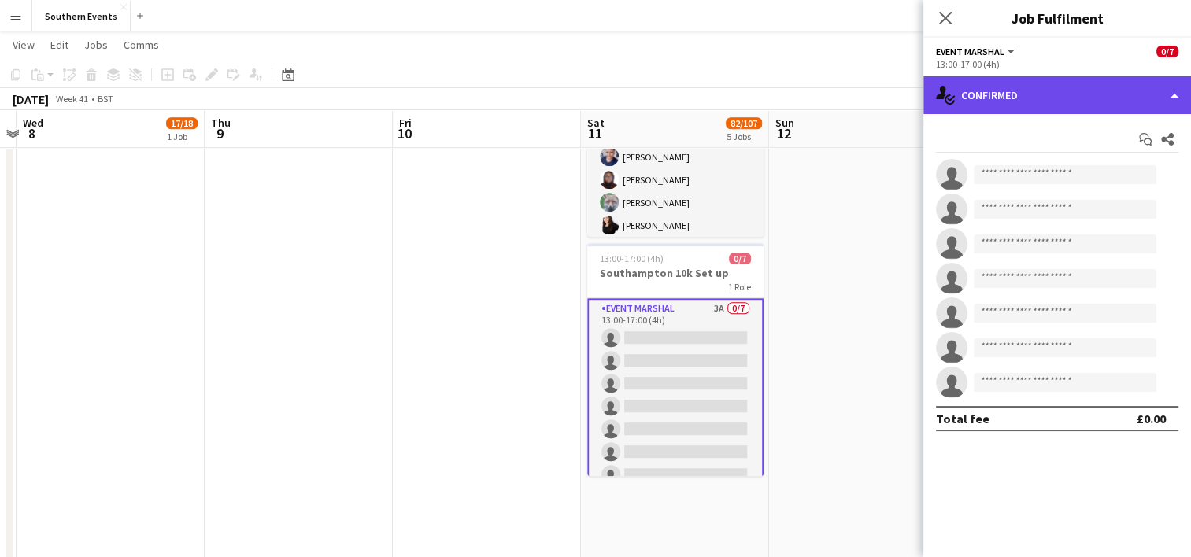
click at [1016, 108] on div "single-neutral-actions-check-2 Confirmed" at bounding box center [1057, 95] width 268 height 38
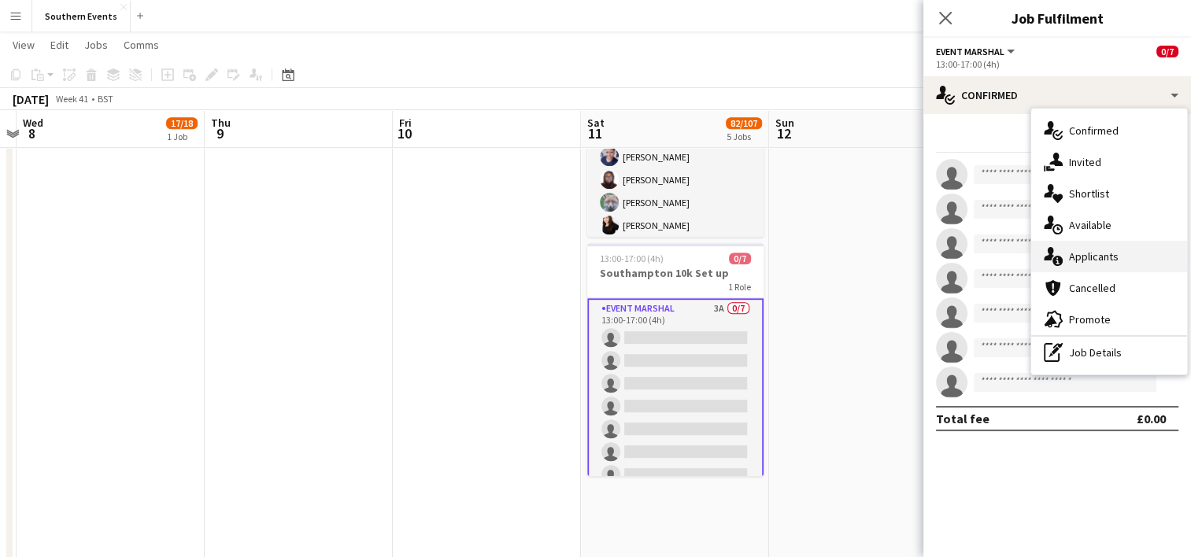
click at [1075, 255] on span "Applicants" at bounding box center [1094, 257] width 50 height 14
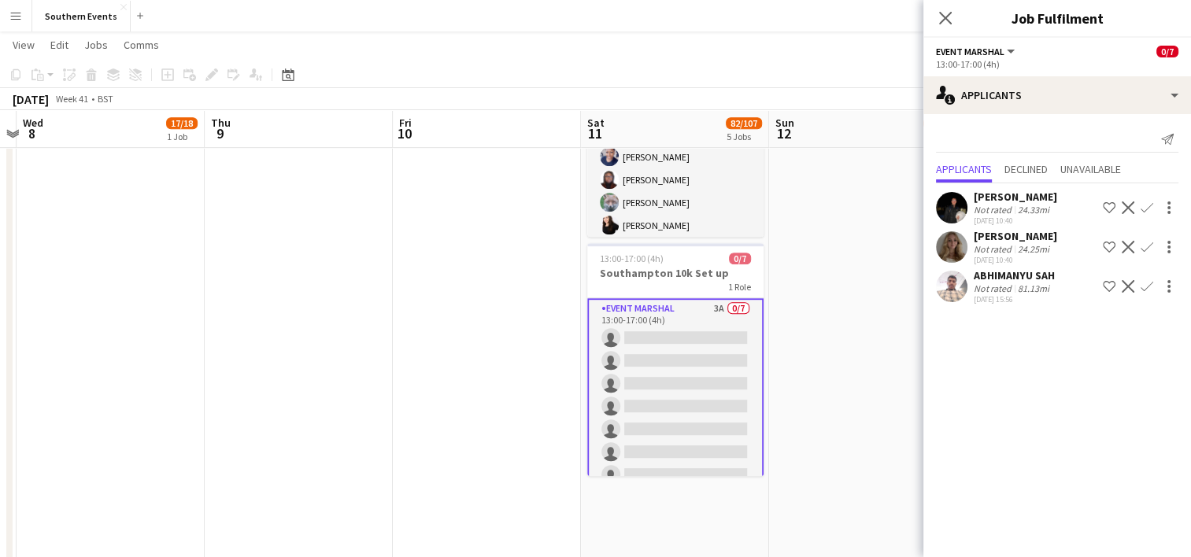
click at [863, 363] on app-date-cell "07:00-14:00 (7h) 0/1 RT Kit Assistant - [PERSON_NAME] pin Sheen Gate Car Park 1…" at bounding box center [863, 114] width 188 height 1494
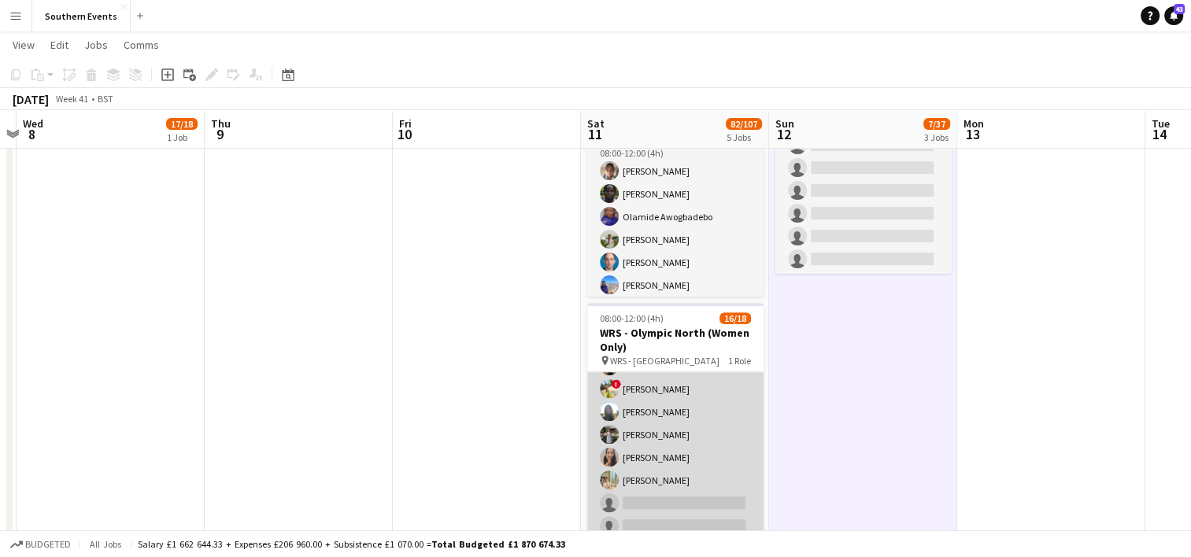
scroll to position [0, 0]
